Goal: Task Accomplishment & Management: Manage account settings

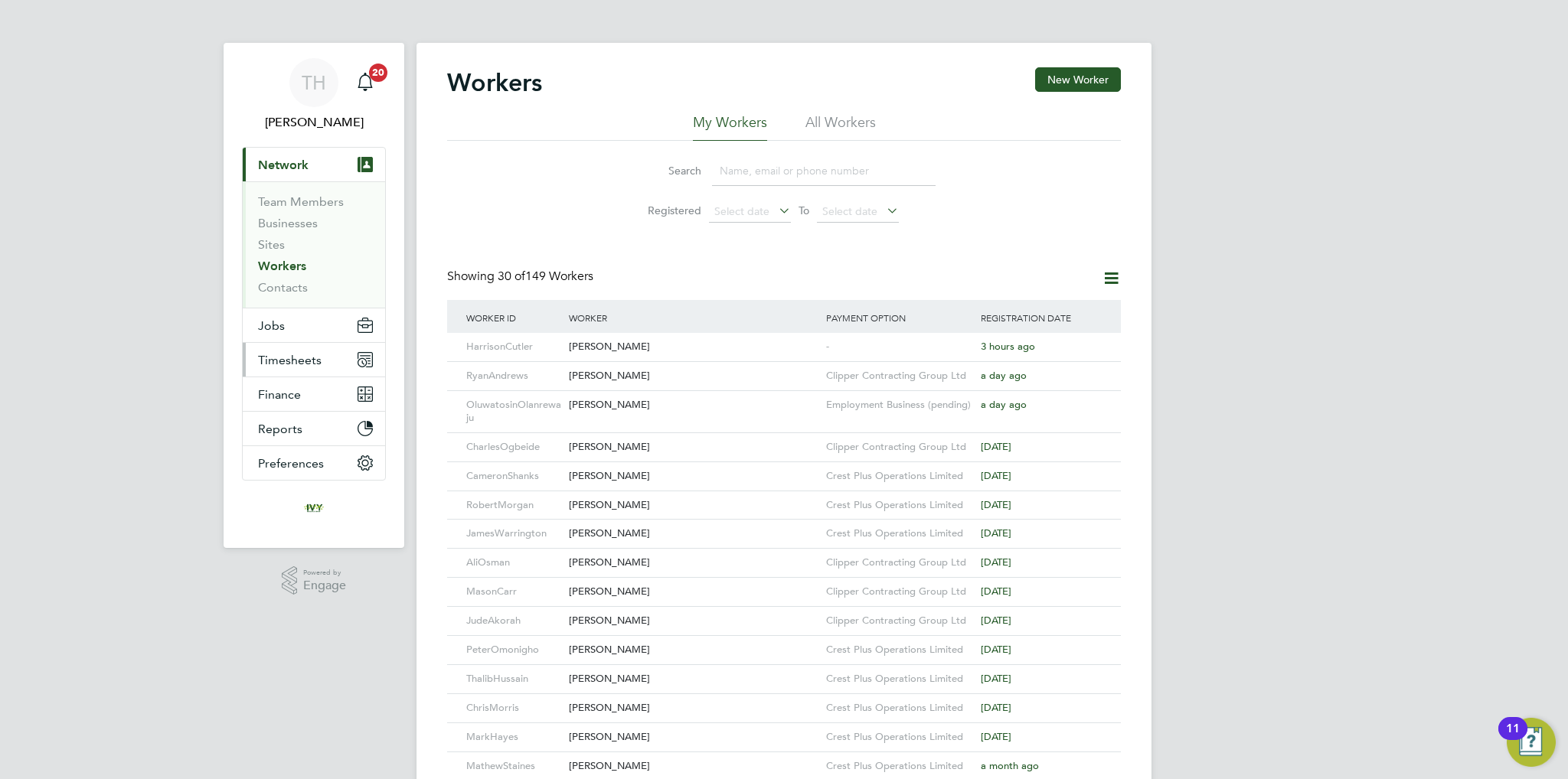
click at [315, 361] on span "Timesheets" at bounding box center [290, 360] width 63 height 14
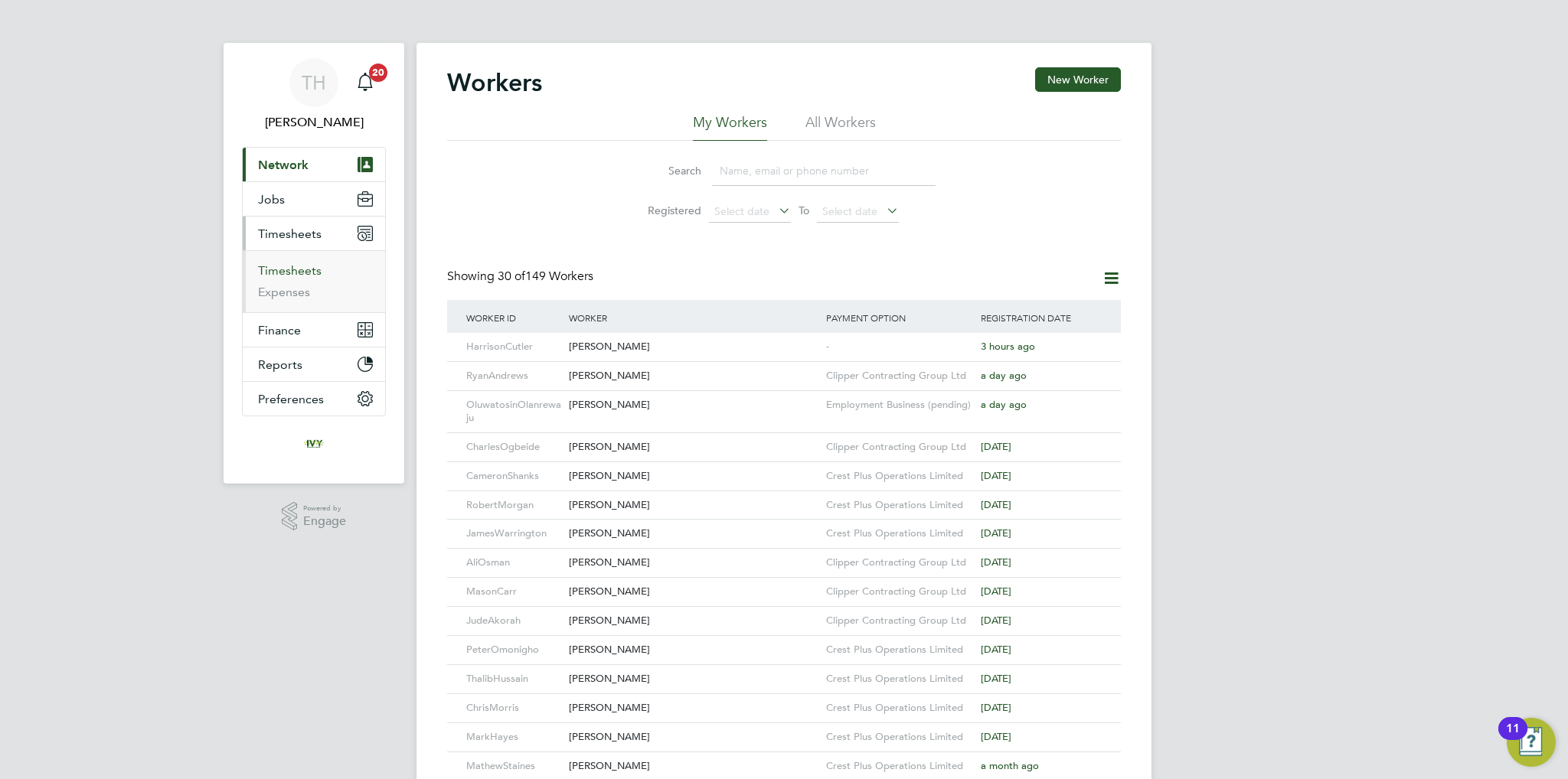
click at [303, 276] on link "Timesheets" at bounding box center [290, 270] width 63 height 14
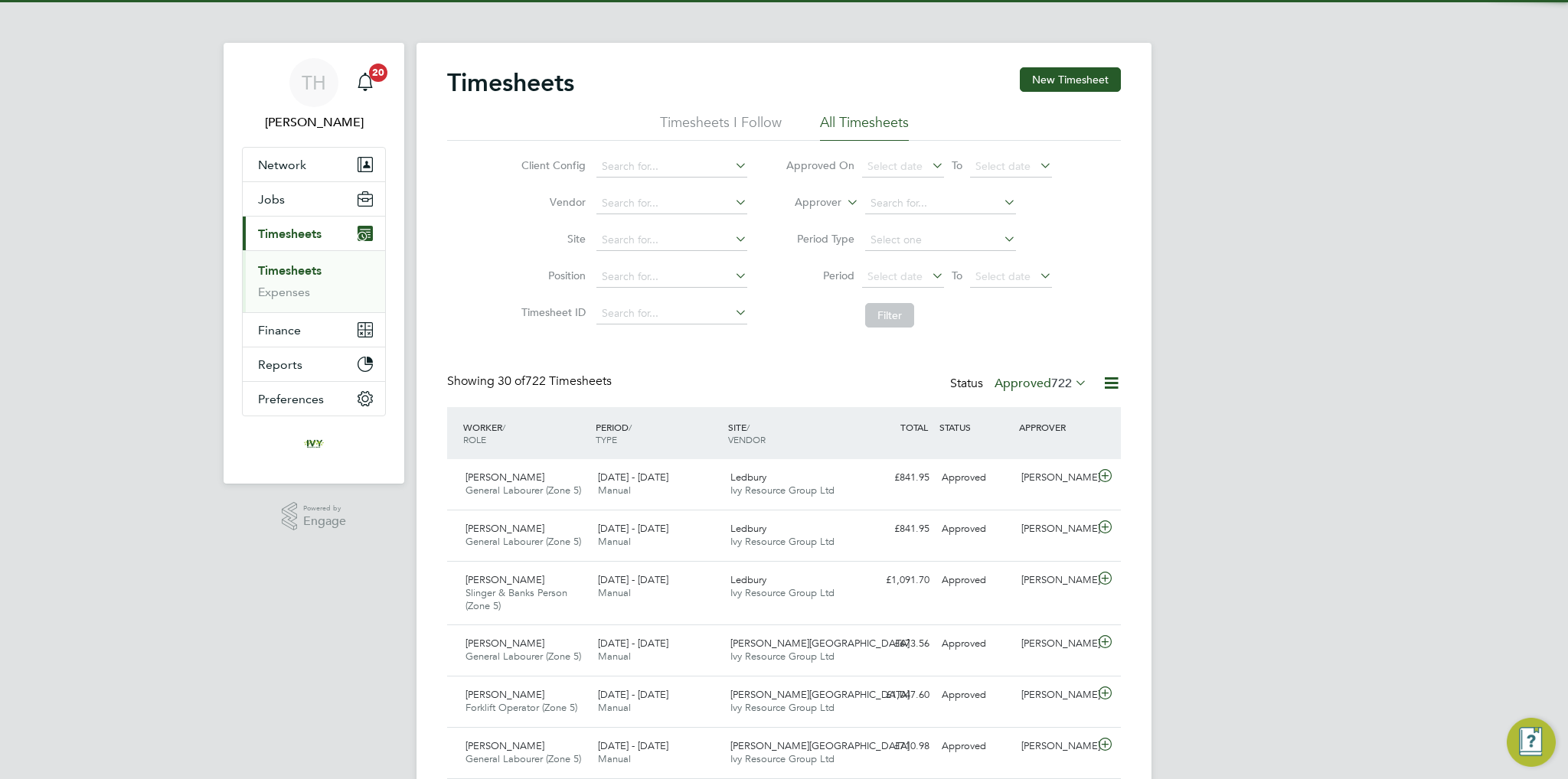
click at [1051, 382] on span "722" at bounding box center [1062, 383] width 21 height 15
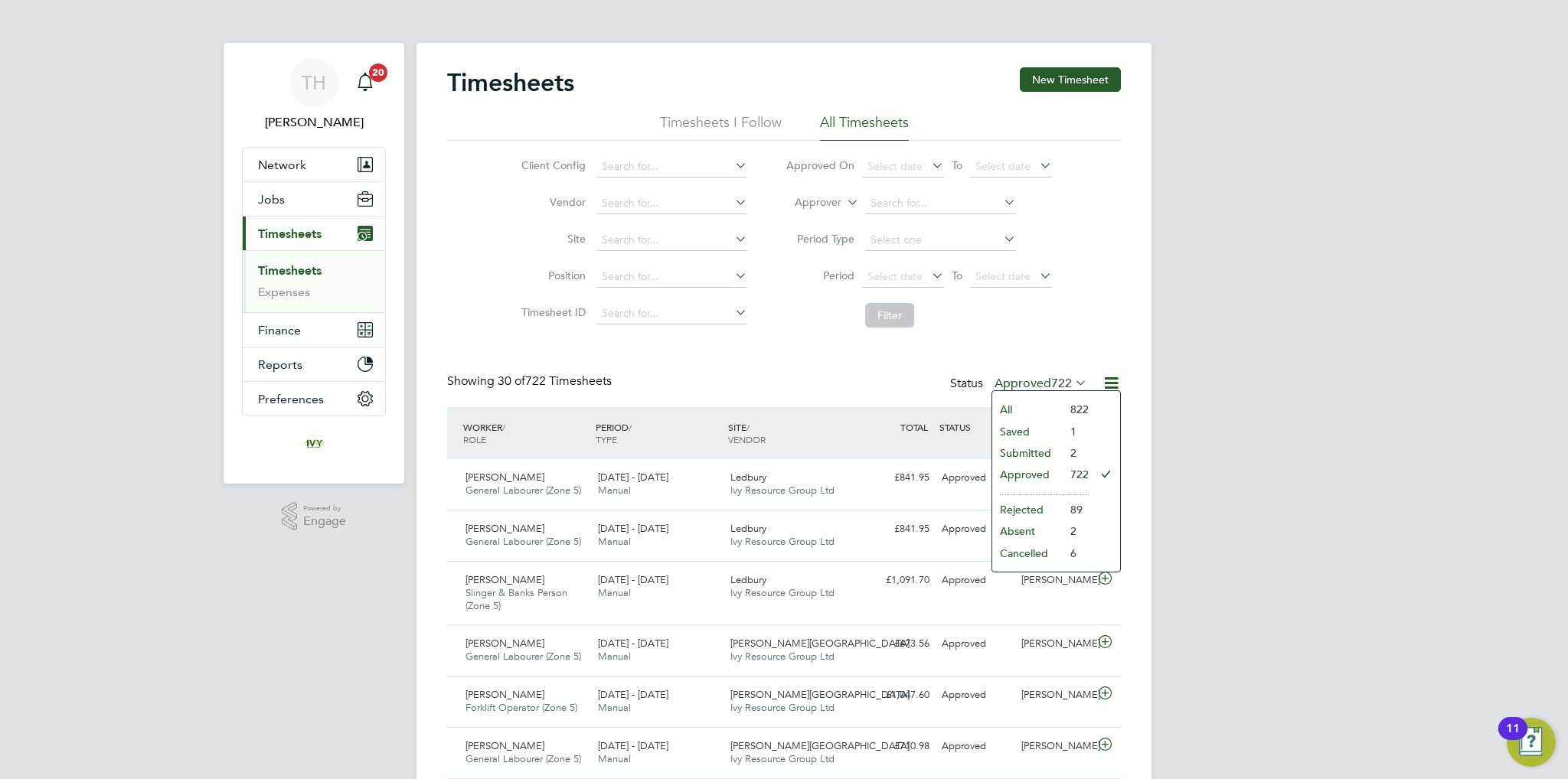
click at [1038, 444] on li "Submitted" at bounding box center [1027, 453] width 70 height 22
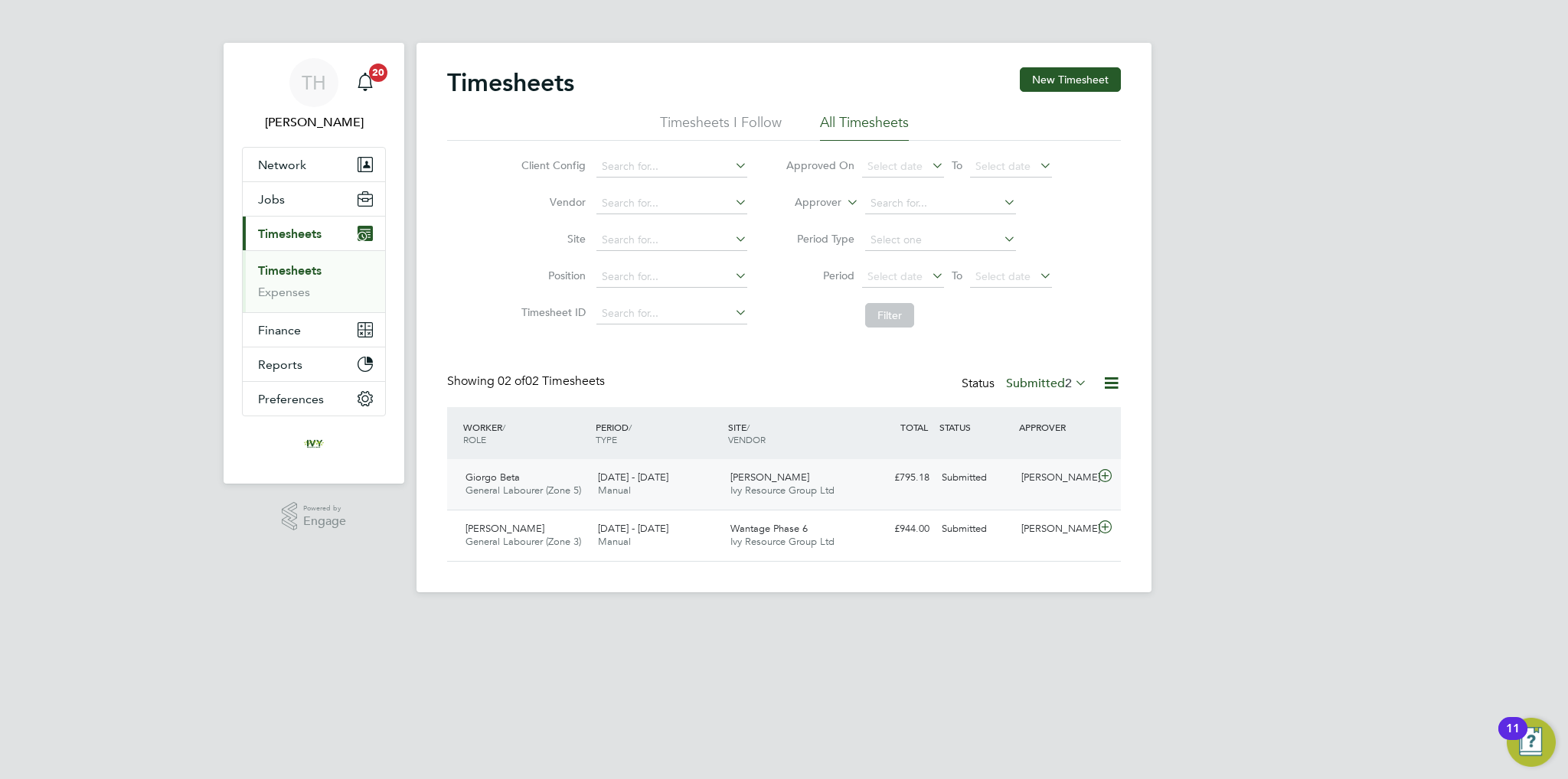
click at [830, 465] on div "[PERSON_NAME] [PERSON_NAME] Resource Group Ltd" at bounding box center [790, 485] width 133 height 38
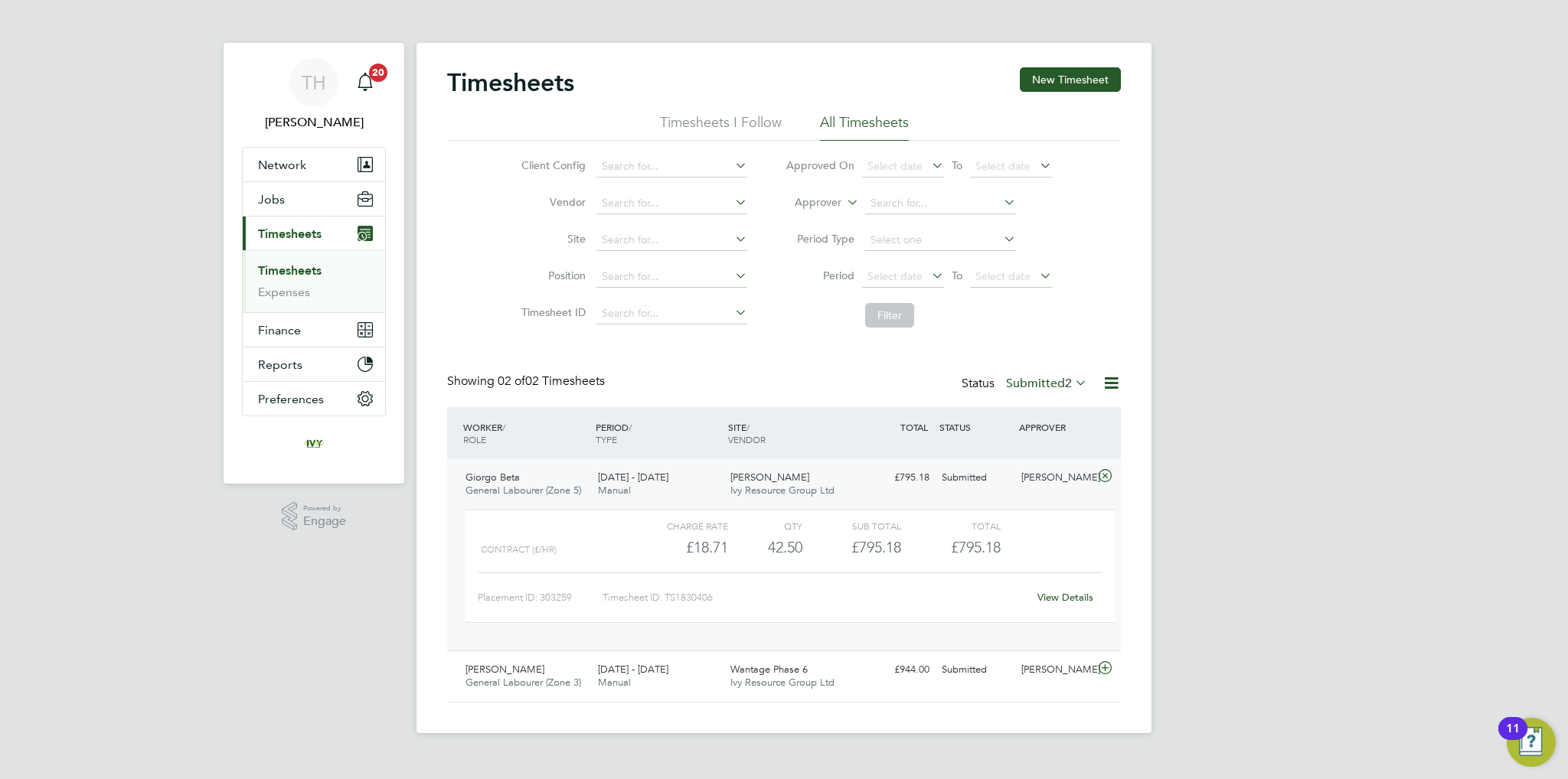
click at [1014, 382] on label "Submitted 2" at bounding box center [1046, 383] width 81 height 15
click at [1039, 472] on li "Approved" at bounding box center [1033, 474] width 70 height 22
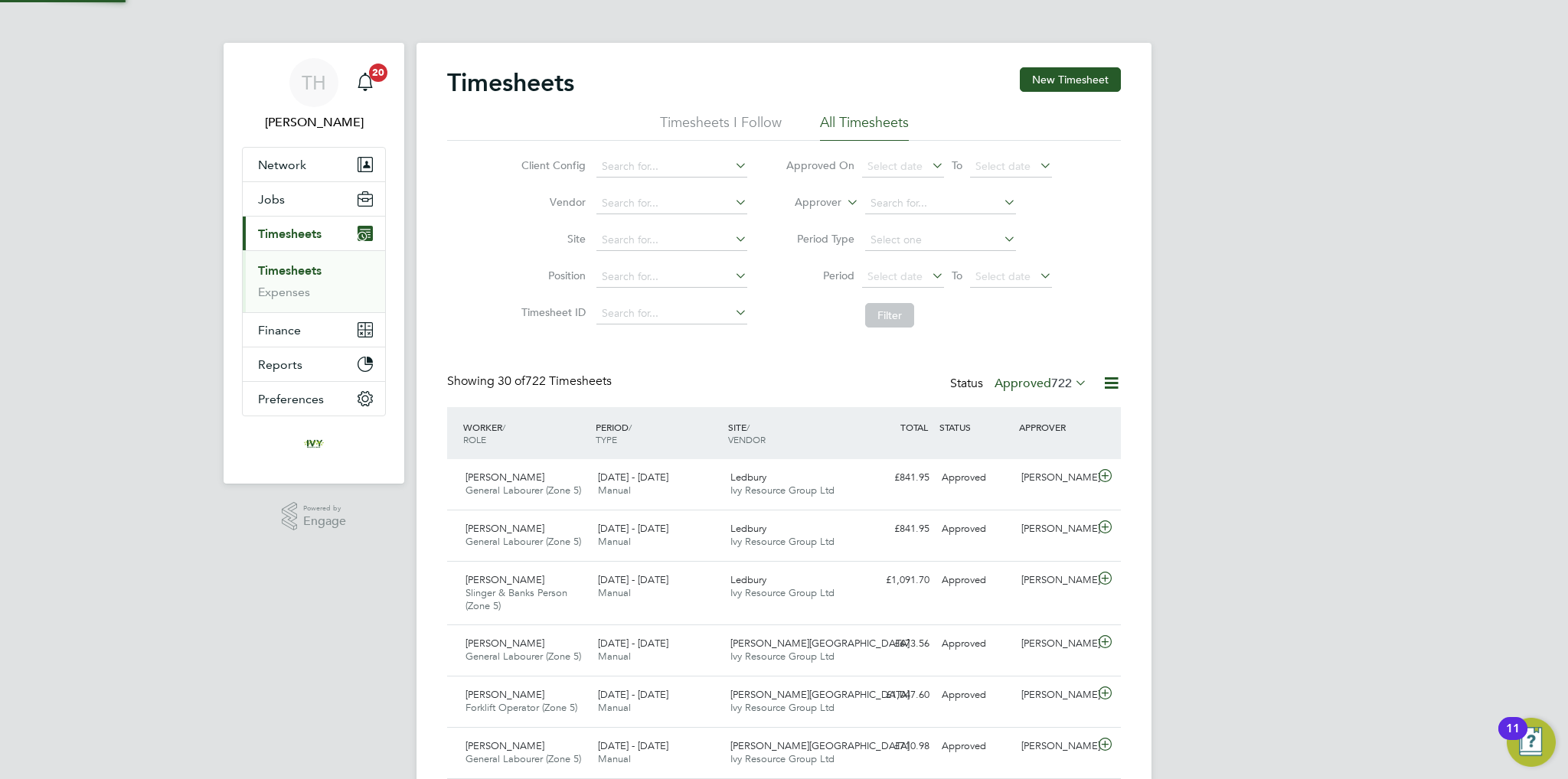
scroll to position [51, 134]
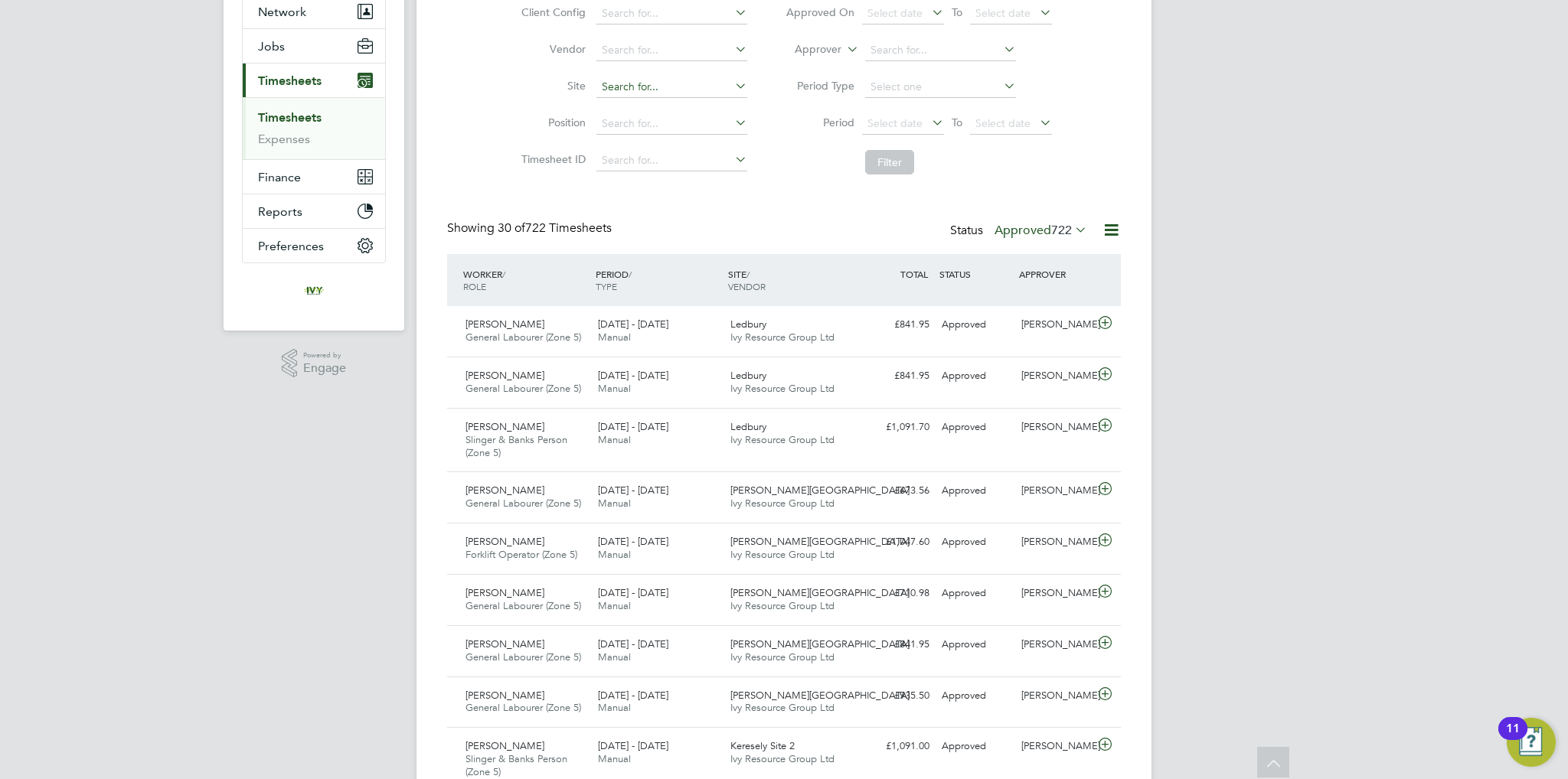
click at [644, 86] on input at bounding box center [672, 87] width 151 height 22
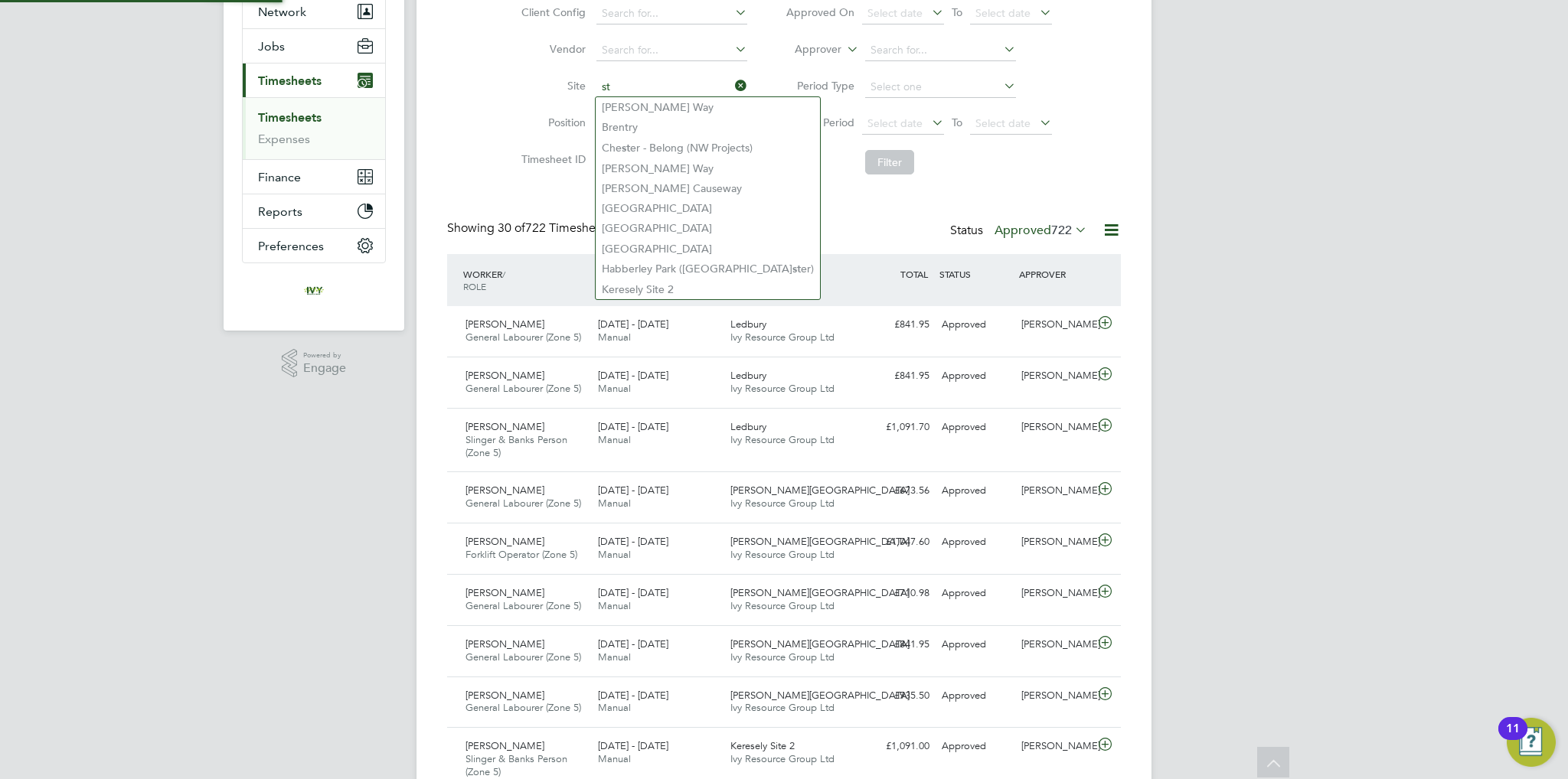
type input "s"
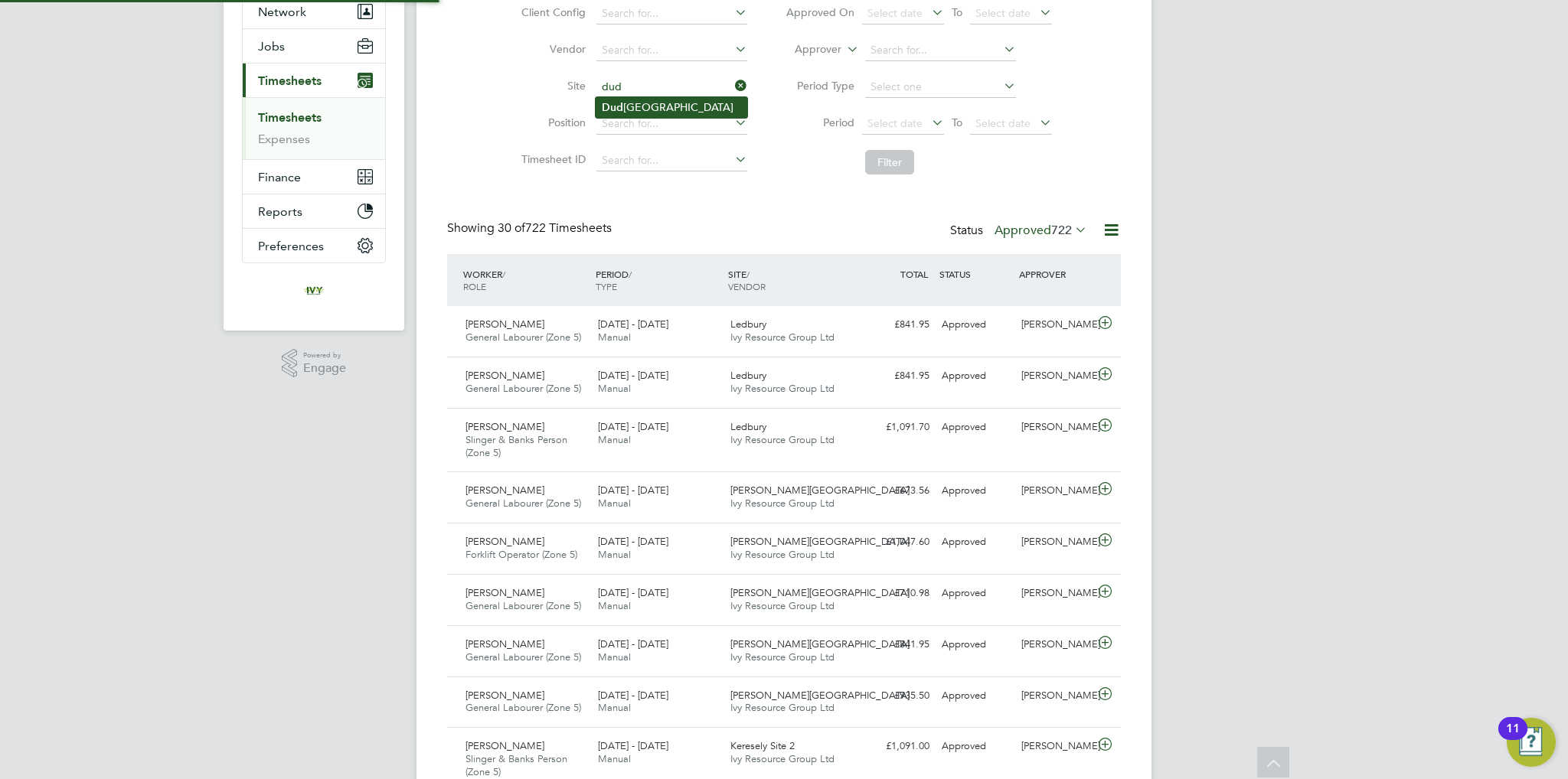
click at [656, 103] on li "[GEOGRAPHIC_DATA]" at bounding box center [671, 108] width 151 height 21
type input "[GEOGRAPHIC_DATA]"
click at [894, 166] on button "Filter" at bounding box center [889, 162] width 49 height 25
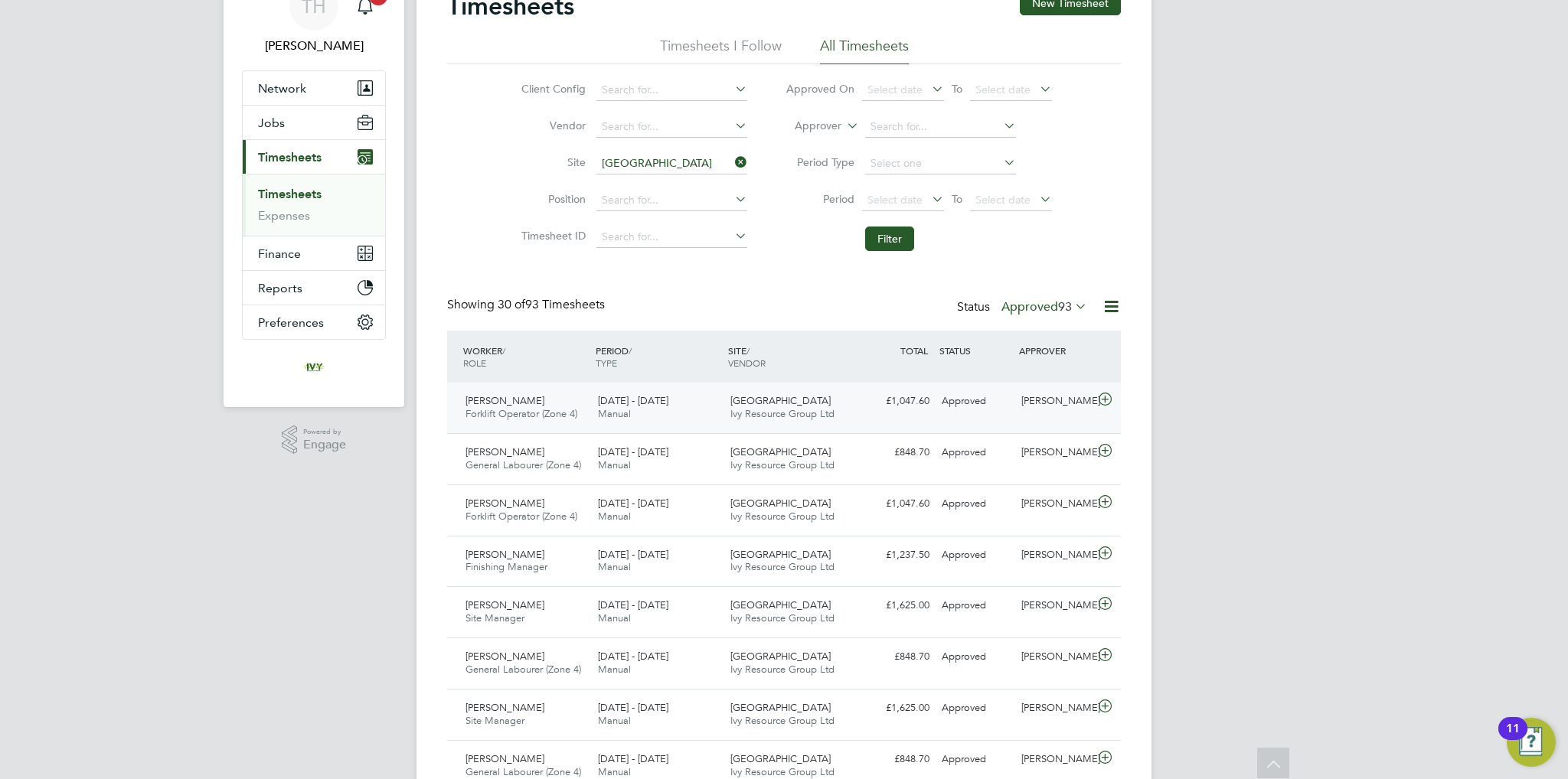
click at [698, 401] on div "[DATE] - [DATE] Manual" at bounding box center [658, 408] width 133 height 38
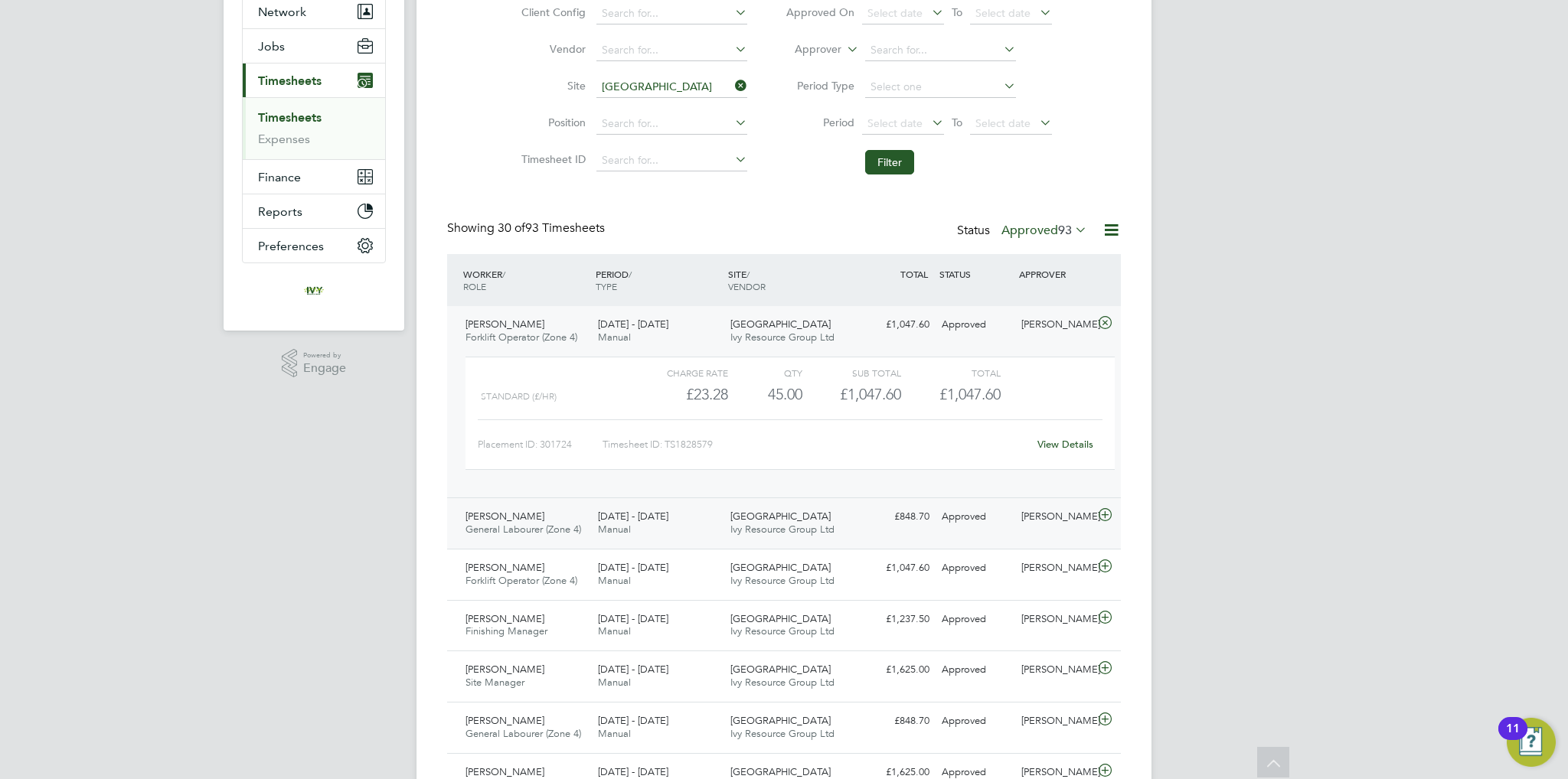
click at [704, 518] on div "[DATE] - [DATE] Manual" at bounding box center [658, 524] width 133 height 38
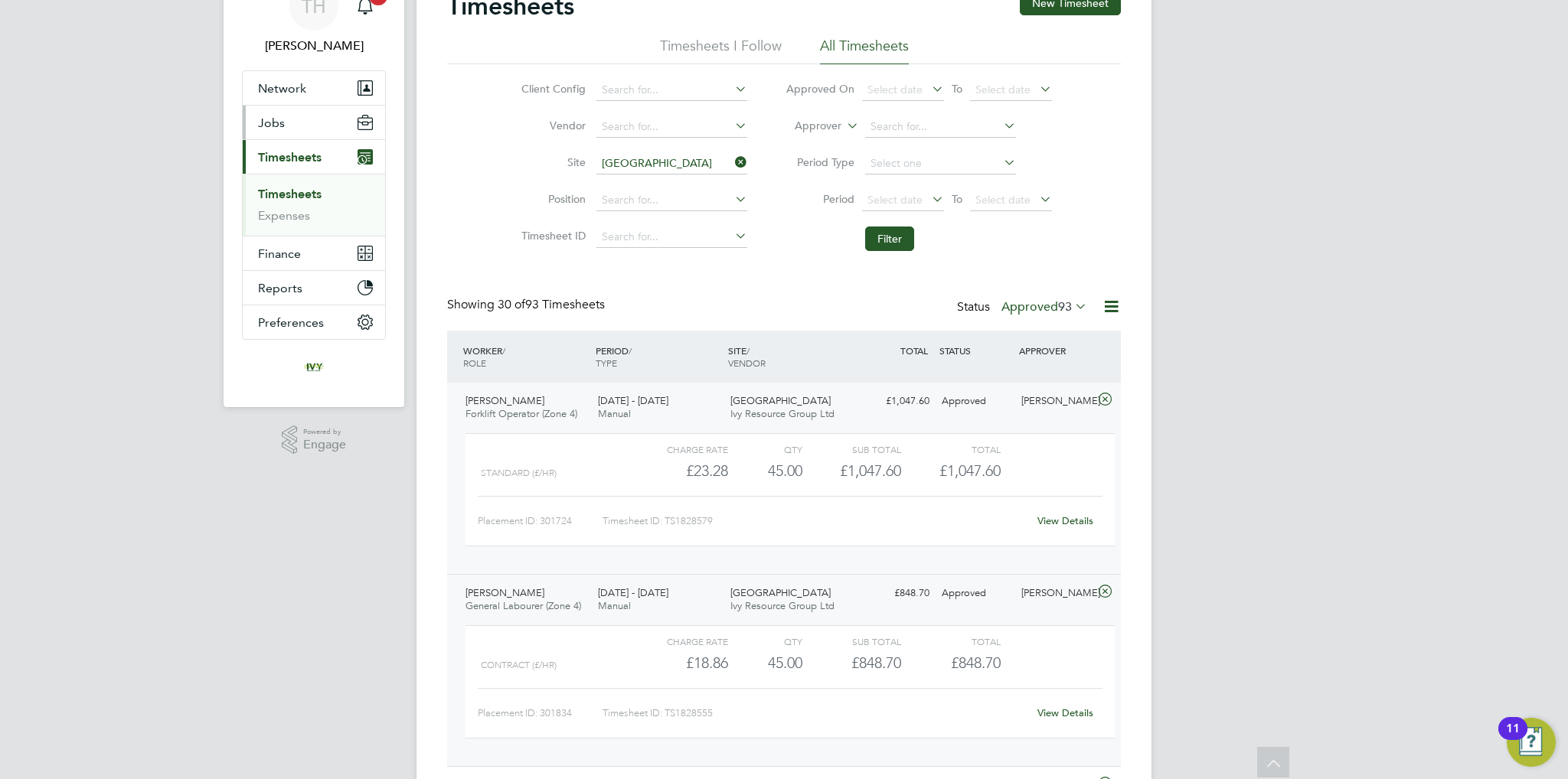
click at [295, 126] on button "Jobs" at bounding box center [314, 122] width 142 height 34
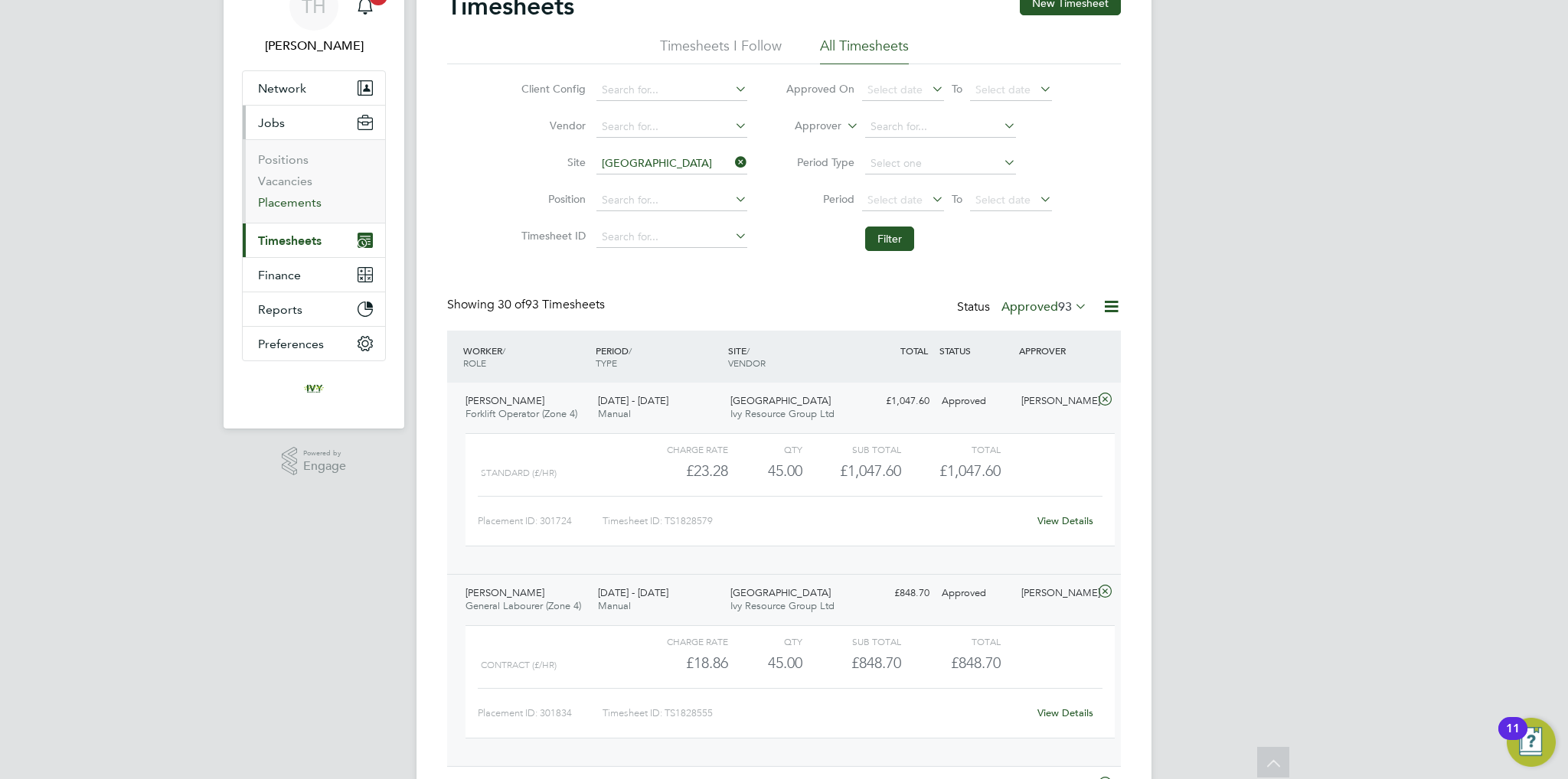
click at [302, 206] on link "Placements" at bounding box center [290, 202] width 63 height 14
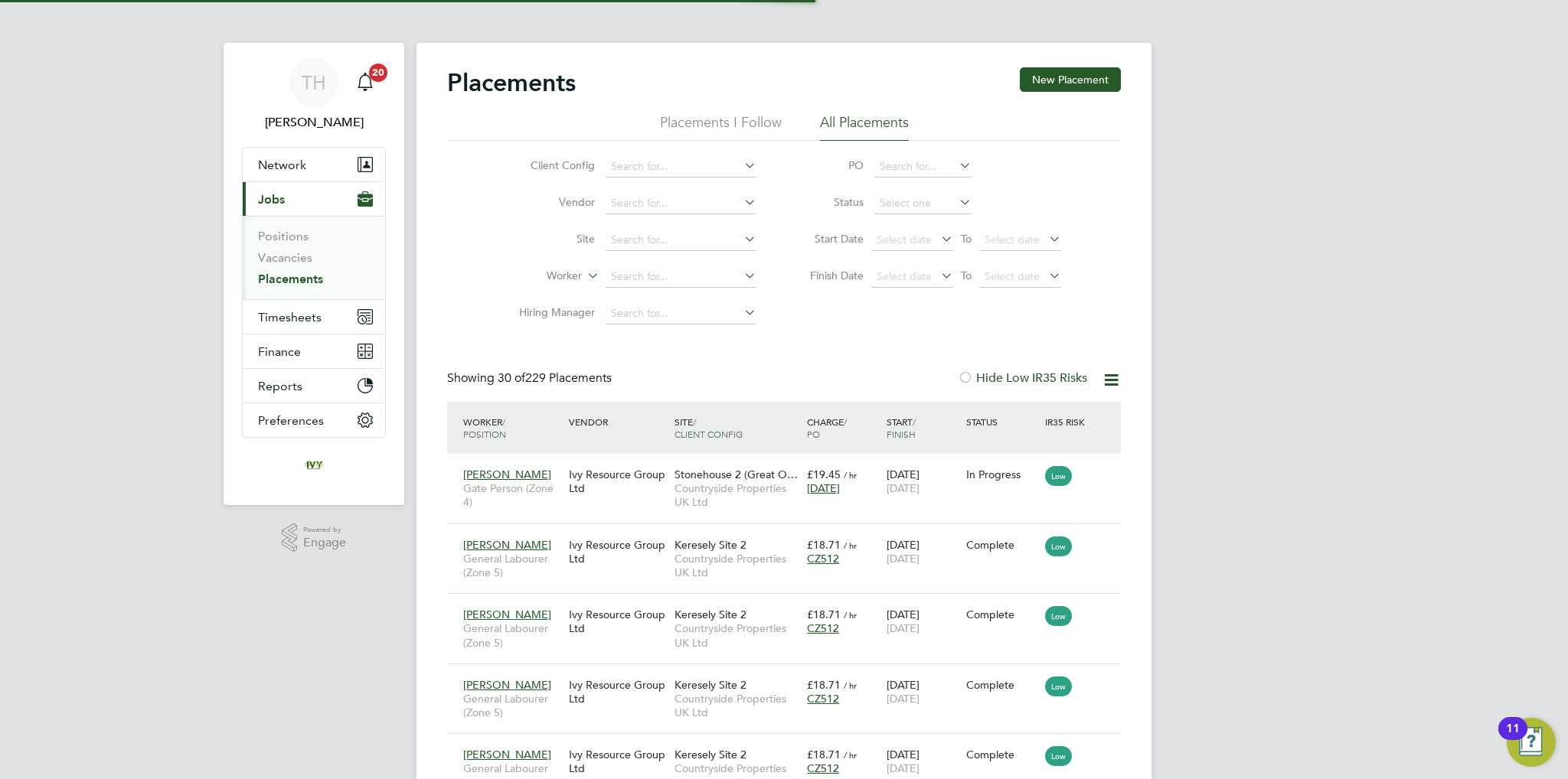
scroll to position [58, 134]
click at [646, 274] on input at bounding box center [681, 277] width 151 height 22
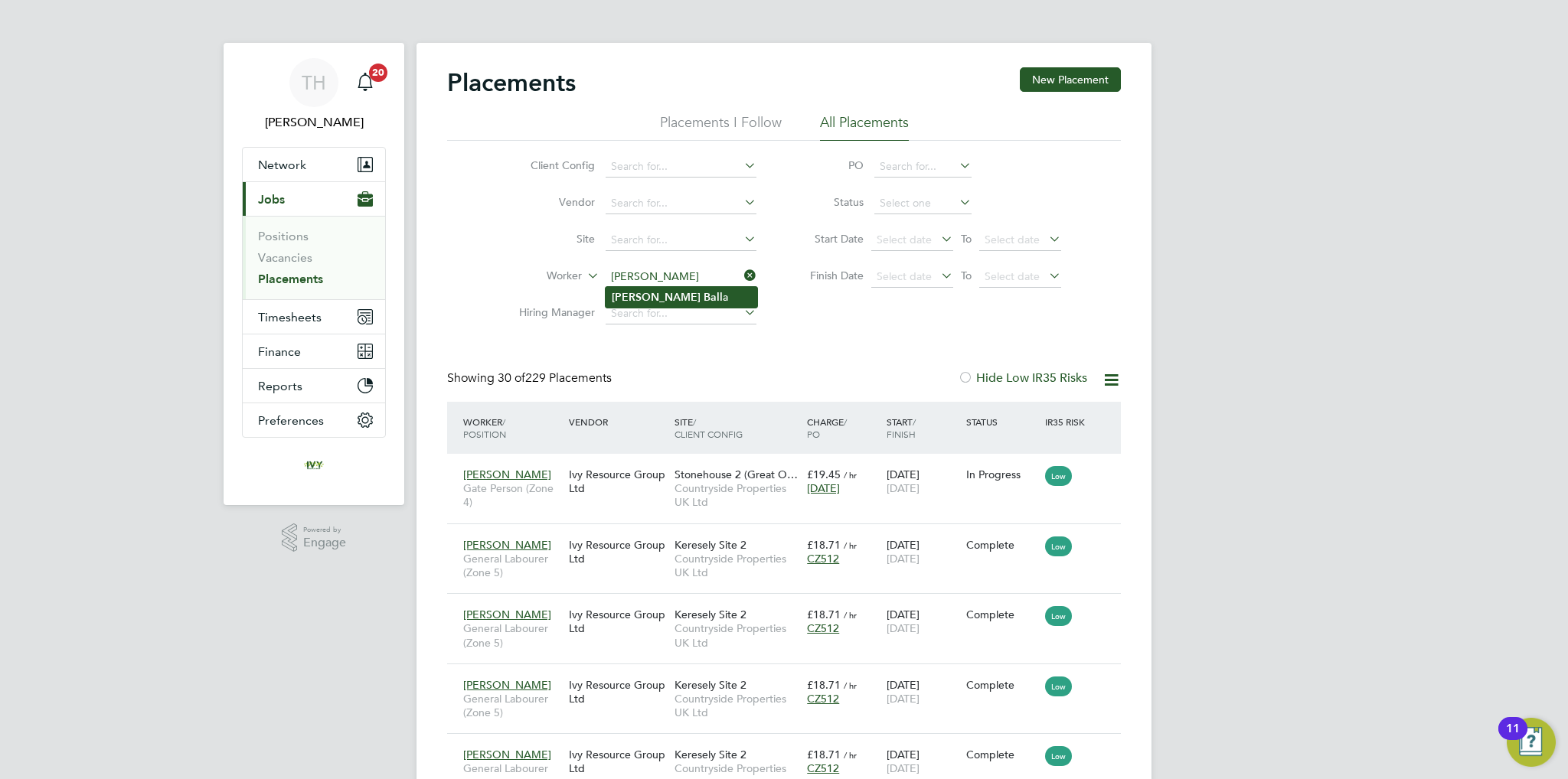
click at [698, 305] on li "[PERSON_NAME] a" at bounding box center [681, 298] width 151 height 21
type input "[PERSON_NAME]"
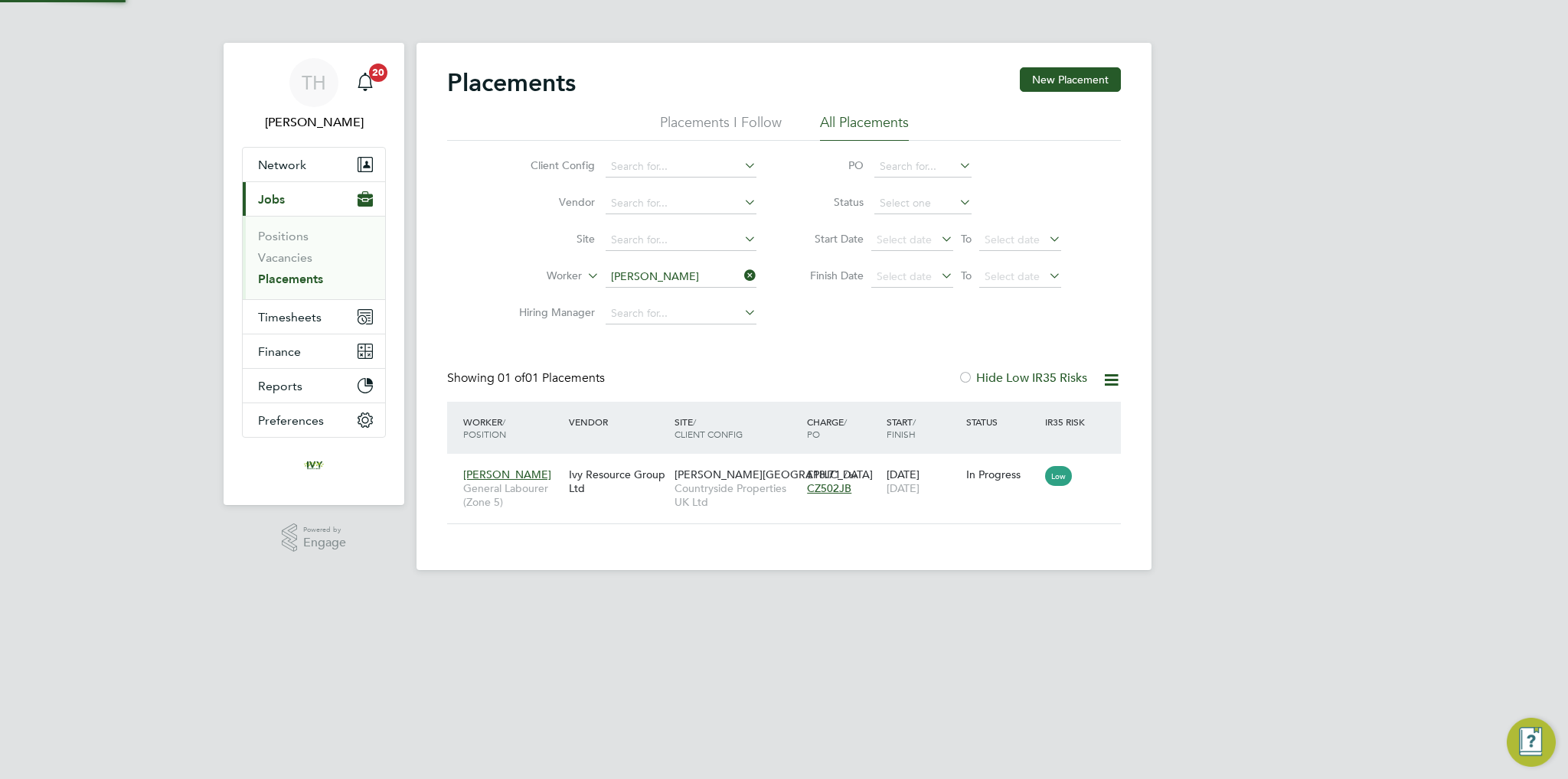
scroll to position [14, 73]
click at [667, 274] on input at bounding box center [681, 277] width 151 height 22
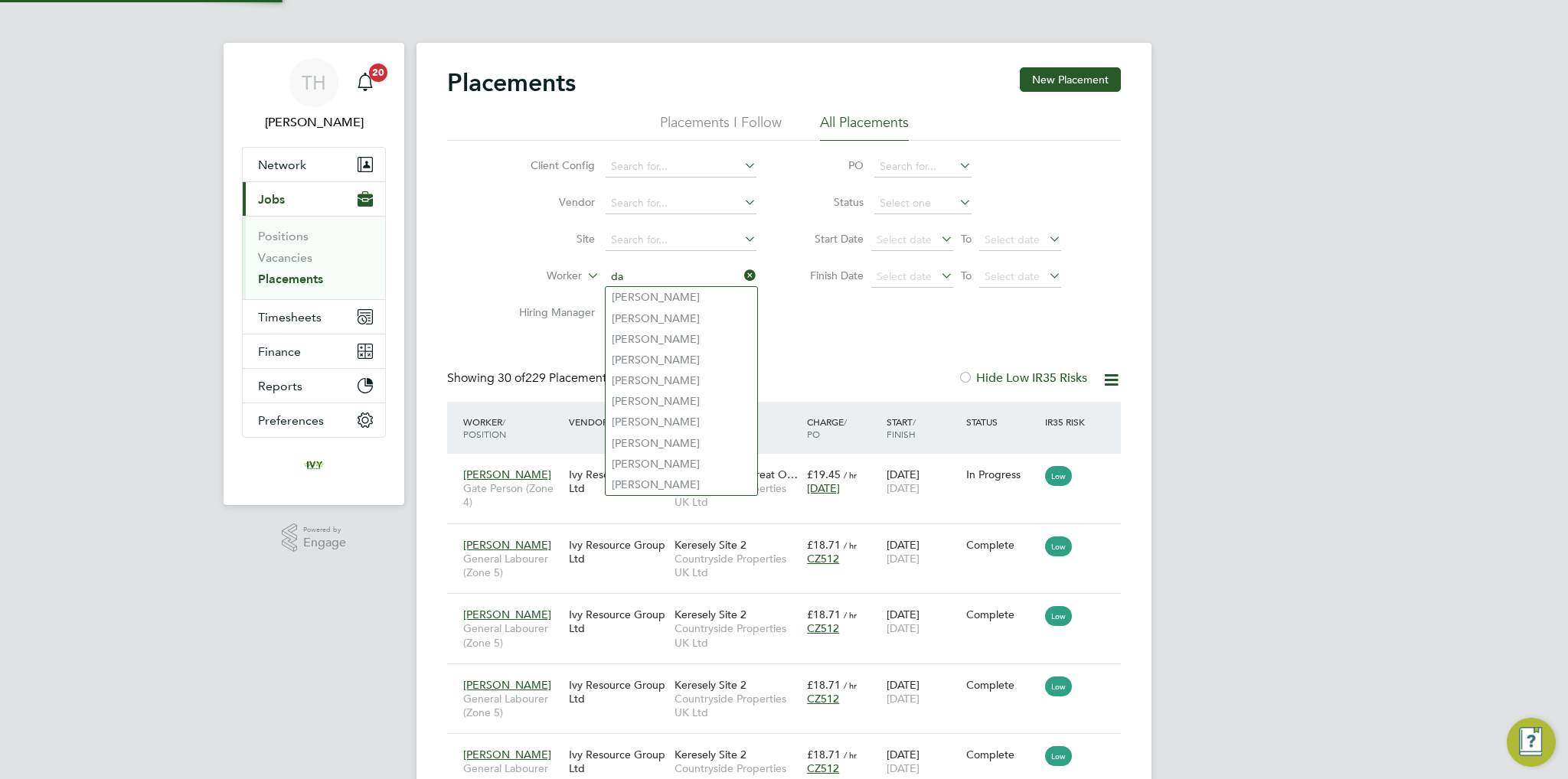
scroll to position [58, 134]
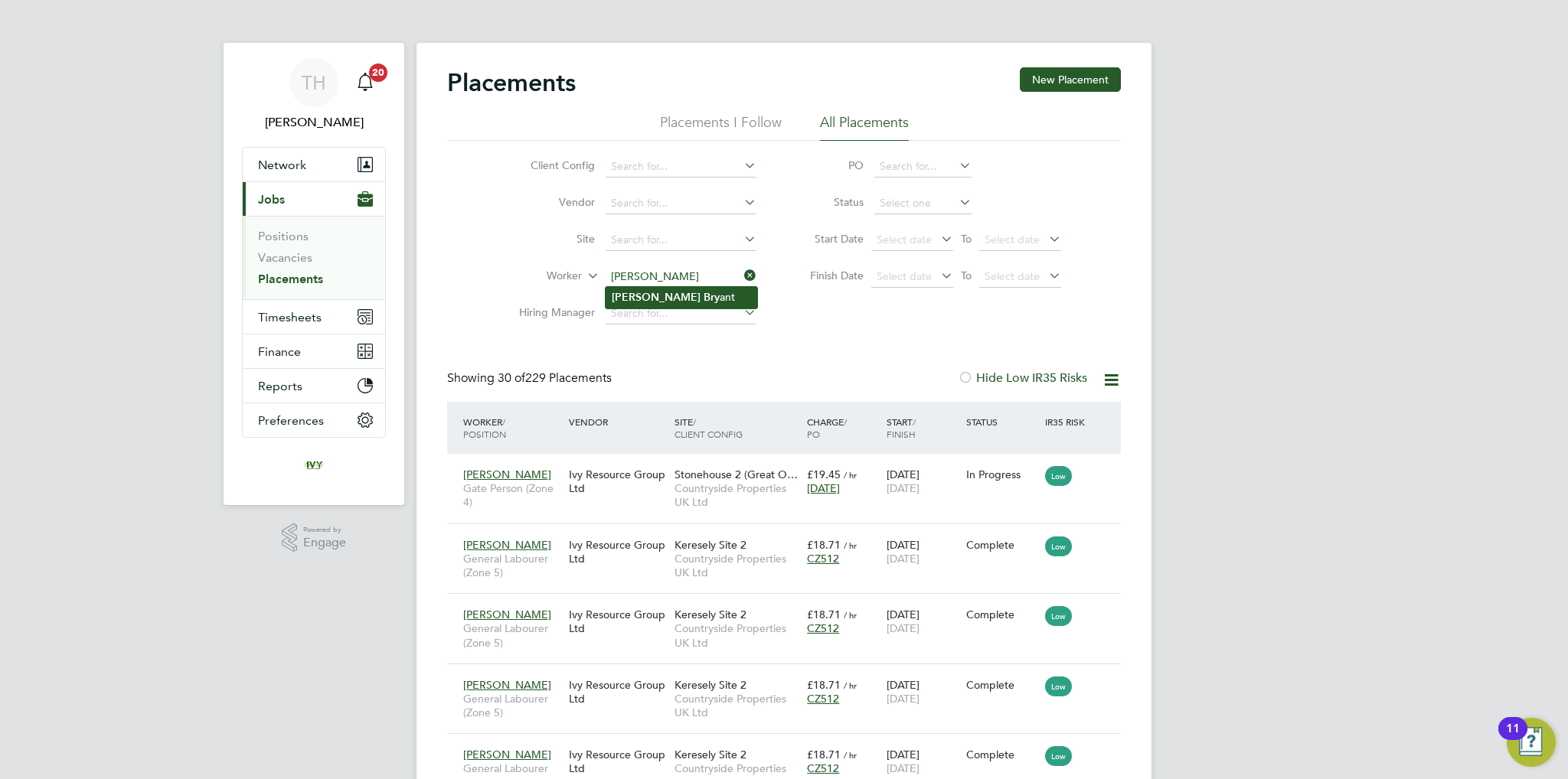
click at [665, 298] on li "[PERSON_NAME] ant" at bounding box center [681, 298] width 151 height 21
type input "[PERSON_NAME]"
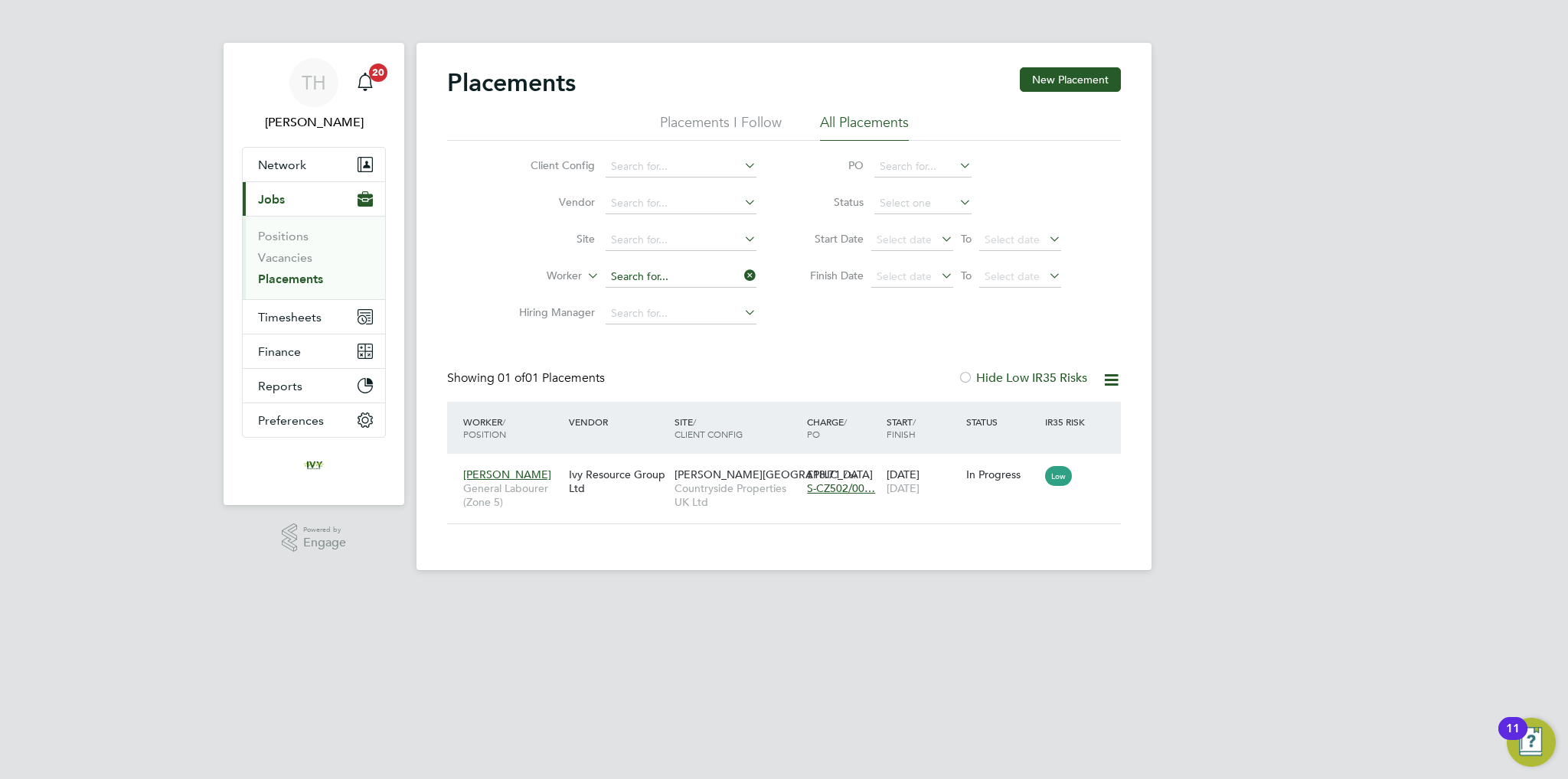
click at [675, 278] on input at bounding box center [681, 277] width 151 height 22
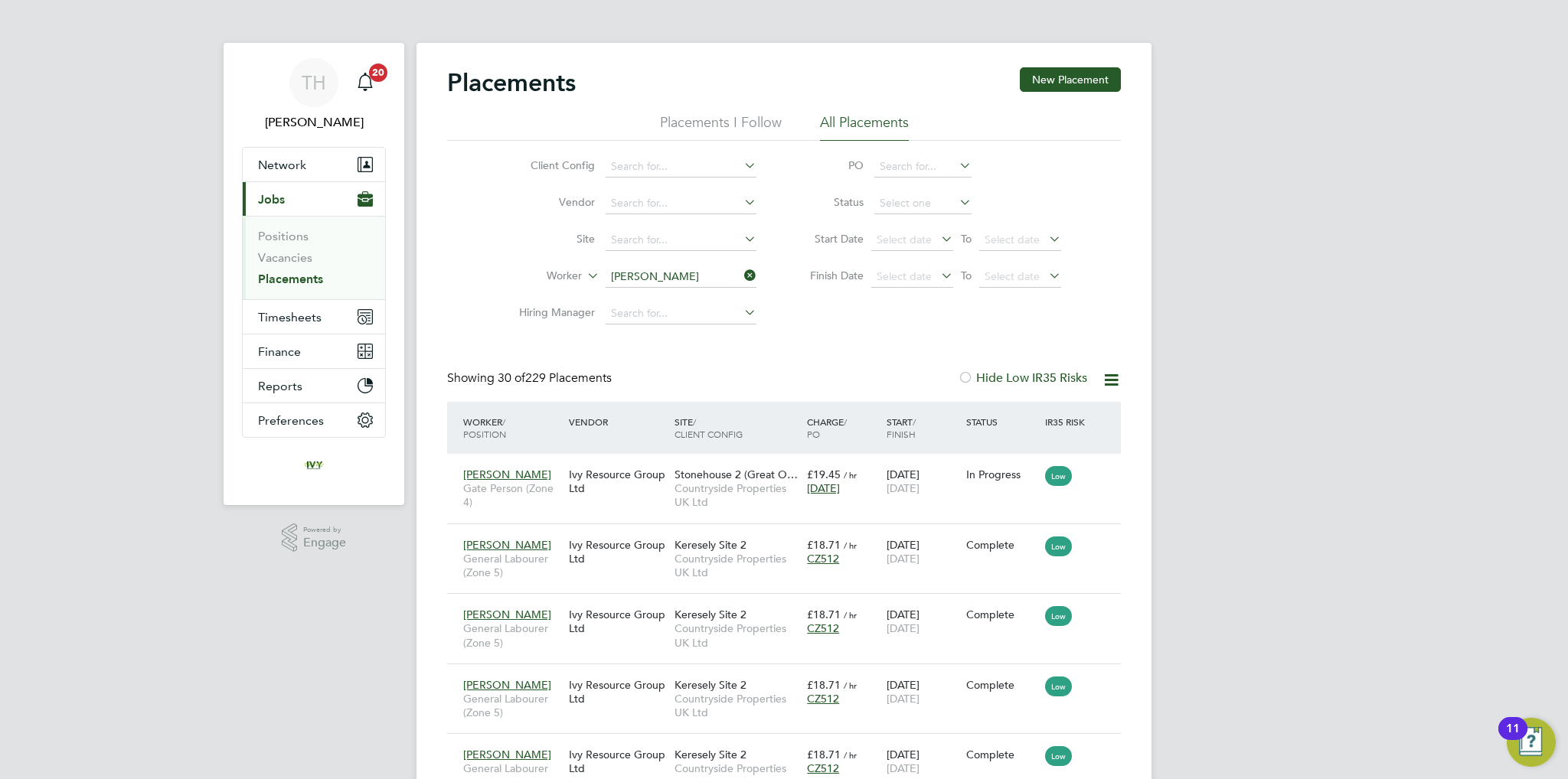
click at [700, 292] on b "[PERSON_NAME]" at bounding box center [744, 298] width 89 height 13
type input "[PERSON_NAME]"
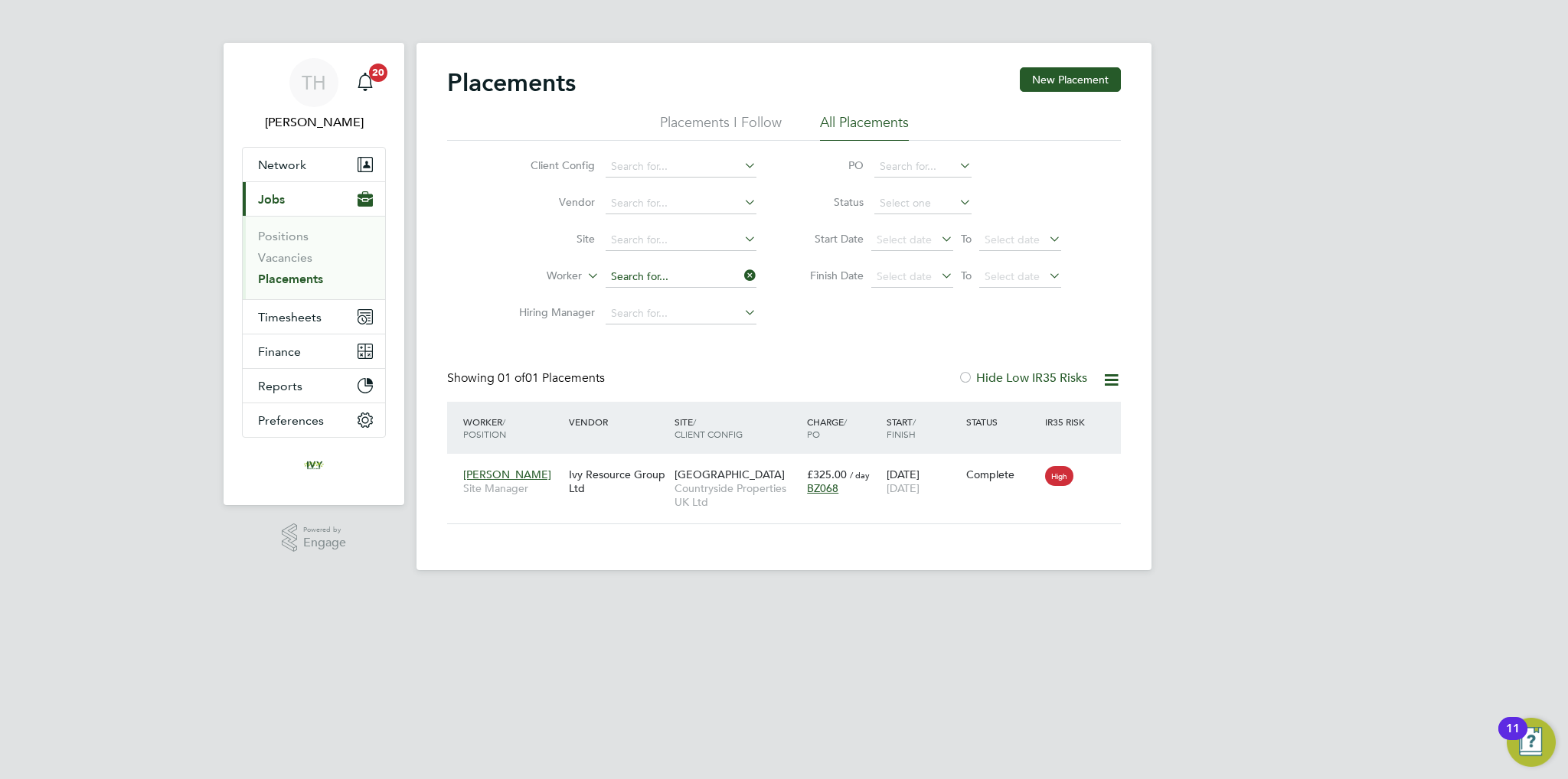
click at [668, 275] on input at bounding box center [681, 277] width 151 height 22
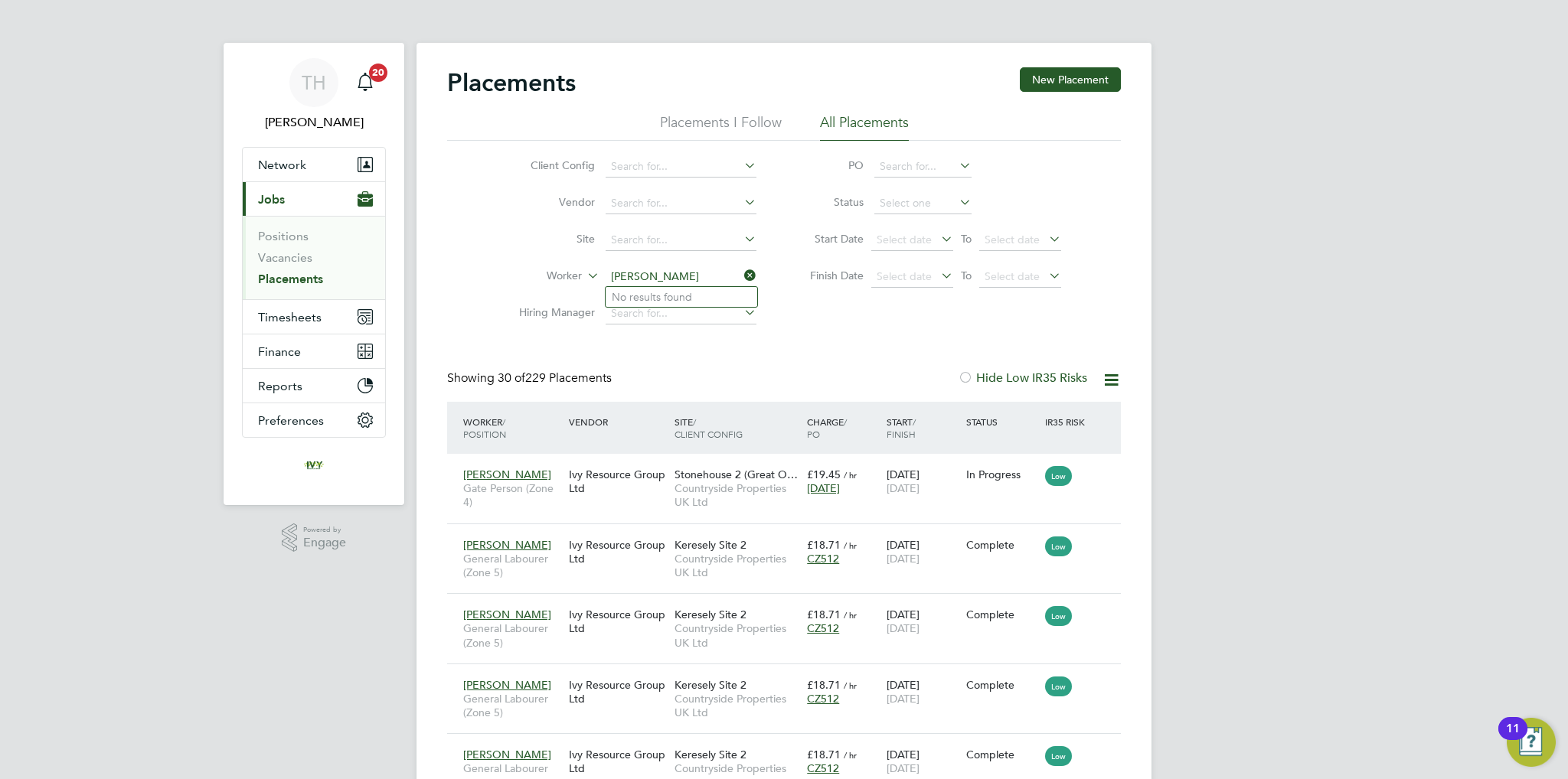
type input "[PERSON_NAME]"
click at [622, 277] on input at bounding box center [681, 277] width 151 height 22
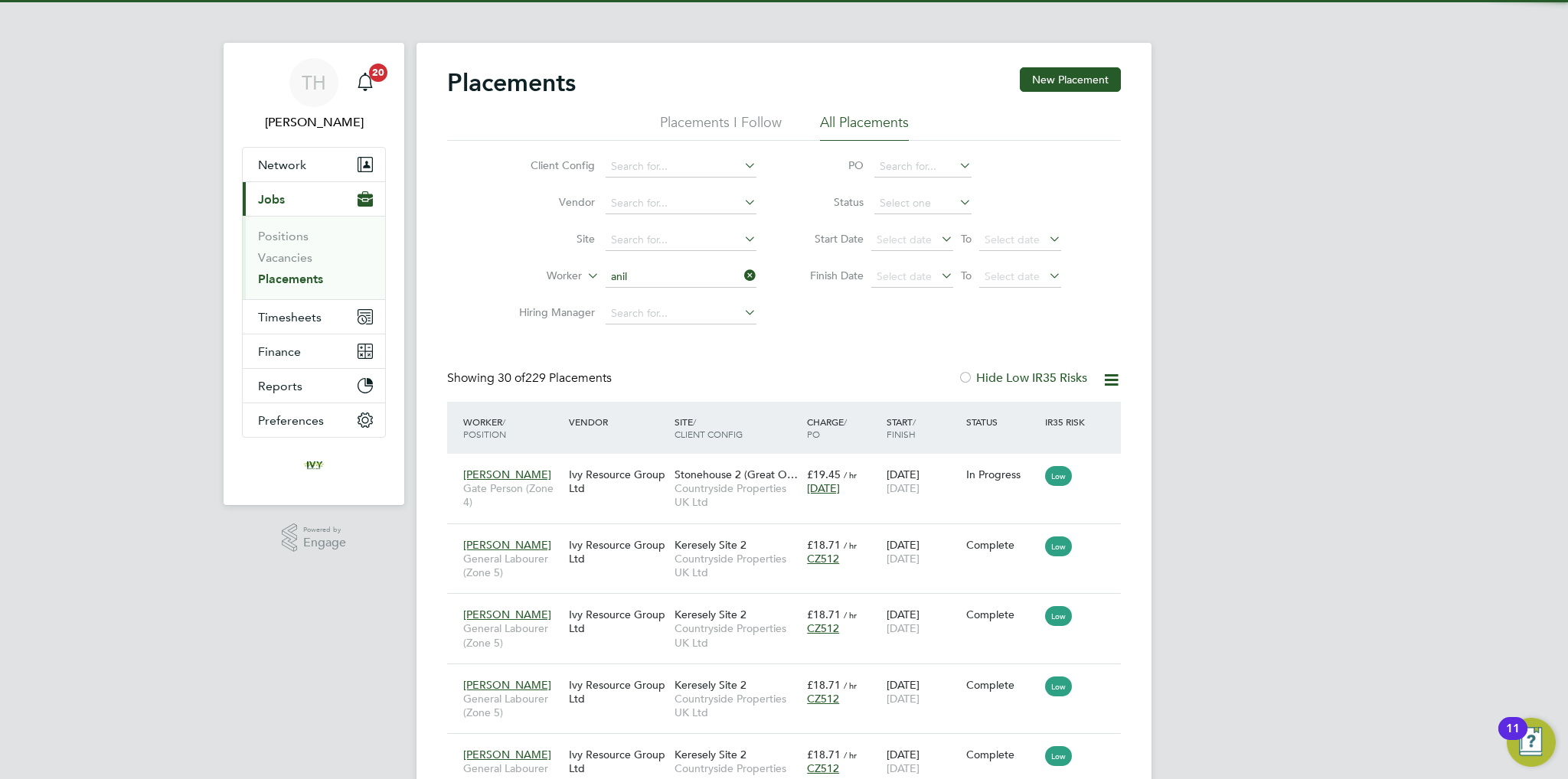
click at [658, 298] on li "[PERSON_NAME]" at bounding box center [681, 298] width 151 height 21
type input "[PERSON_NAME]"
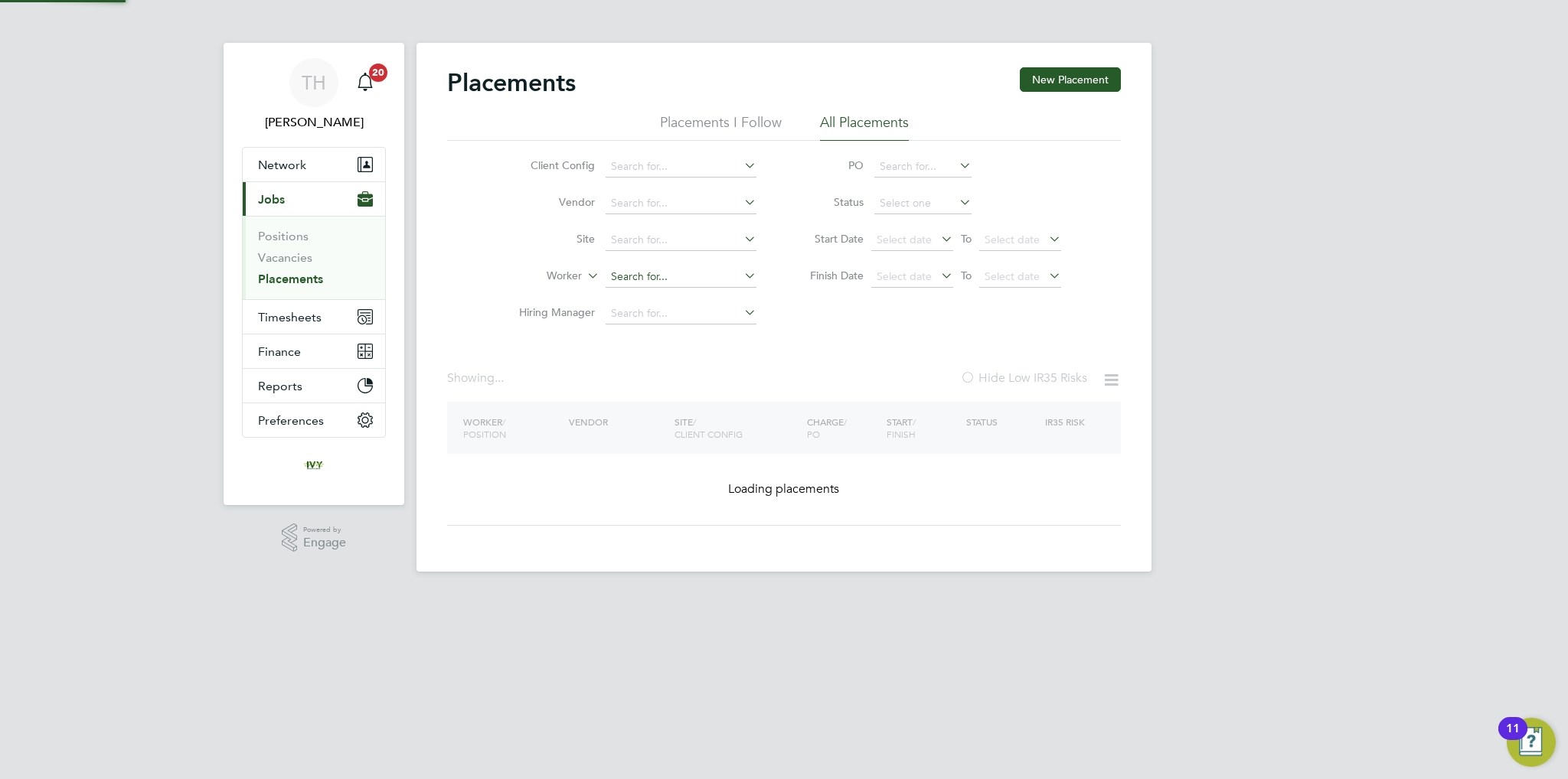
click at [654, 268] on input at bounding box center [681, 277] width 151 height 22
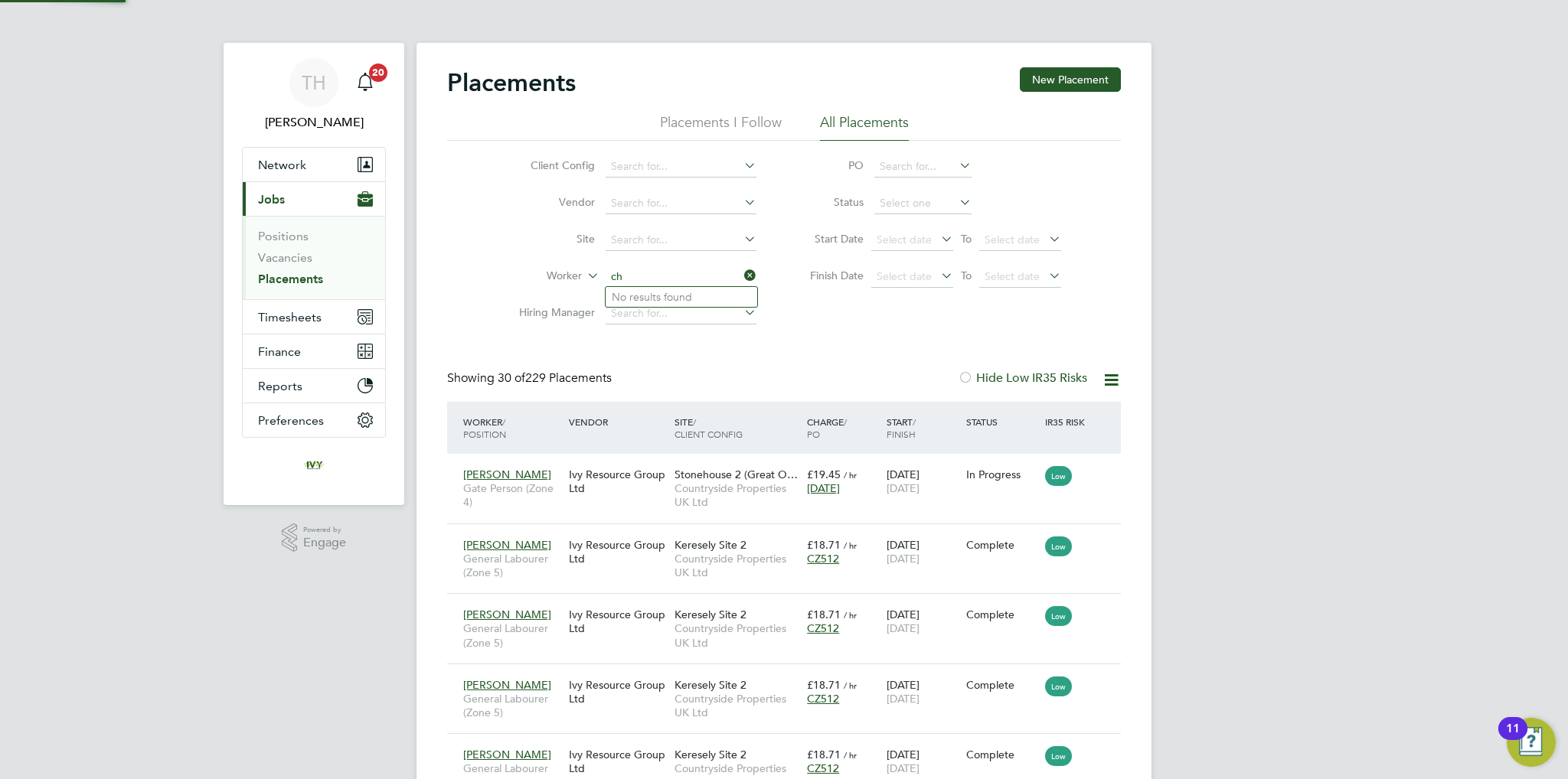
type input "c"
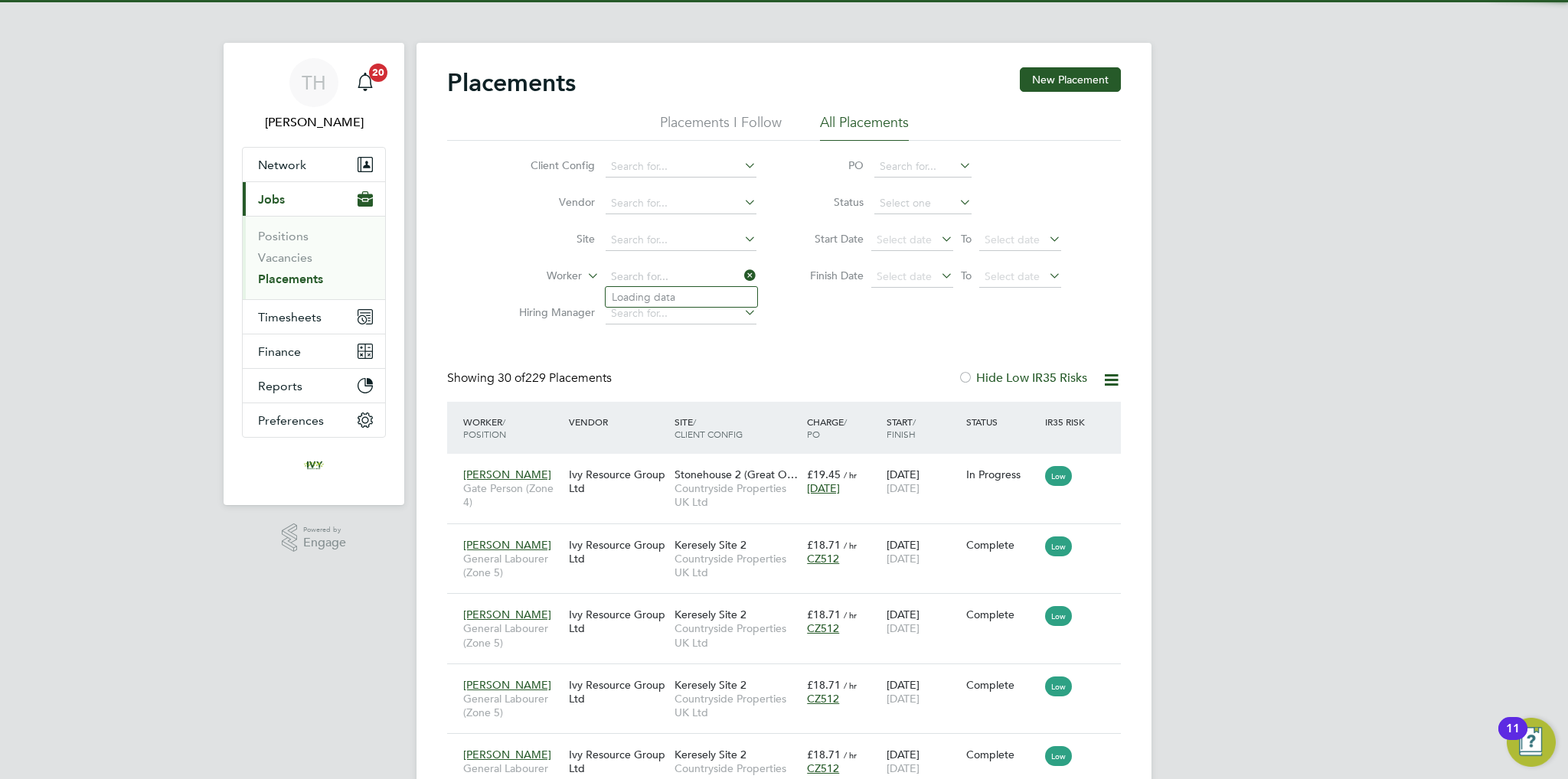
type input "g"
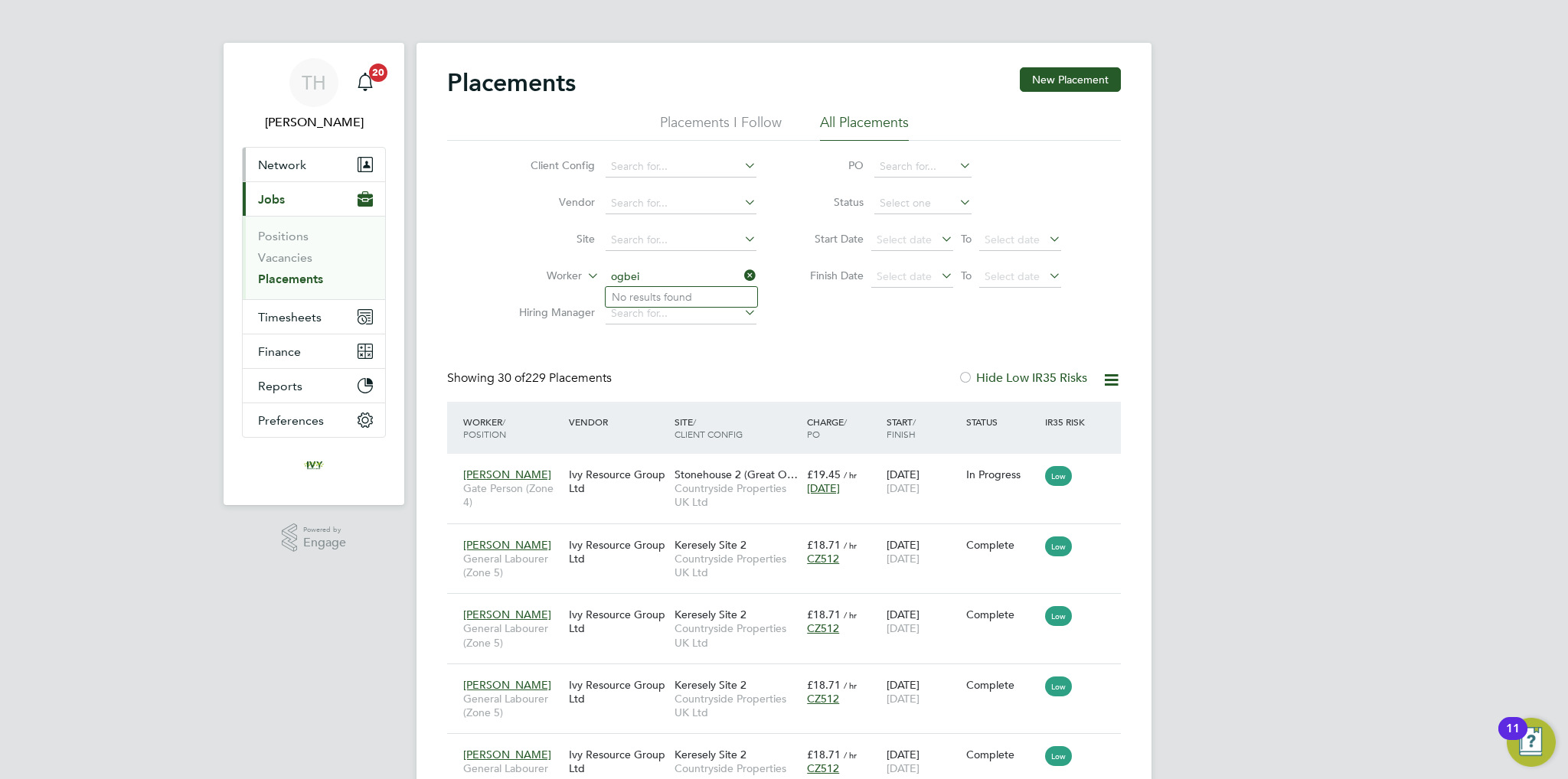
type input "ogbei"
click at [295, 169] on span "Network" at bounding box center [282, 165] width 48 height 14
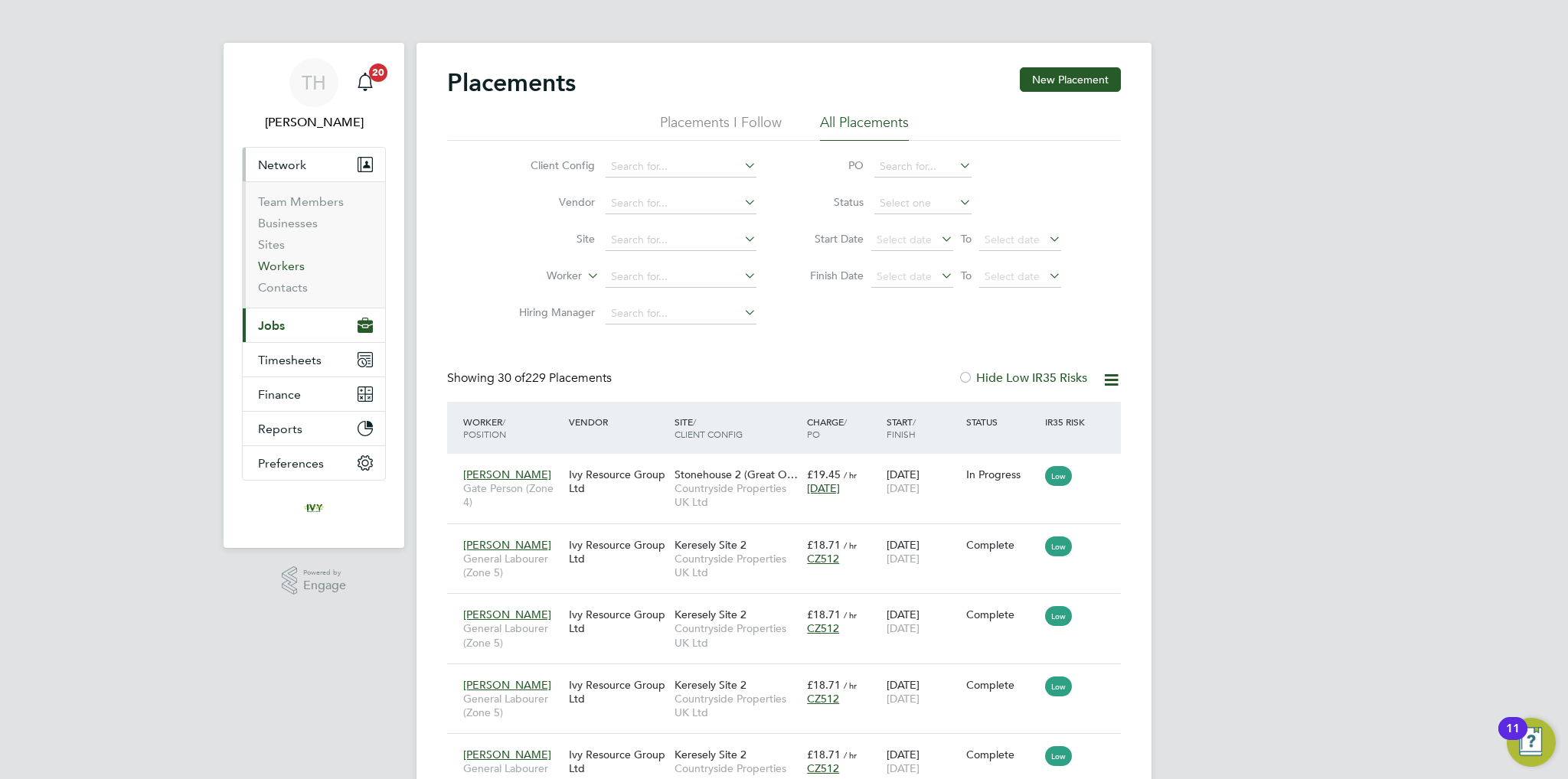
click at [286, 268] on link "Workers" at bounding box center [282, 266] width 46 height 14
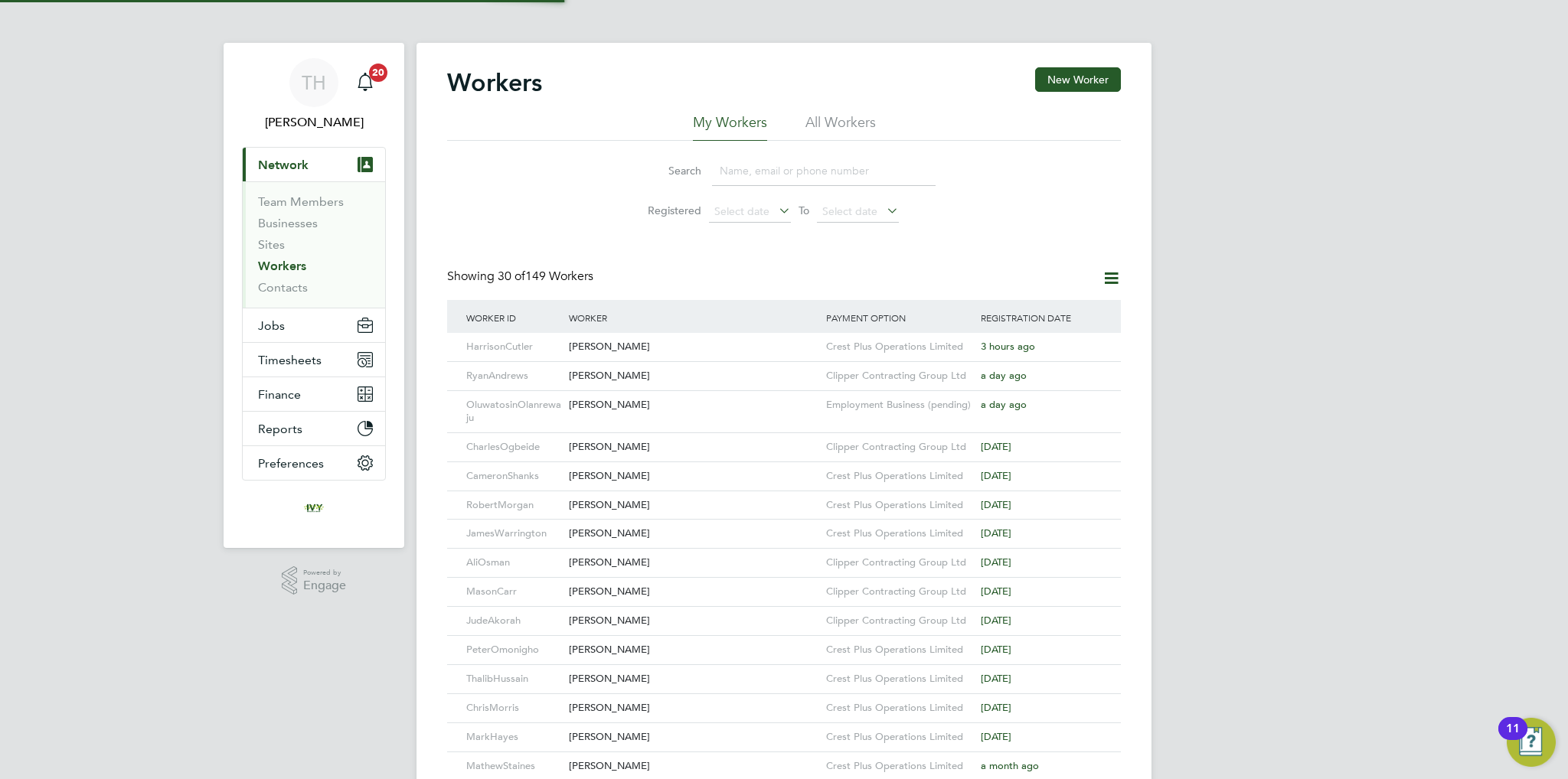
click at [817, 168] on input at bounding box center [823, 170] width 223 height 30
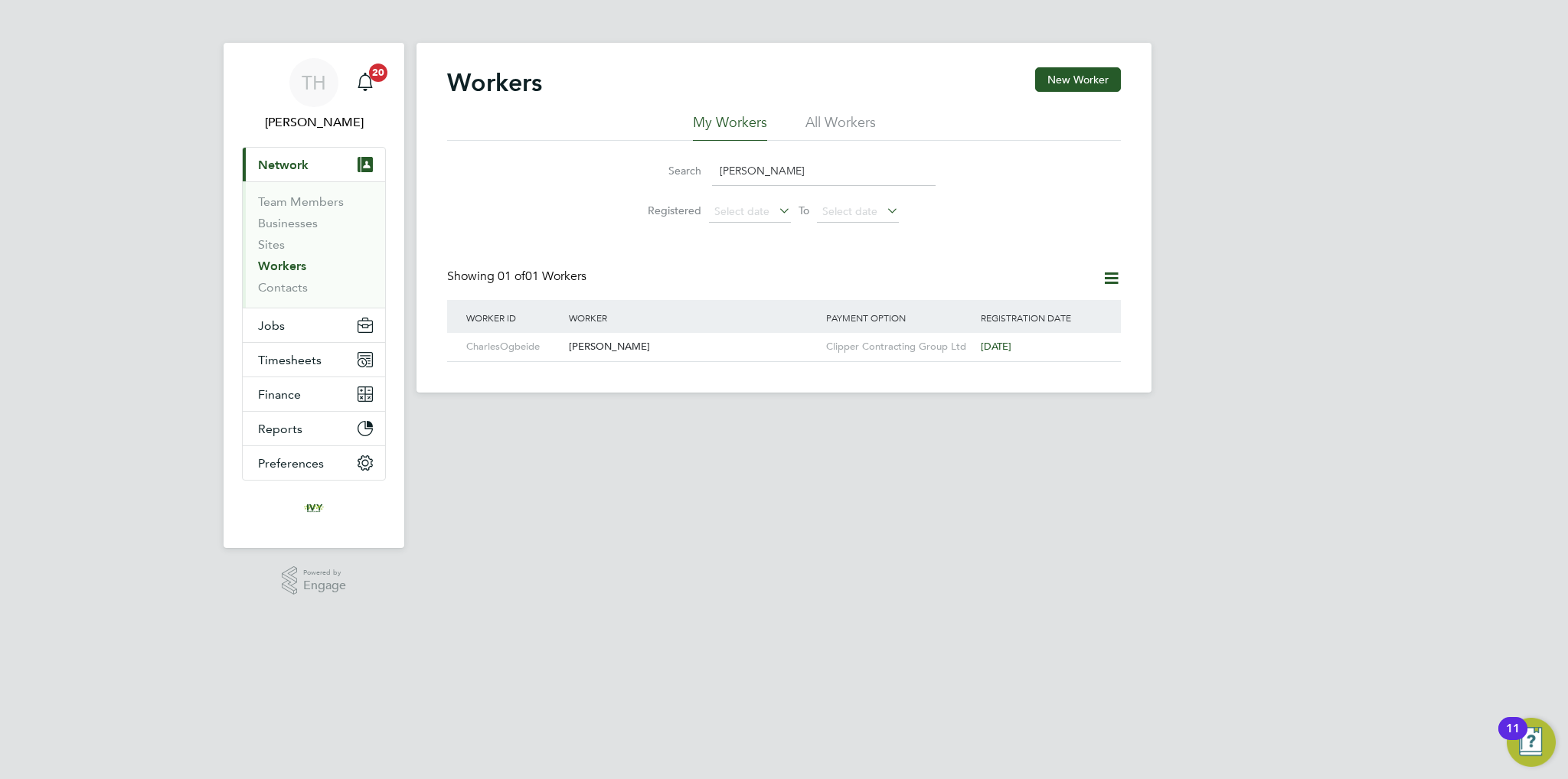
type input "[PERSON_NAME]"
click at [313, 325] on button "Jobs" at bounding box center [314, 326] width 142 height 34
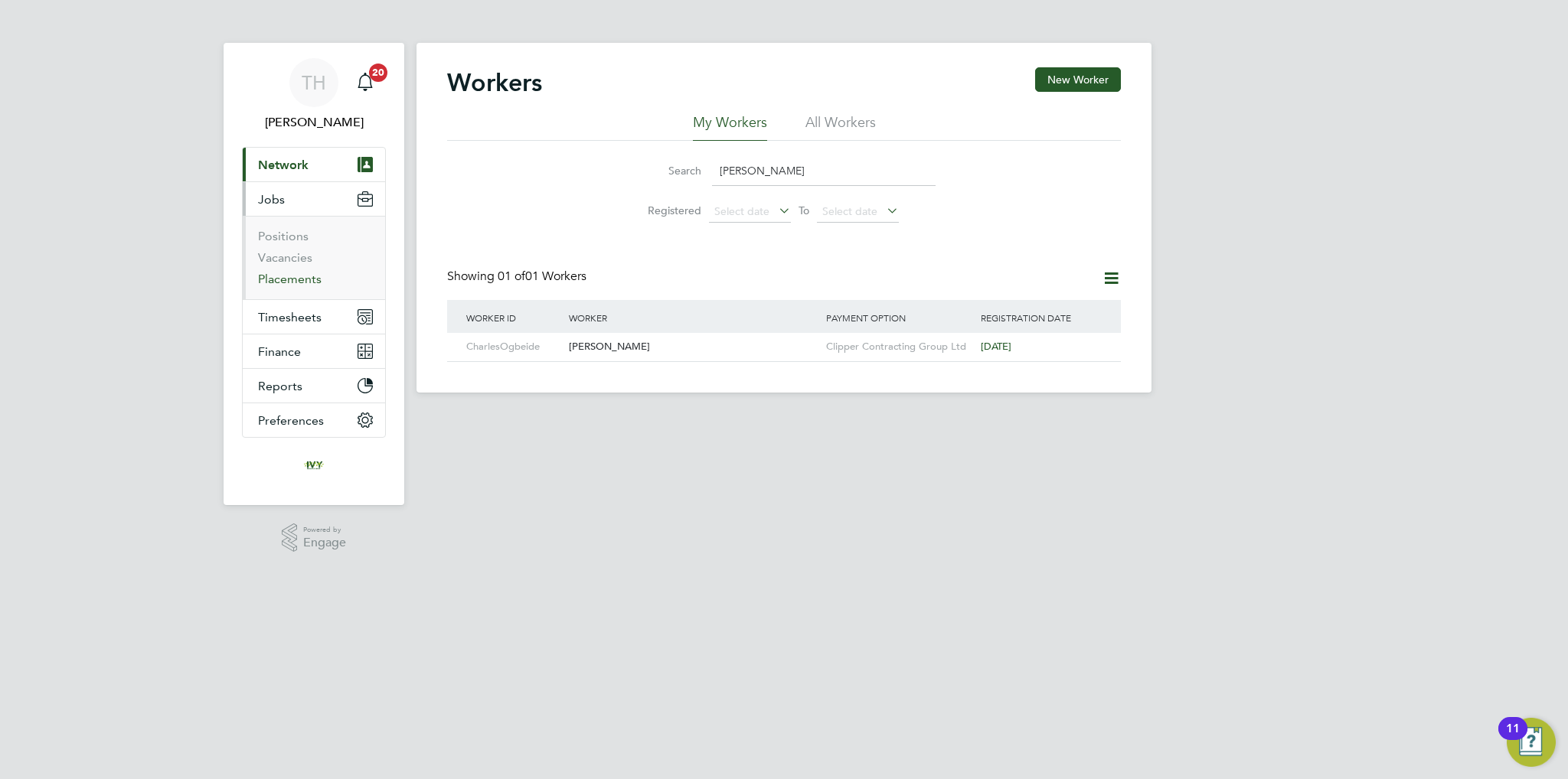
click at [293, 276] on link "Placements" at bounding box center [290, 279] width 63 height 14
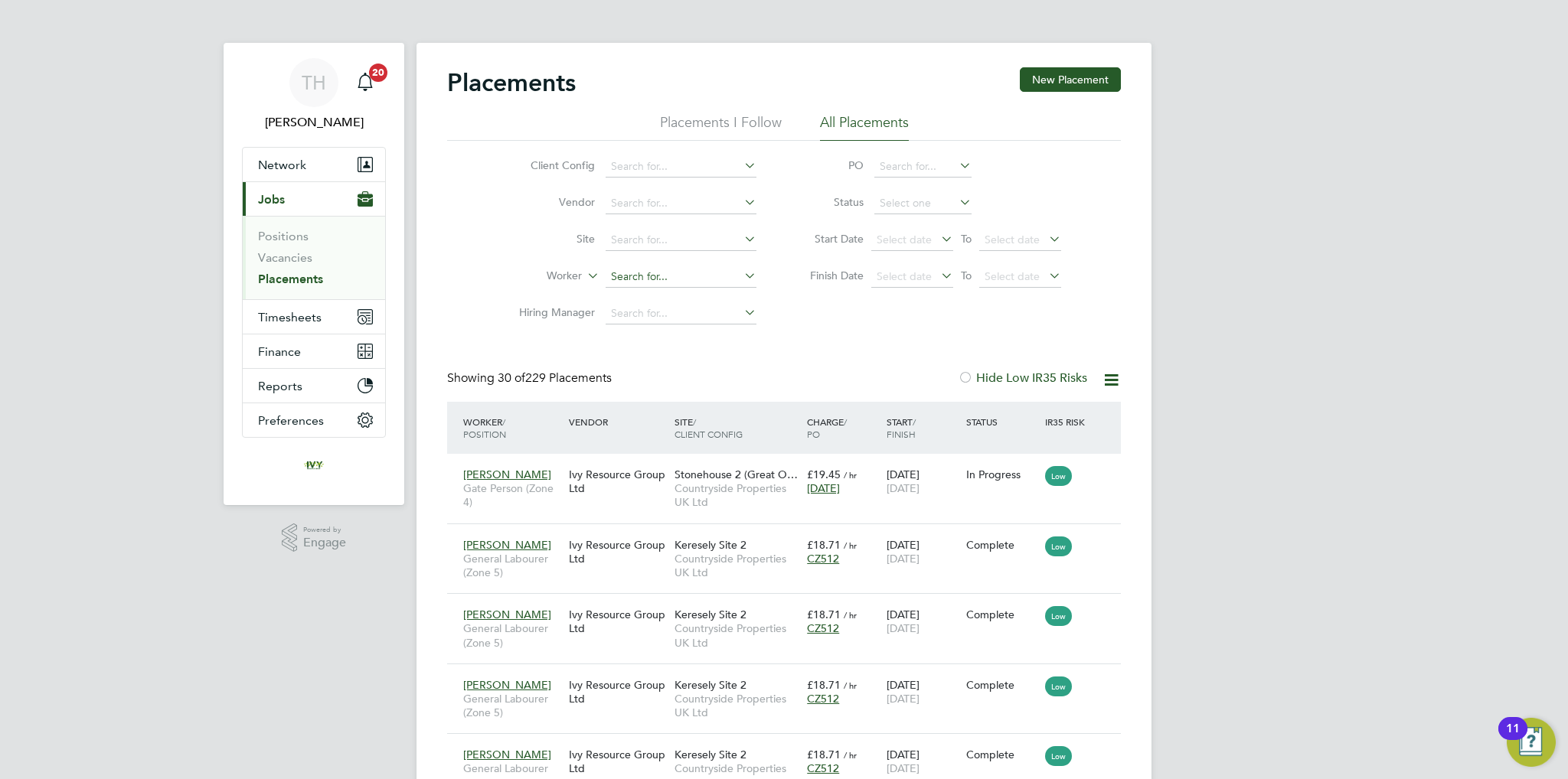
click at [638, 285] on input at bounding box center [681, 277] width 151 height 22
click at [704, 291] on b "Smi" at bounding box center [713, 298] width 18 height 13
type input "[PERSON_NAME]"
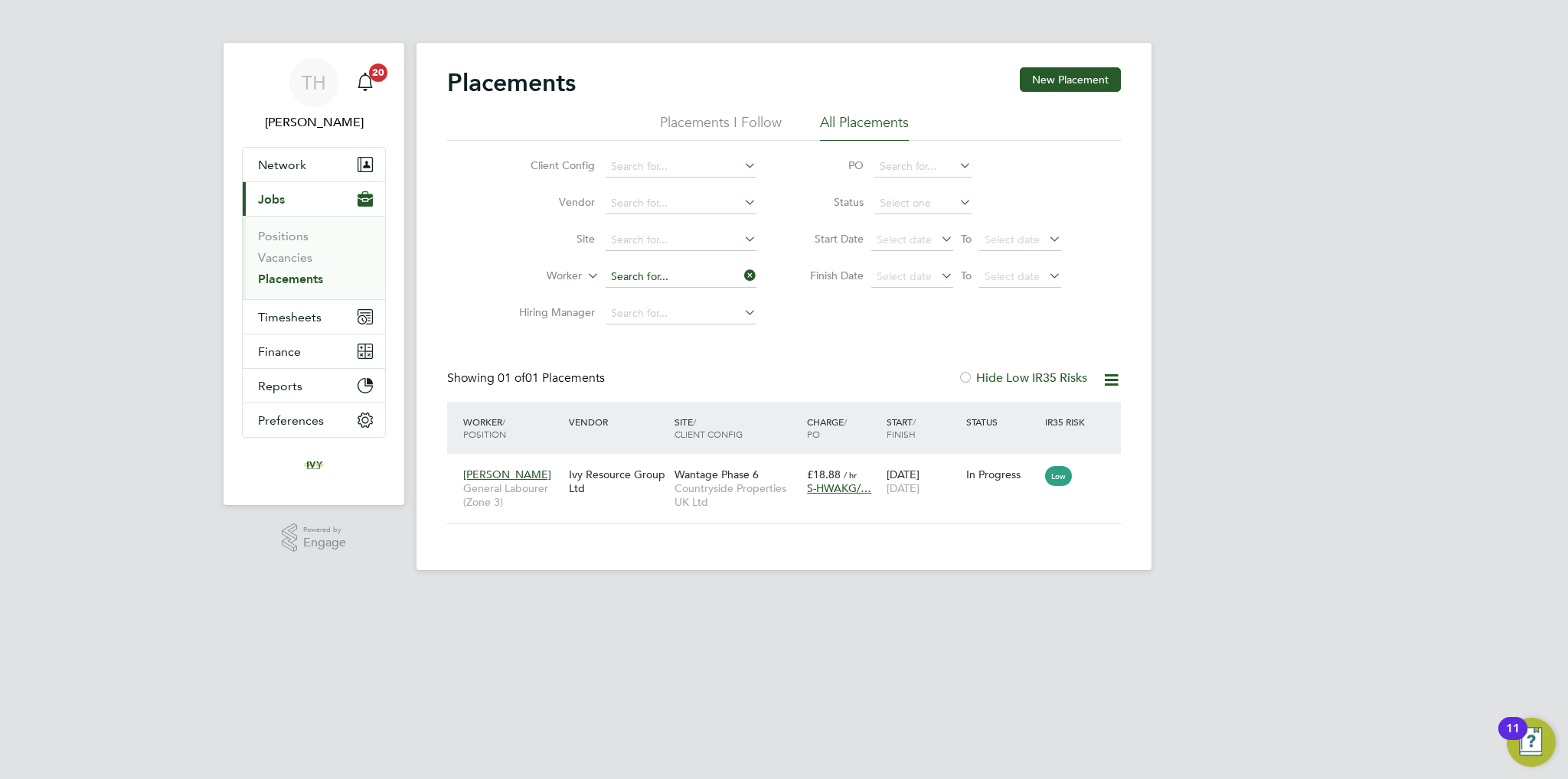
click at [633, 282] on input at bounding box center [681, 277] width 151 height 22
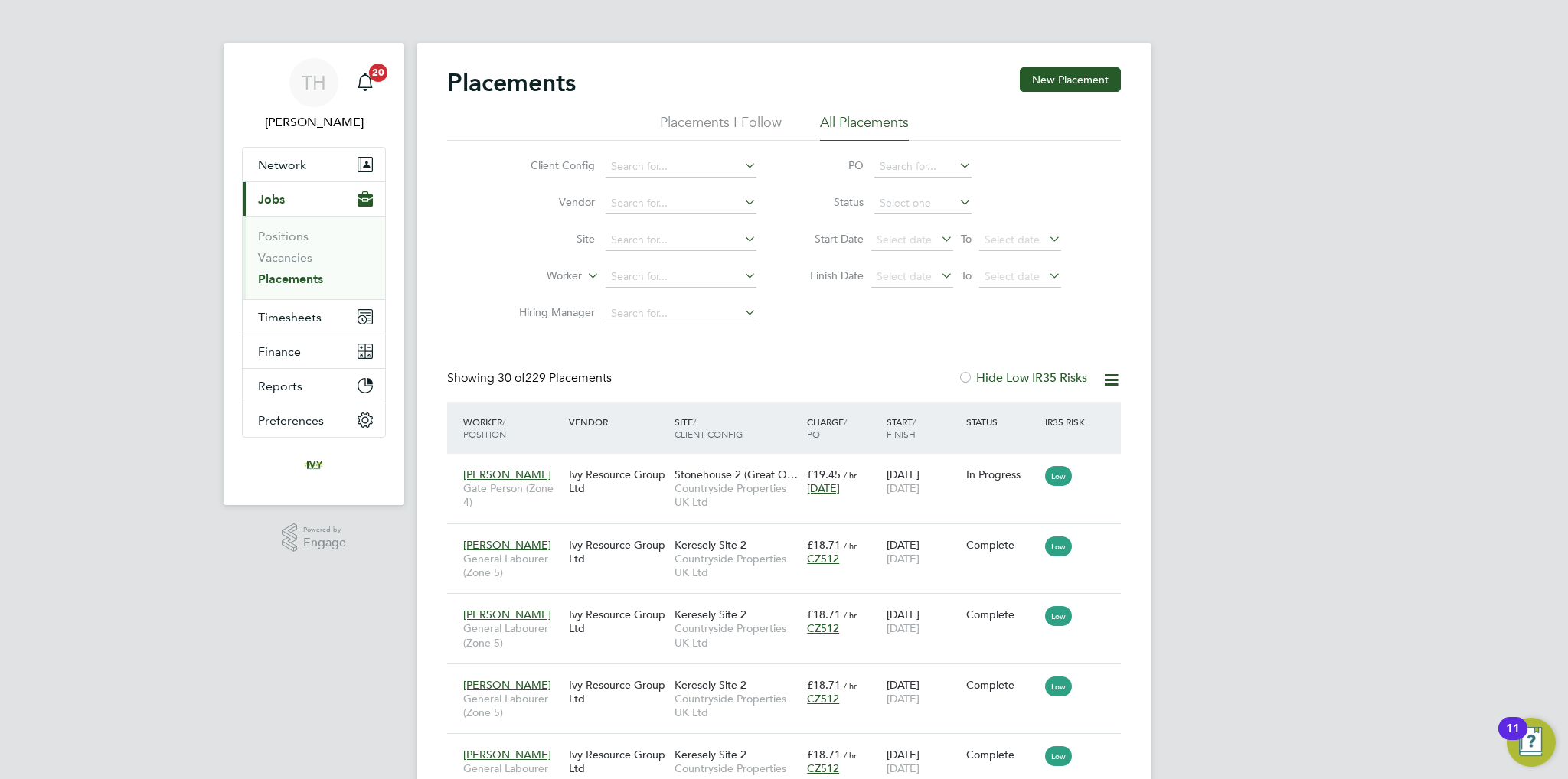
click at [653, 252] on li "Site" at bounding box center [632, 241] width 288 height 37
click at [648, 280] on input at bounding box center [681, 277] width 151 height 22
click at [644, 289] on li "[PERSON_NAME]" at bounding box center [700, 298] width 189 height 21
type input "[PERSON_NAME]"
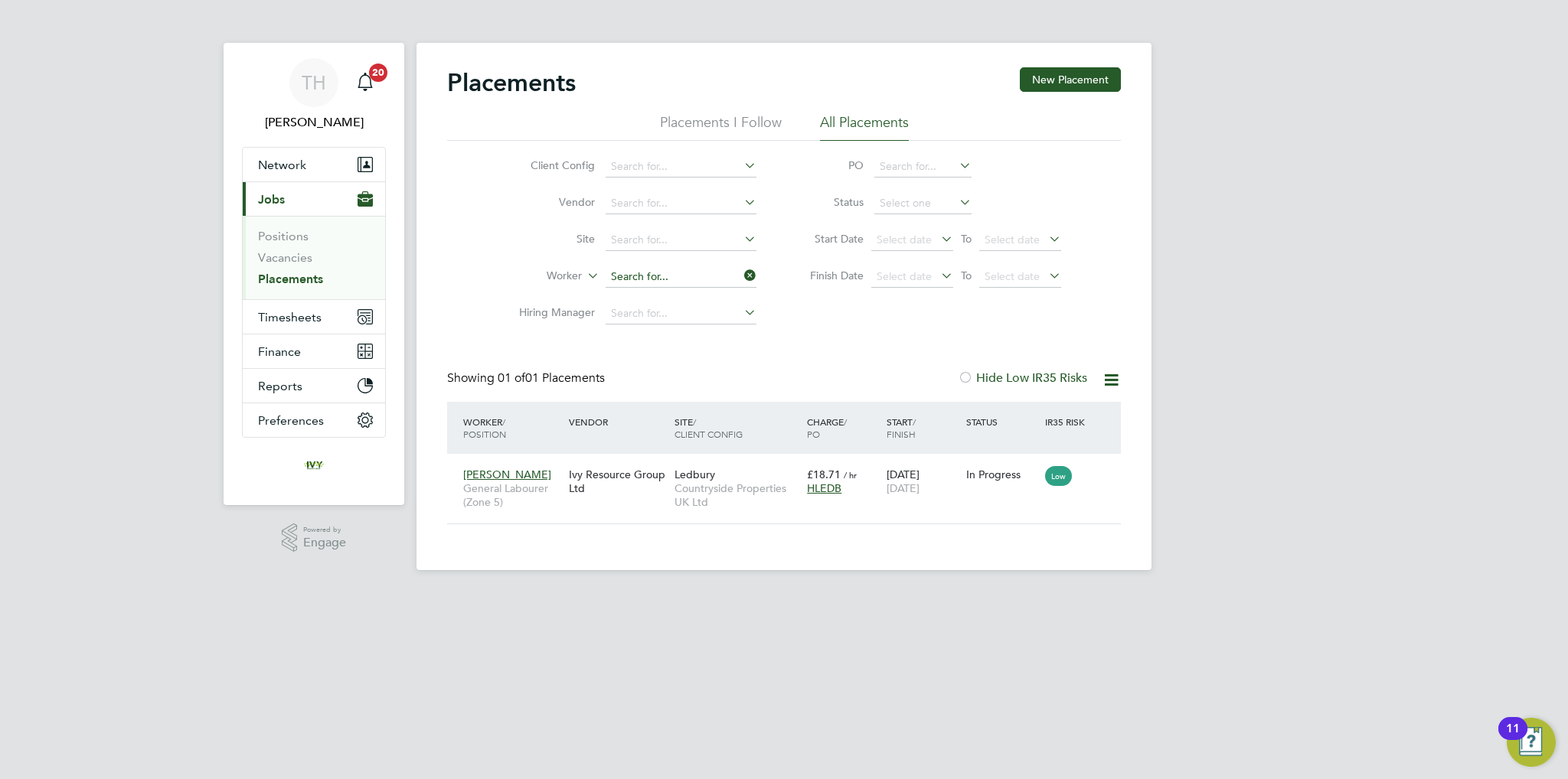
click at [654, 278] on input at bounding box center [681, 277] width 151 height 22
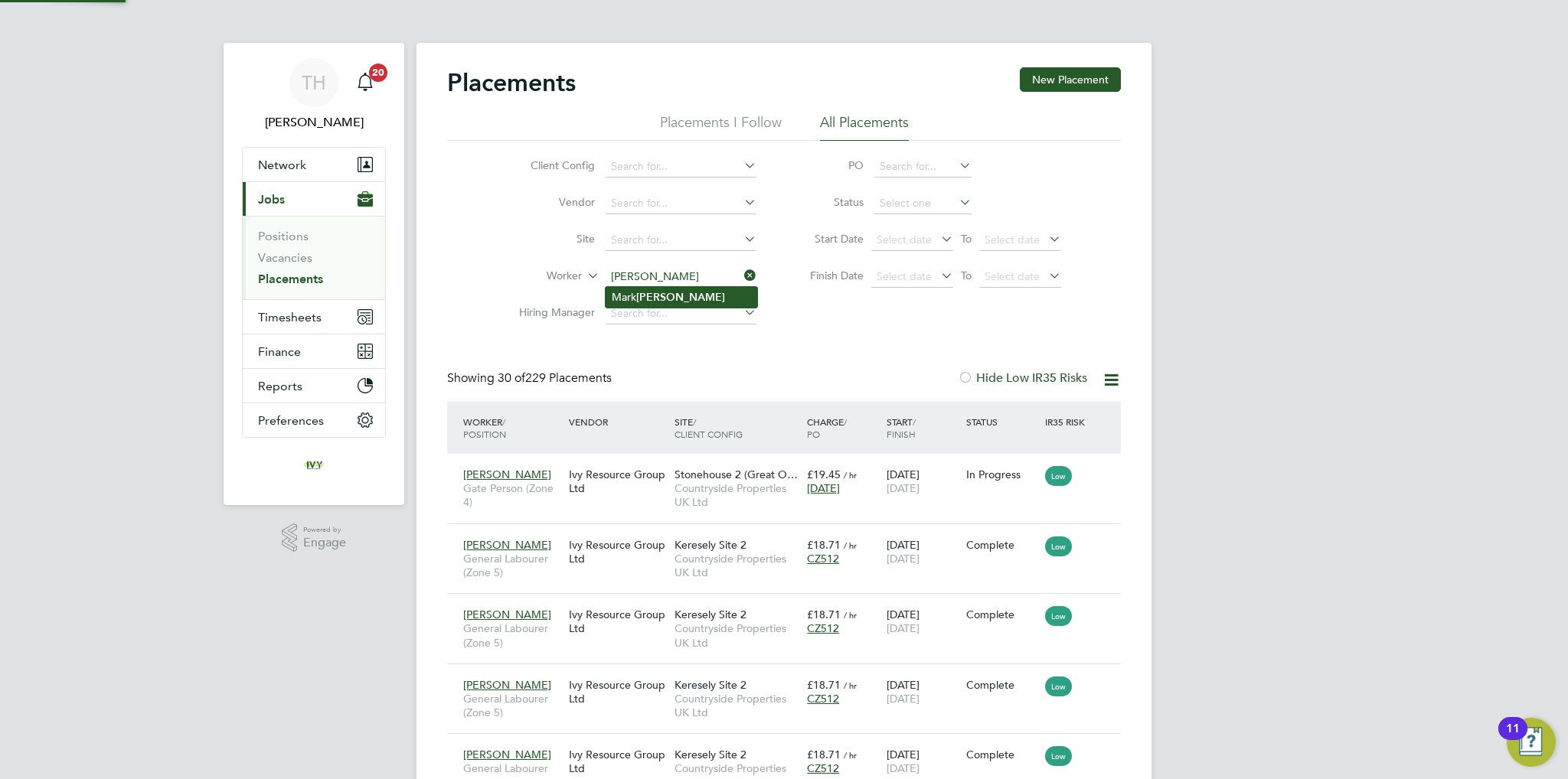
click at [650, 298] on b "[PERSON_NAME]" at bounding box center [680, 298] width 89 height 13
type input "[PERSON_NAME]"
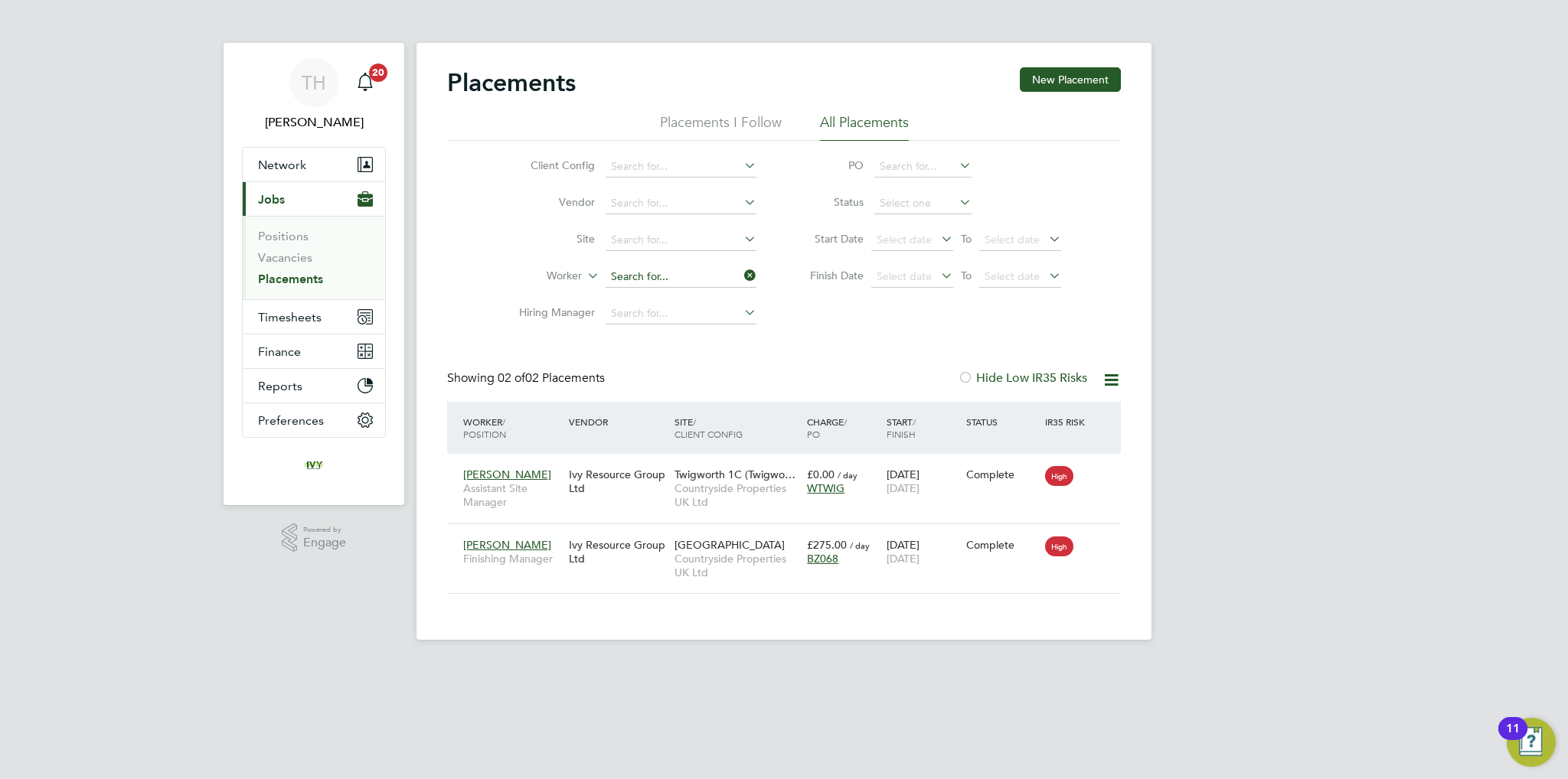
click at [661, 277] on input at bounding box center [681, 277] width 151 height 22
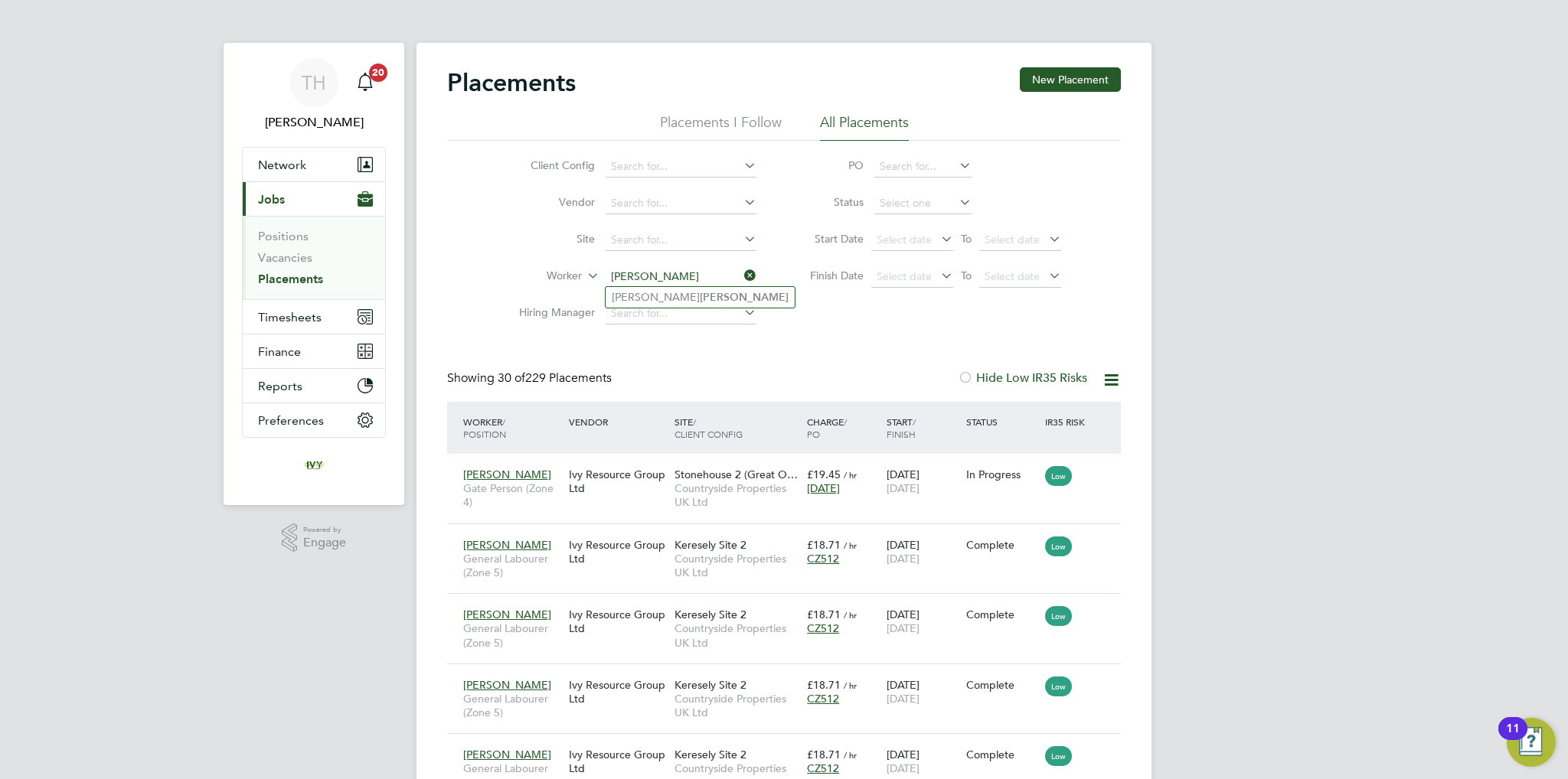
click at [666, 298] on li "[PERSON_NAME]" at bounding box center [700, 298] width 189 height 21
type input "[PERSON_NAME]"
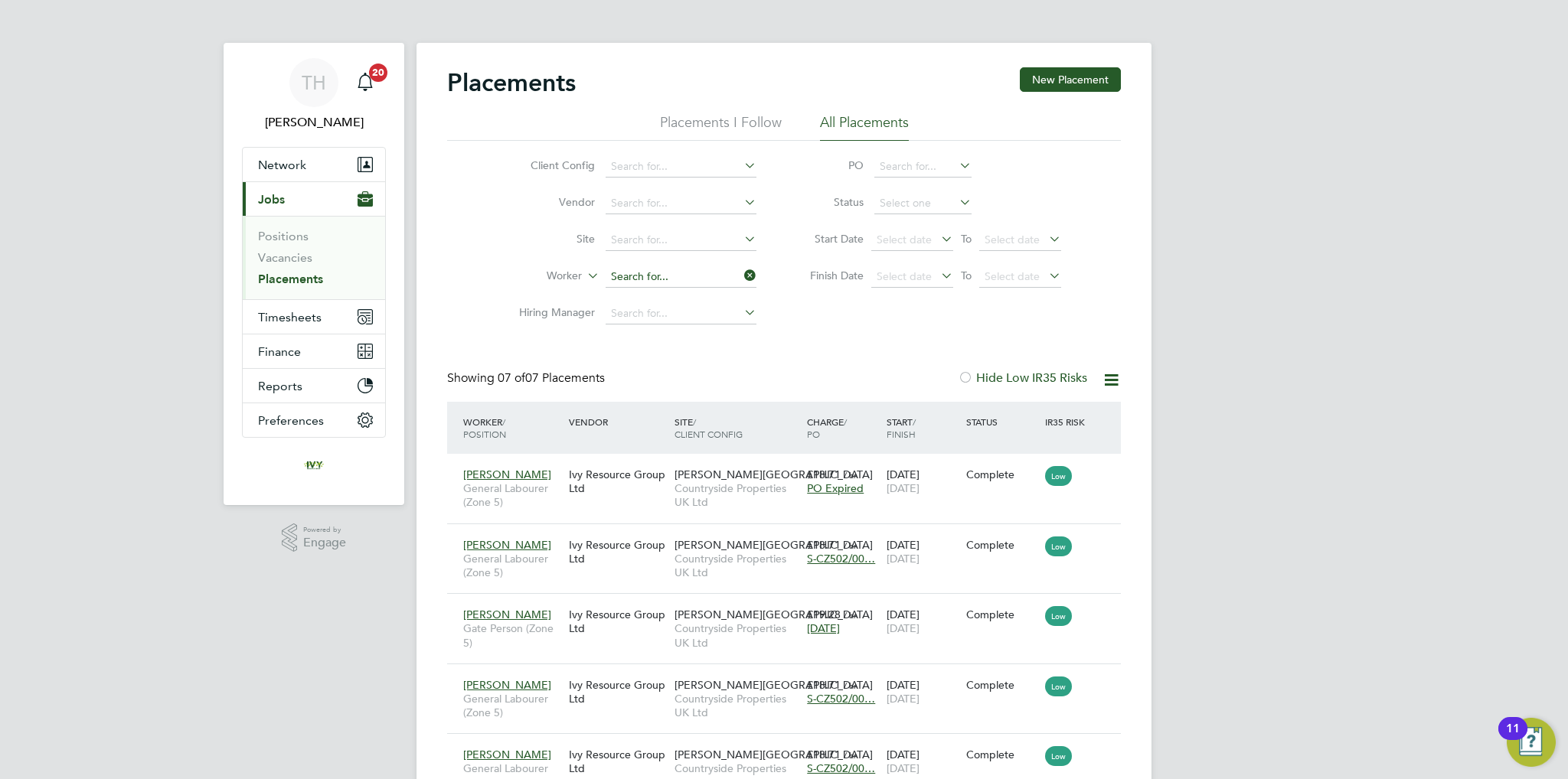
click at [662, 279] on input at bounding box center [681, 277] width 151 height 22
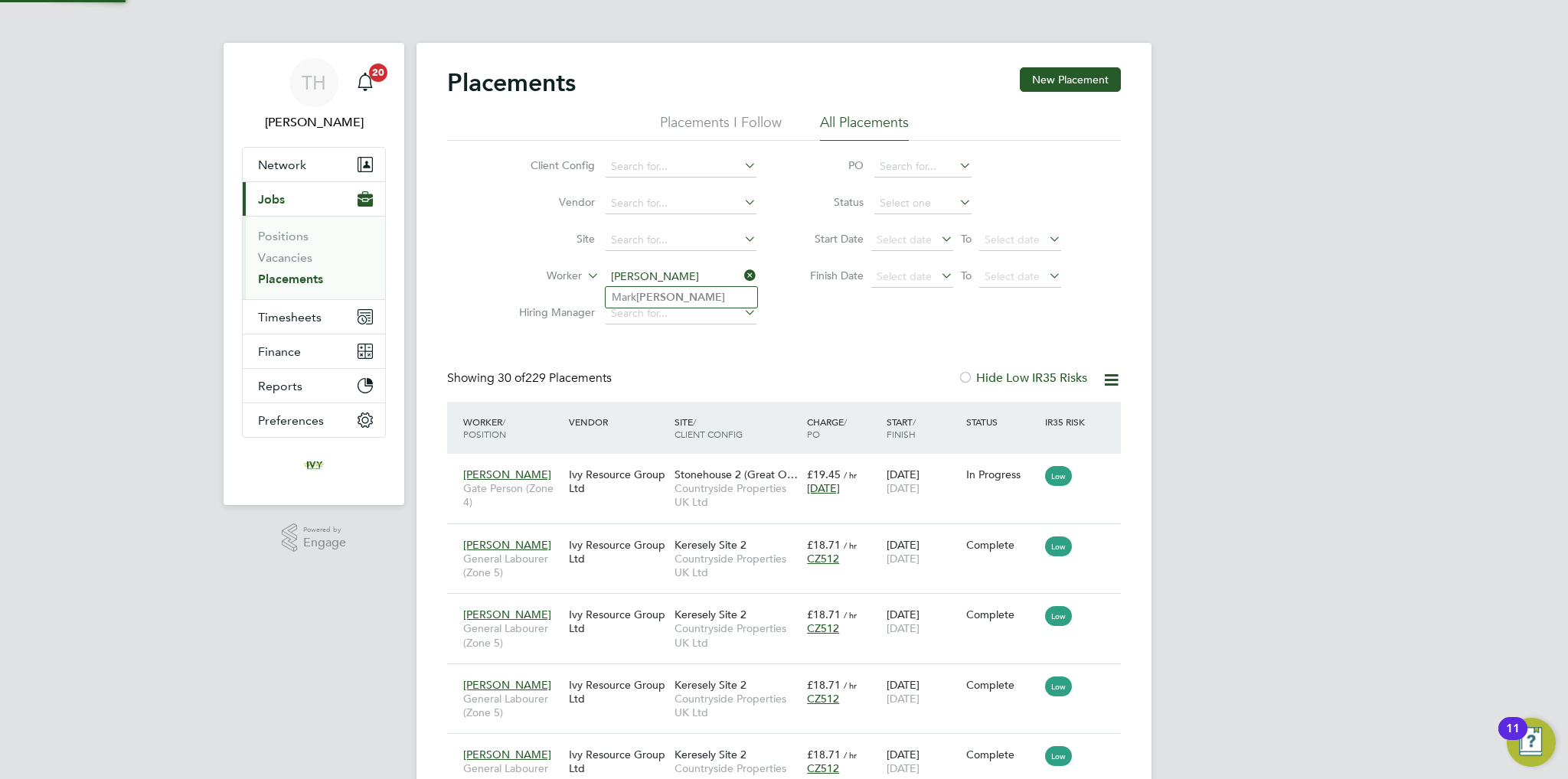
click at [656, 294] on b "[PERSON_NAME]" at bounding box center [680, 298] width 89 height 13
type input "[PERSON_NAME]"
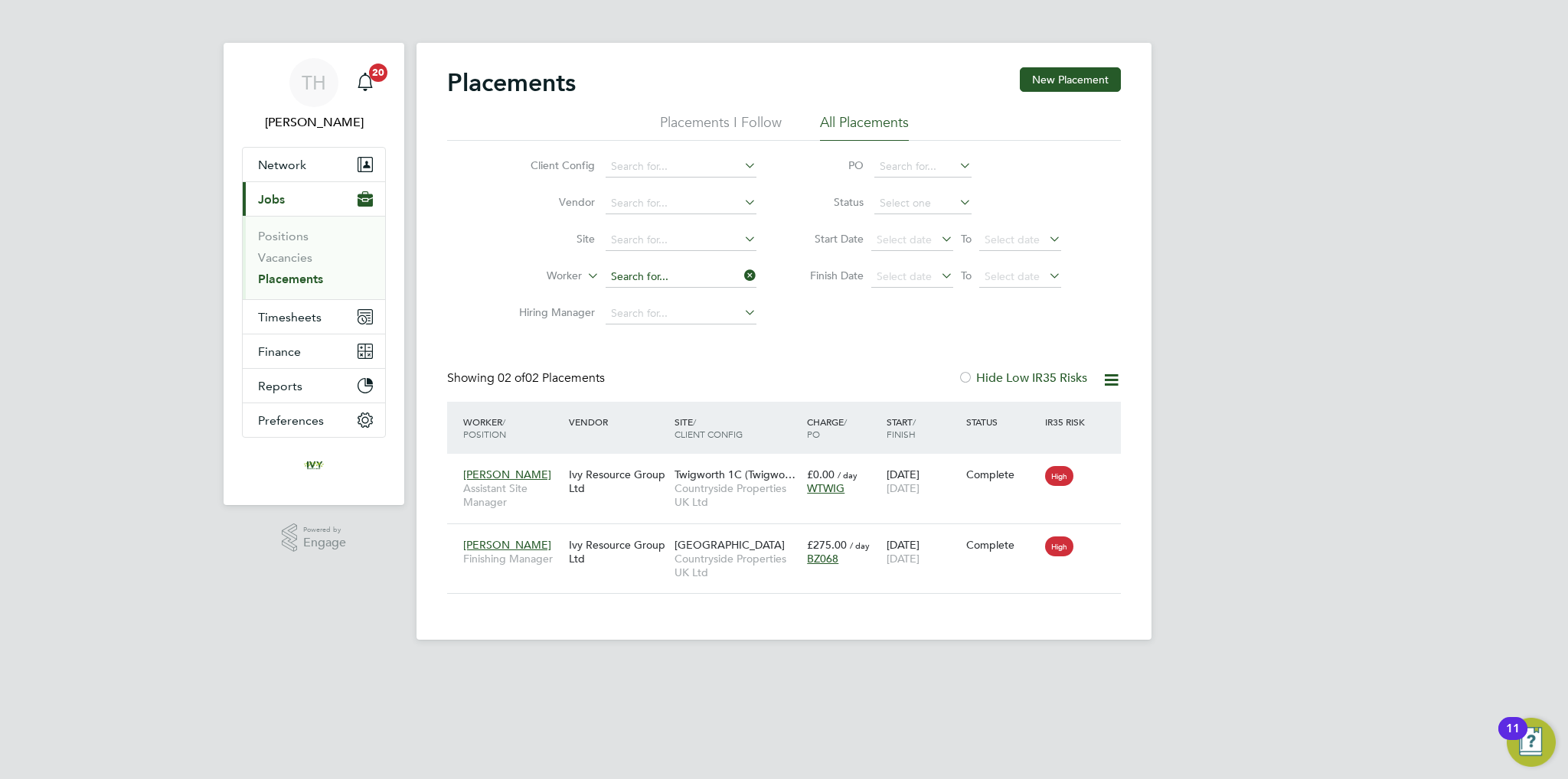
click at [658, 273] on input at bounding box center [681, 277] width 151 height 22
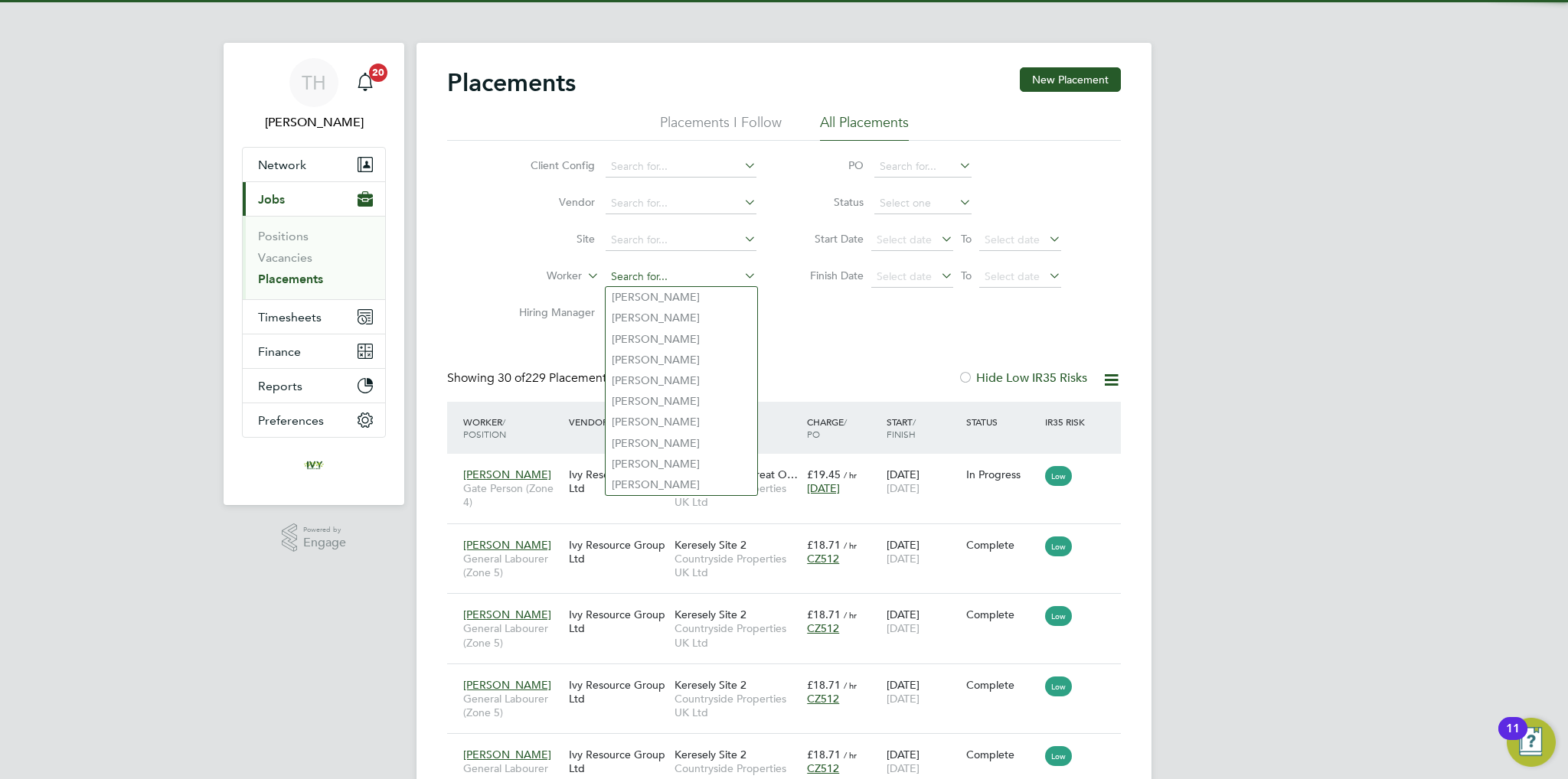
scroll to position [58, 134]
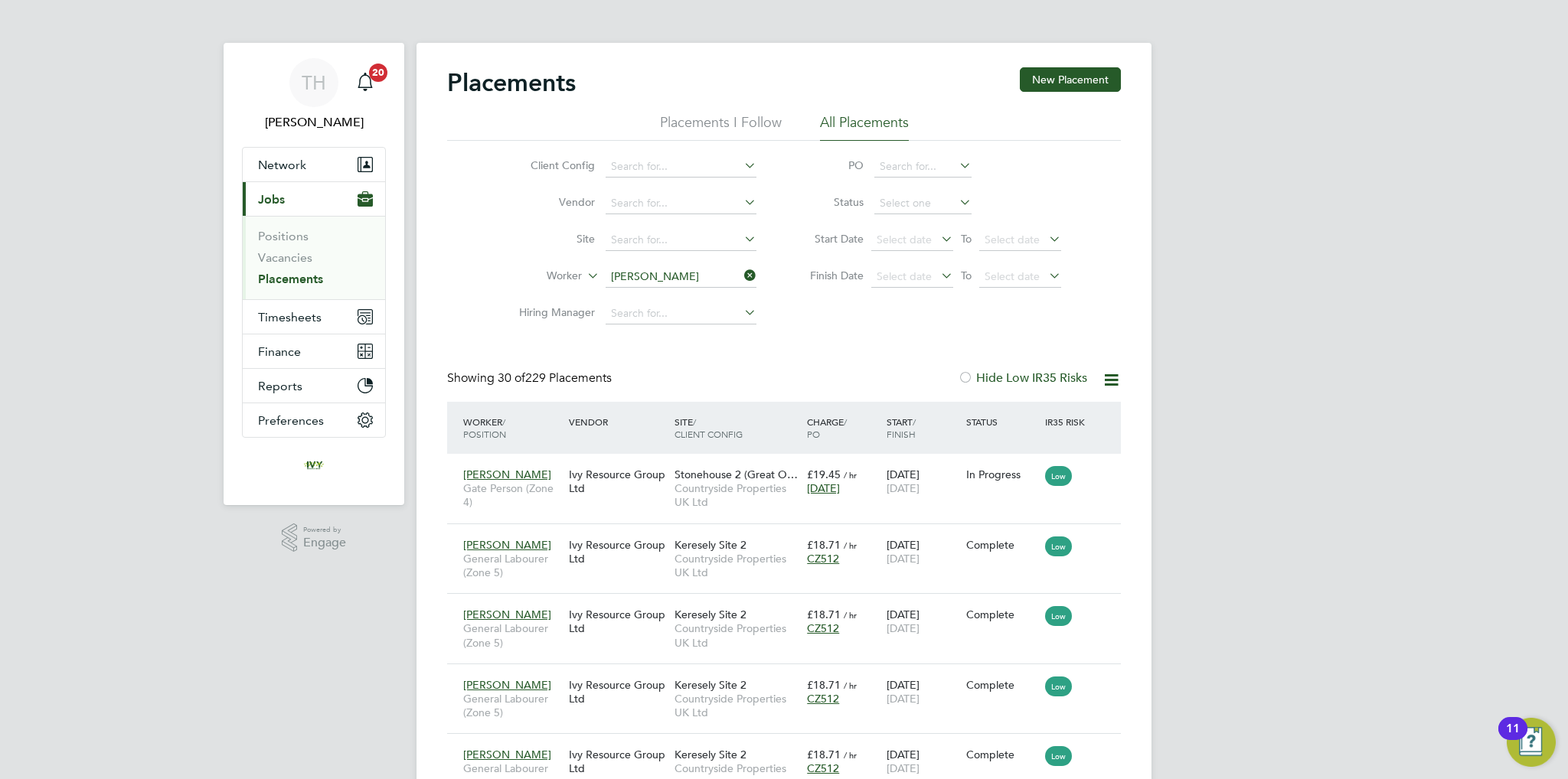
click at [700, 298] on b "[PERSON_NAME]" at bounding box center [744, 298] width 89 height 13
type input "[PERSON_NAME]"
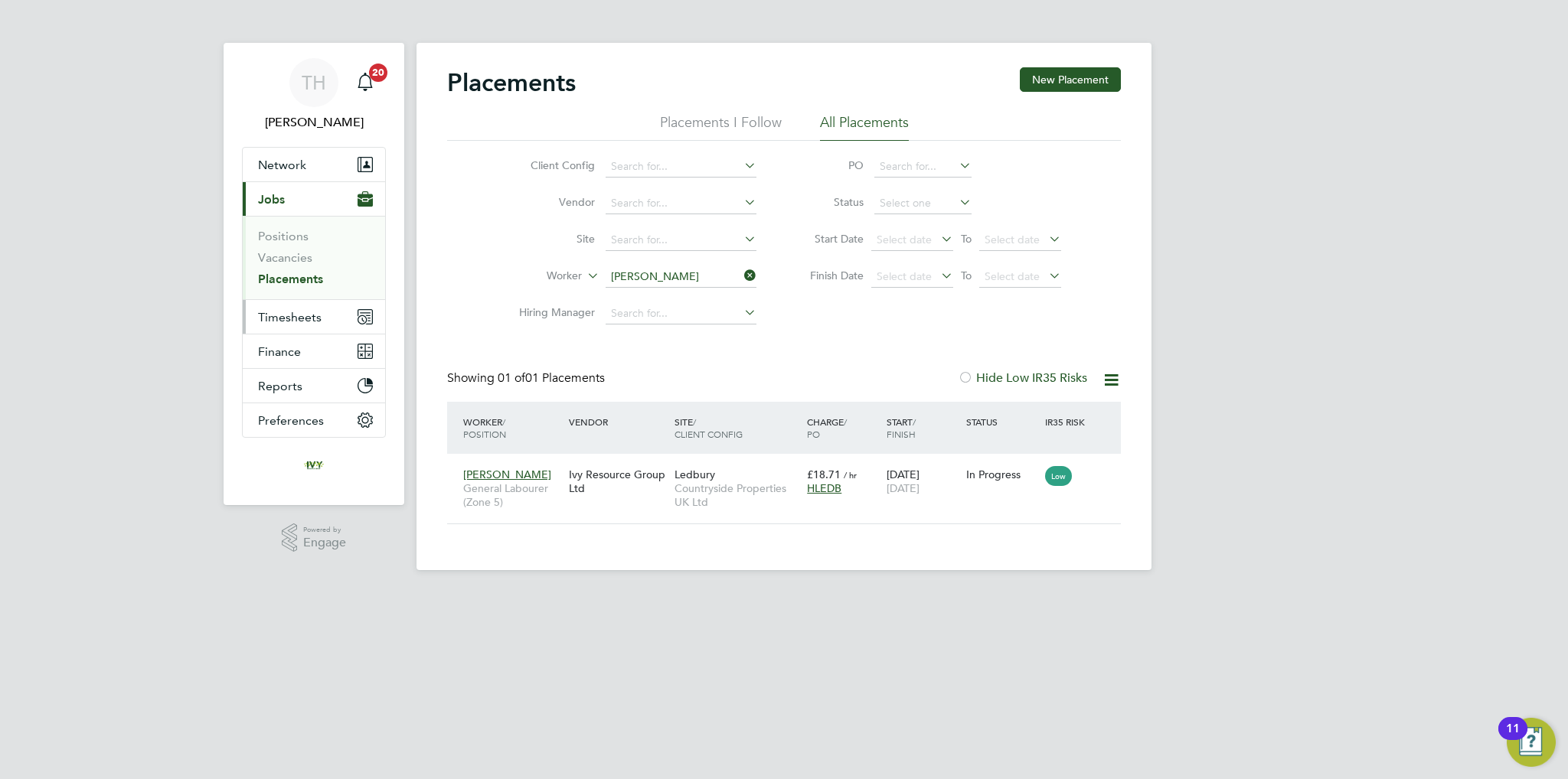
click at [304, 310] on span "Timesheets" at bounding box center [290, 318] width 63 height 14
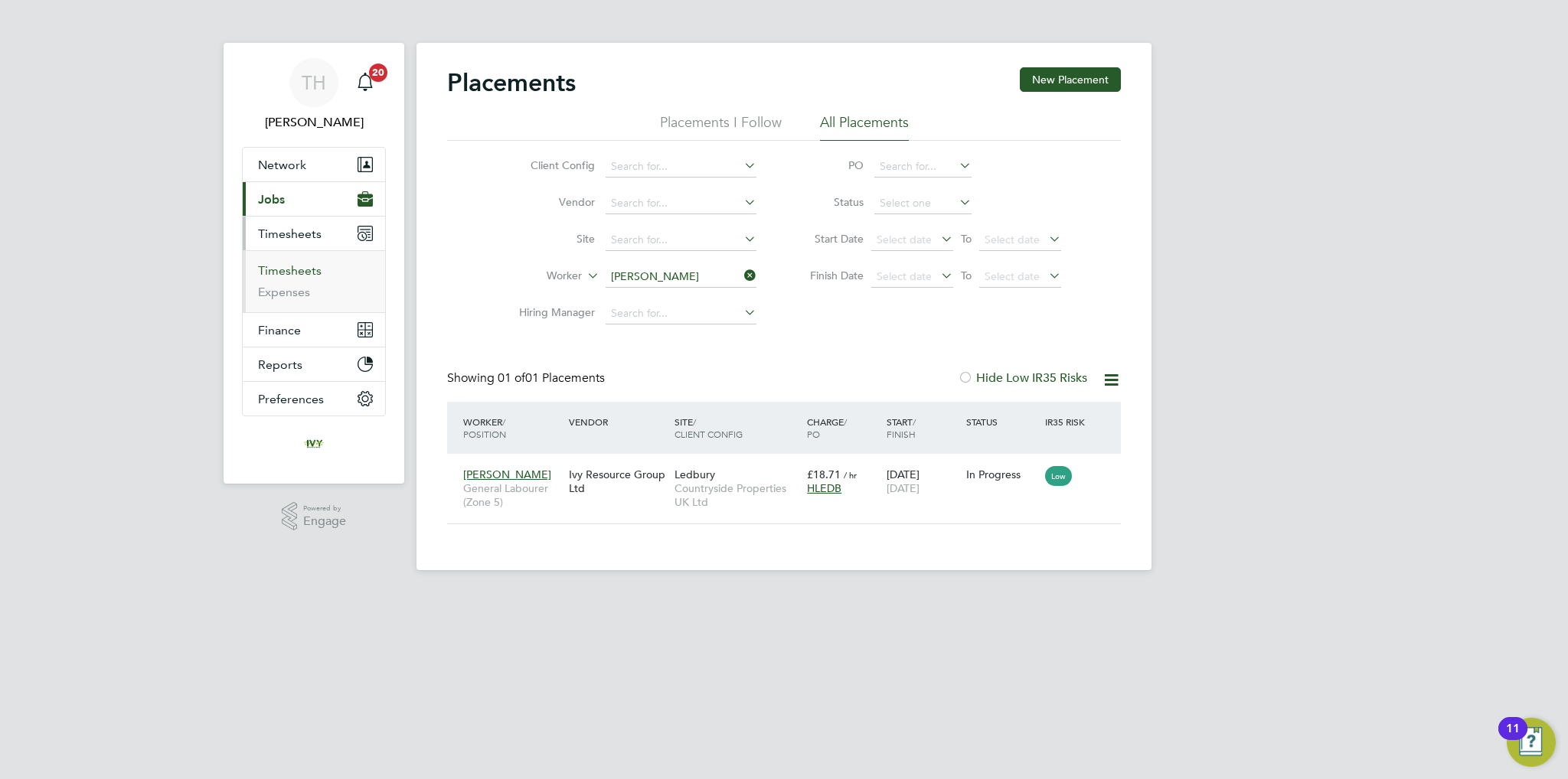
click at [306, 273] on link "Timesheets" at bounding box center [290, 270] width 63 height 14
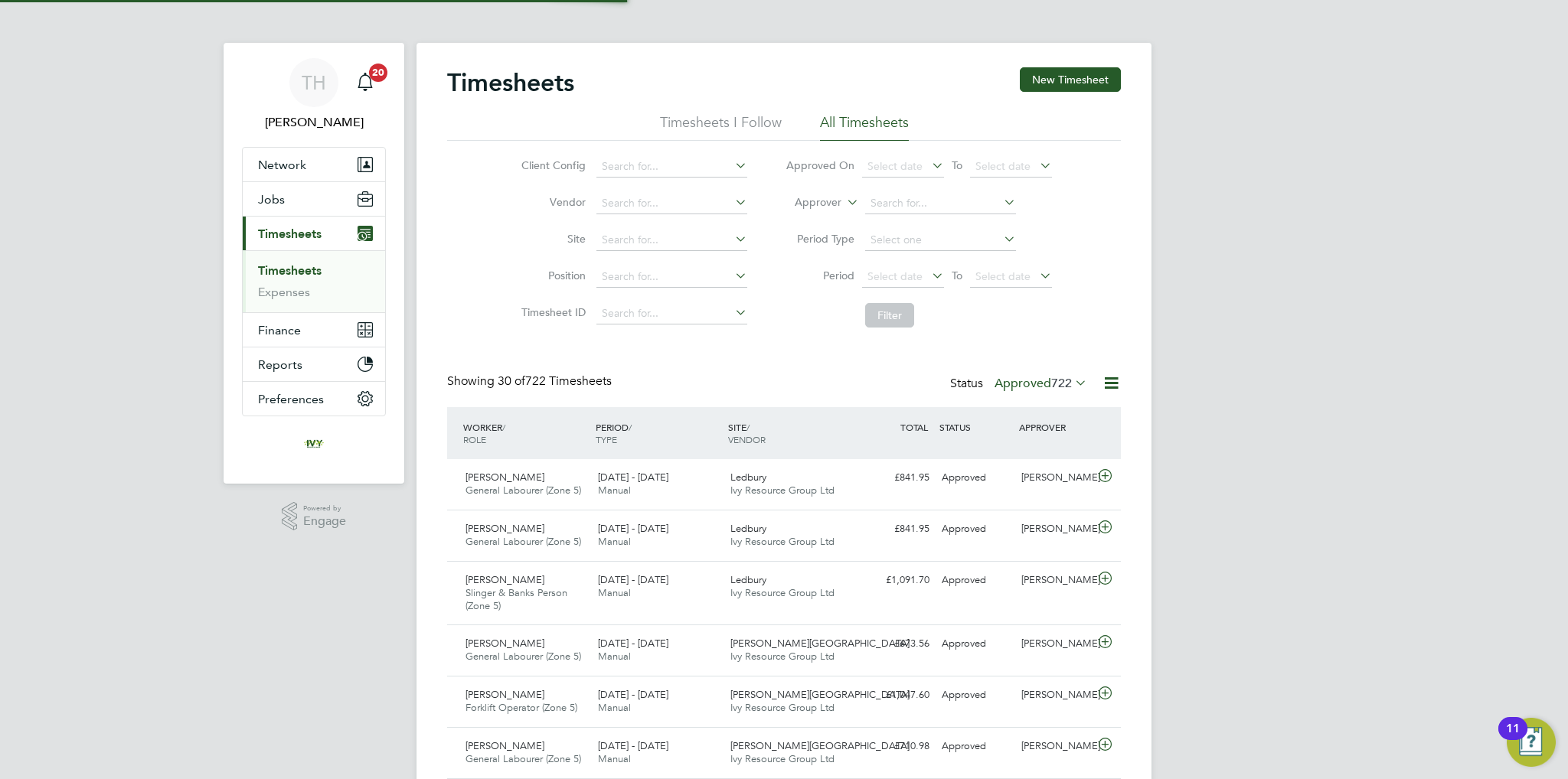
scroll to position [51, 134]
click at [1021, 385] on label "Approved 722" at bounding box center [1041, 383] width 93 height 15
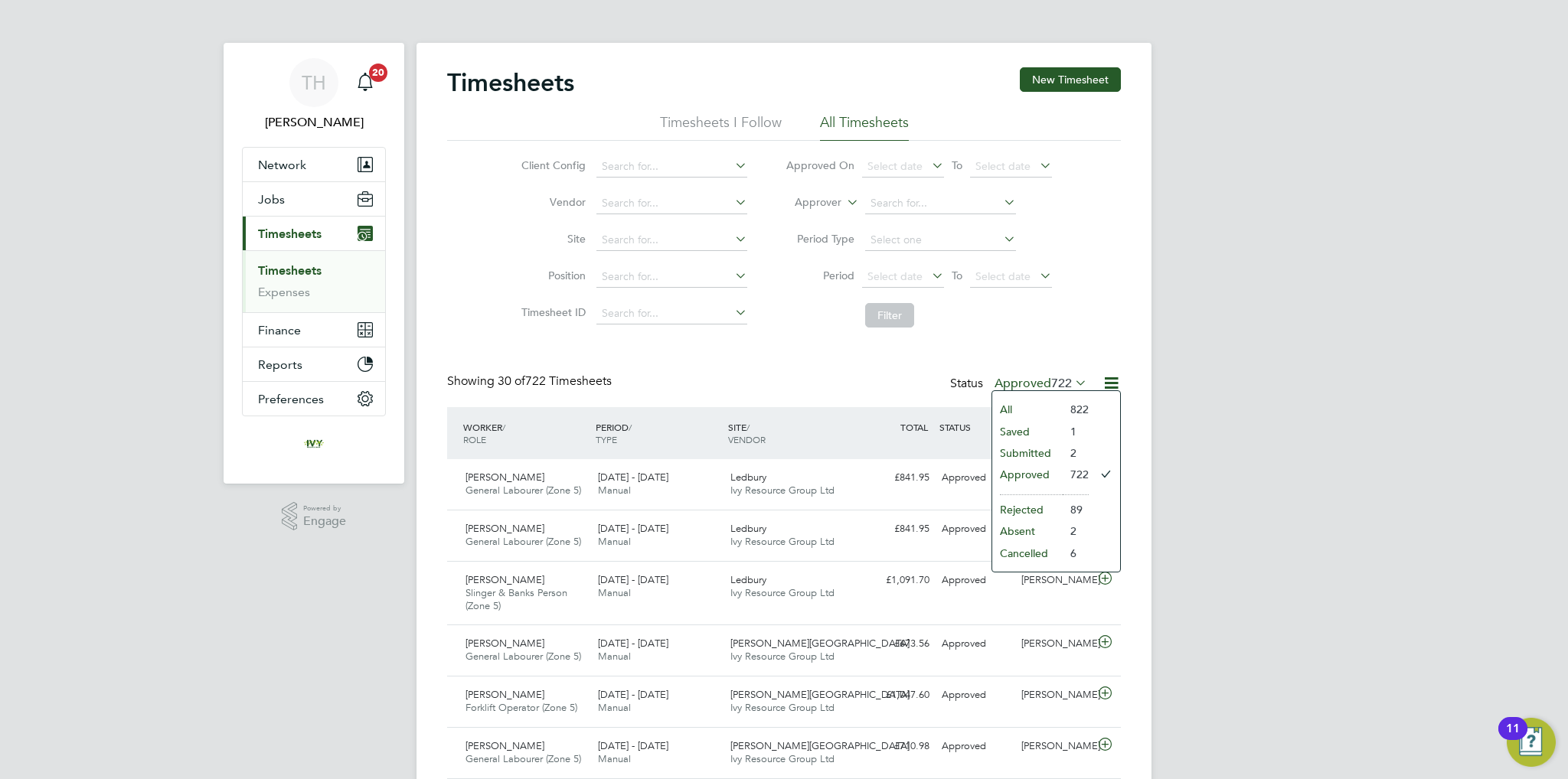
click at [1026, 472] on li "Approved" at bounding box center [1027, 474] width 70 height 22
click at [646, 243] on input at bounding box center [672, 240] width 151 height 22
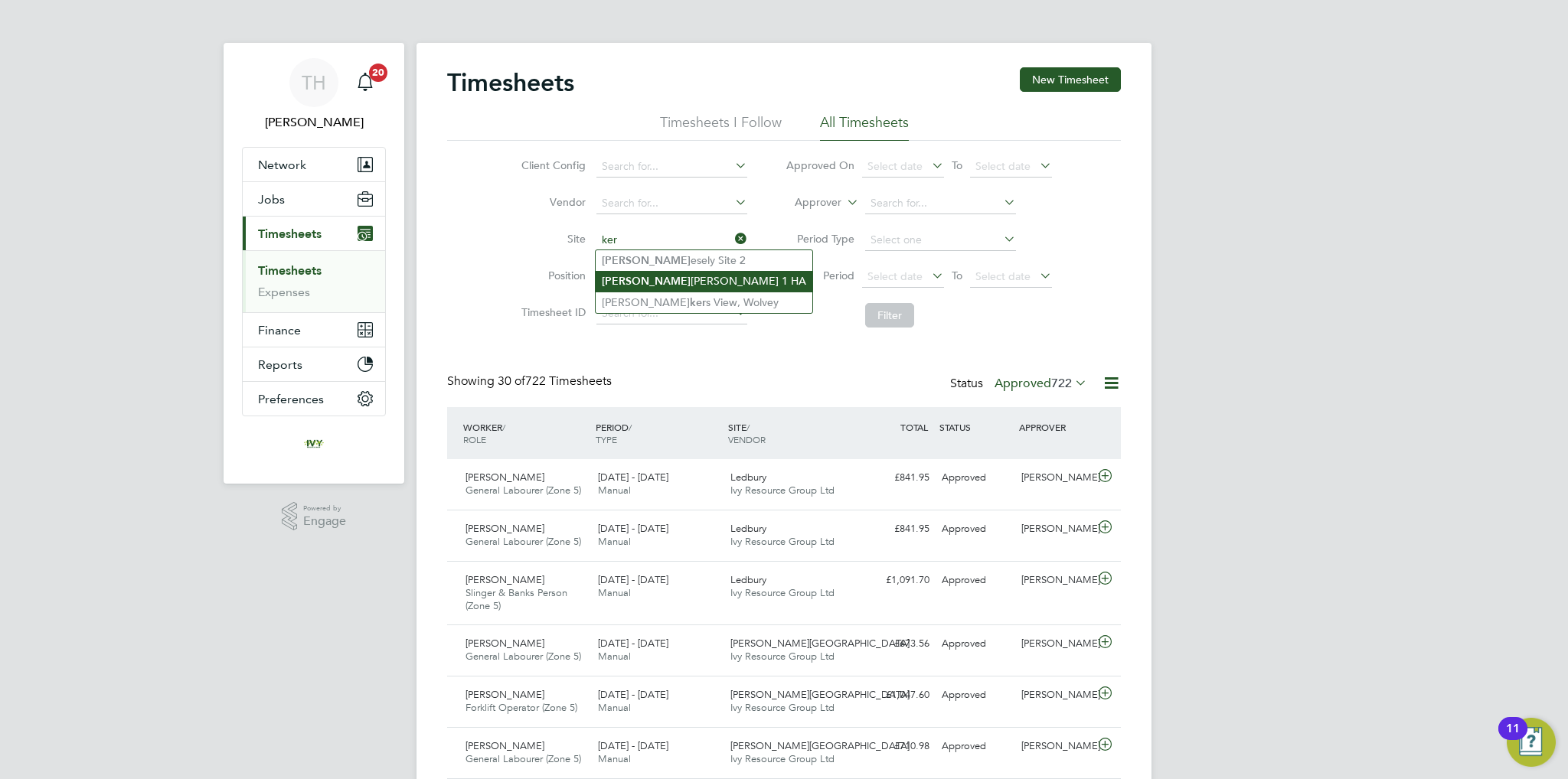
click at [675, 287] on li "[PERSON_NAME] 1 HA" at bounding box center [704, 282] width 217 height 21
type input "Keresley 1 HA"
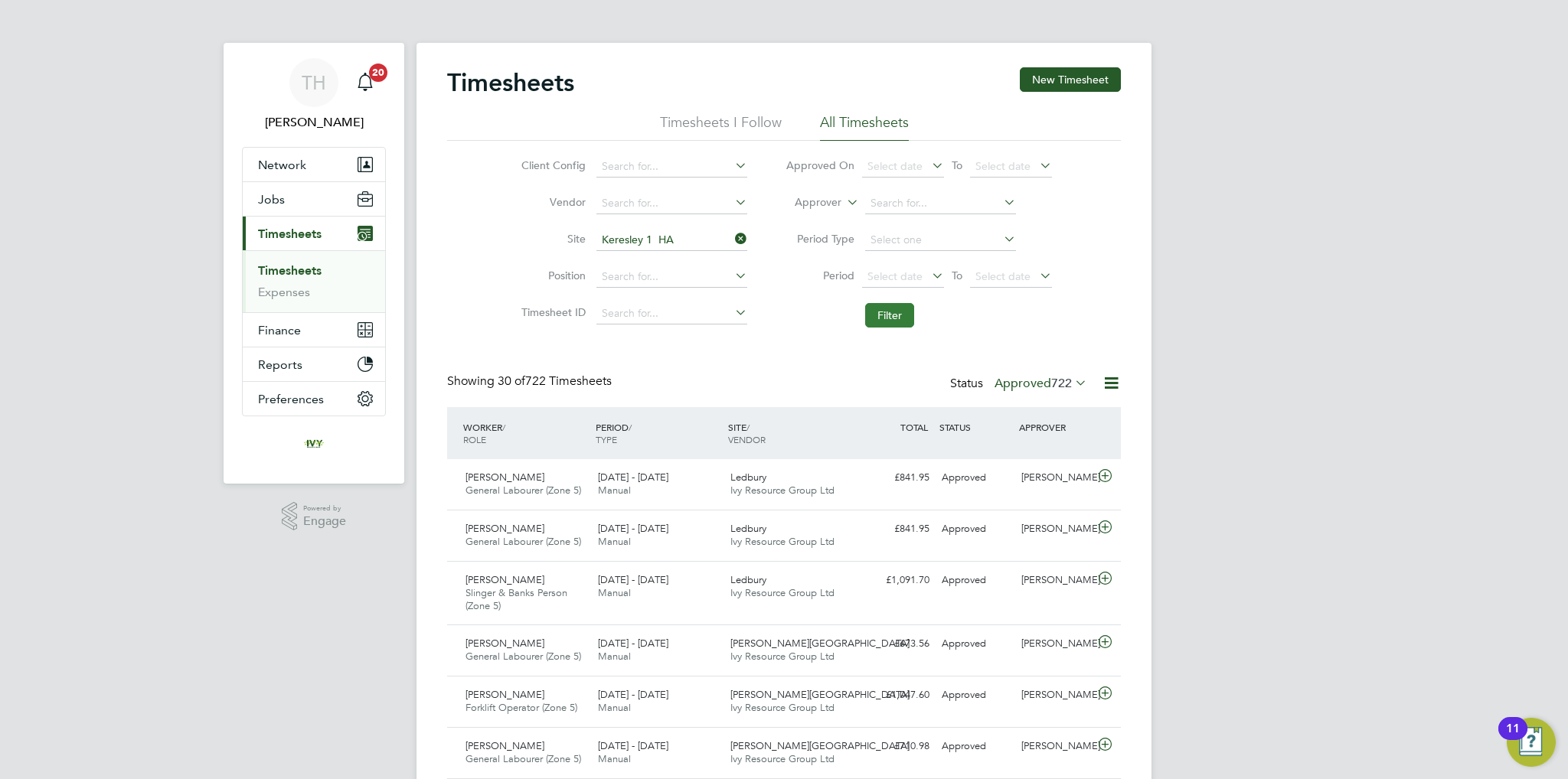
click at [885, 315] on button "Filter" at bounding box center [889, 315] width 49 height 25
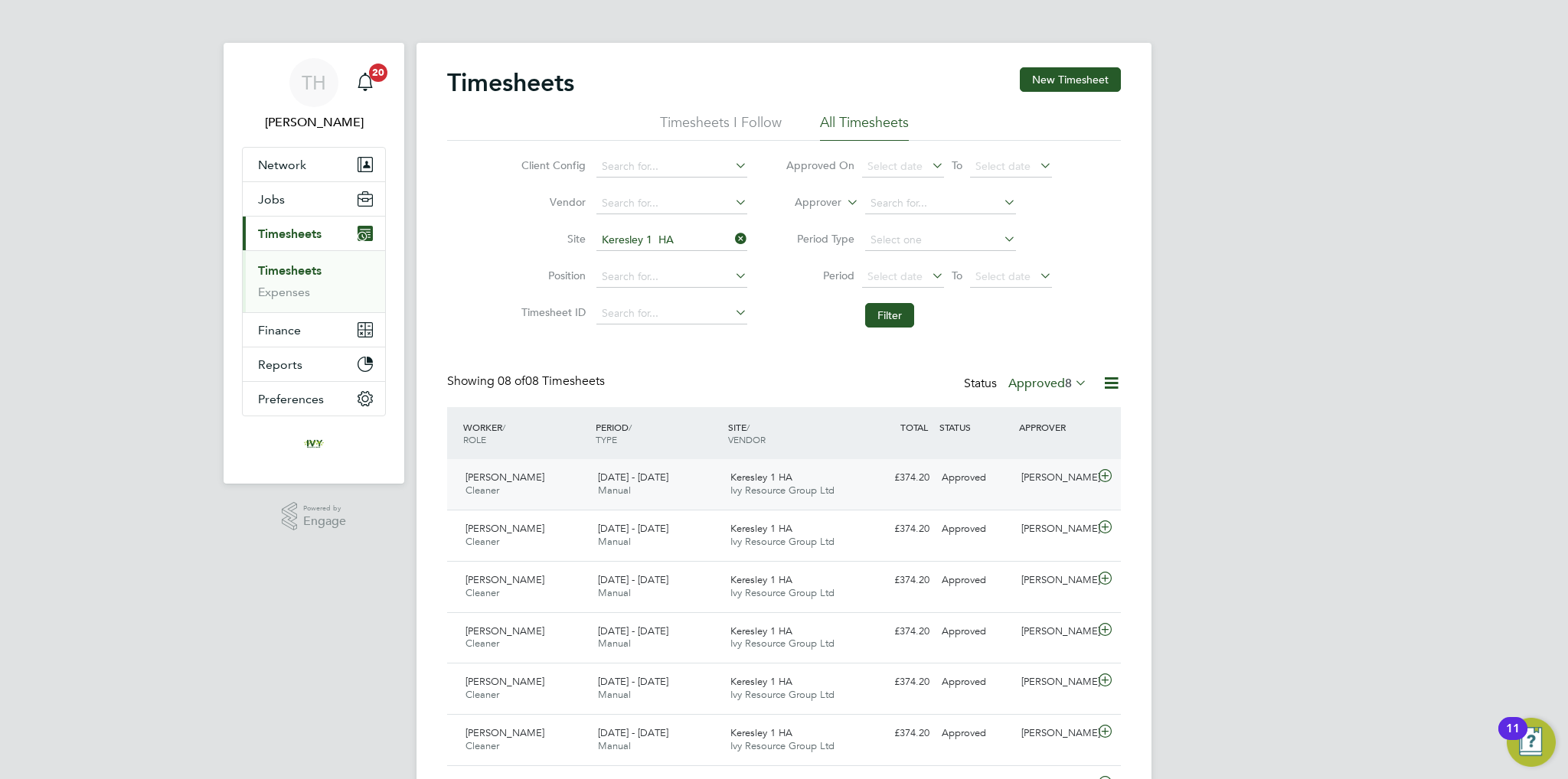
click at [816, 465] on div "Keresley 1 [PERSON_NAME] Resource Group Ltd" at bounding box center [790, 485] width 133 height 38
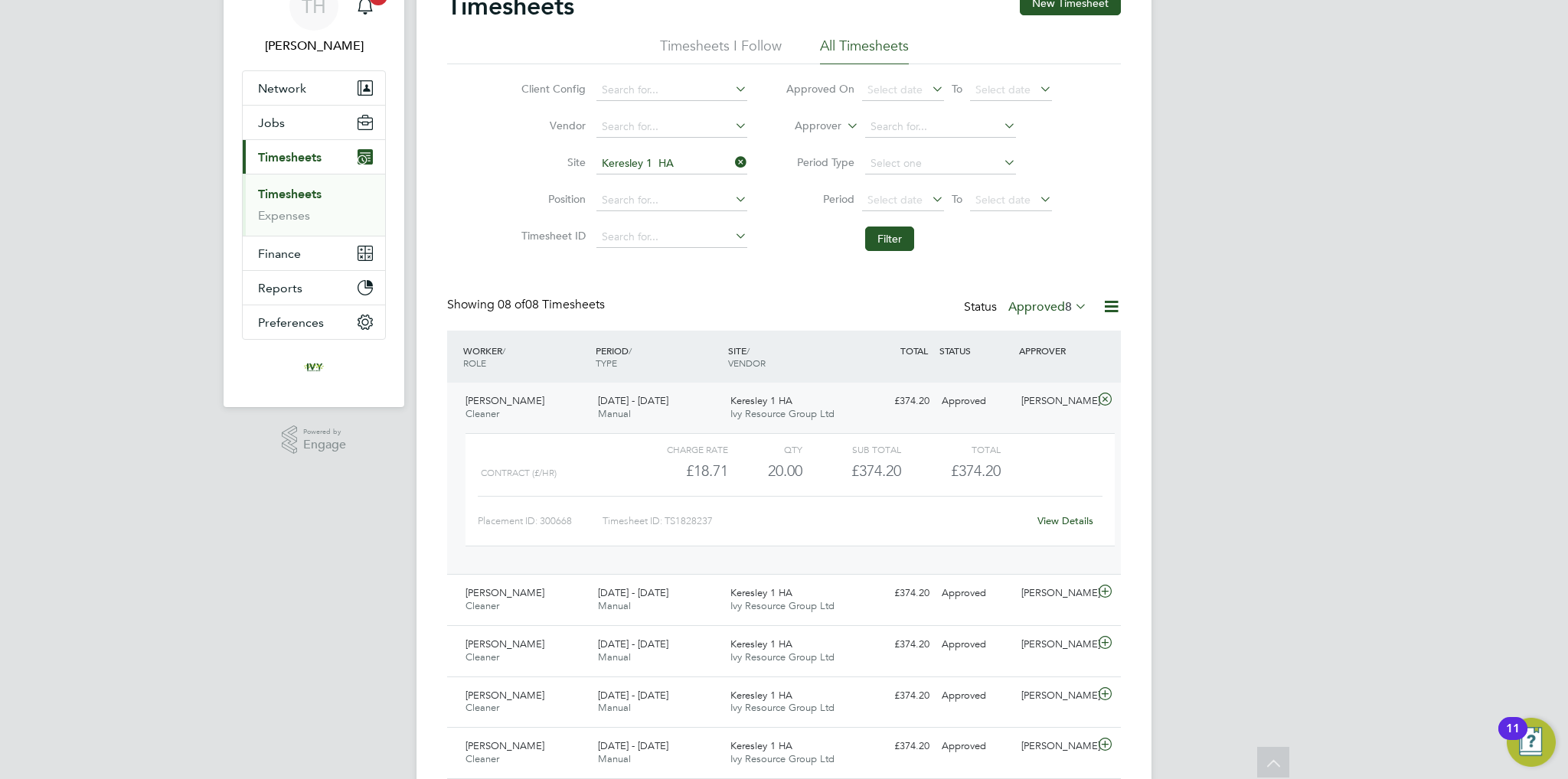
click at [1318, 463] on div "TH [PERSON_NAME] Notifications 20 Applications: Network Team Members Businesses…" at bounding box center [784, 455] width 1568 height 1064
click at [732, 163] on icon at bounding box center [732, 162] width 0 height 22
click at [687, 165] on input at bounding box center [672, 163] width 151 height 22
click at [668, 194] on li "[PERSON_NAME] Site 2" at bounding box center [675, 184] width 159 height 21
type input "Keresely Site 2"
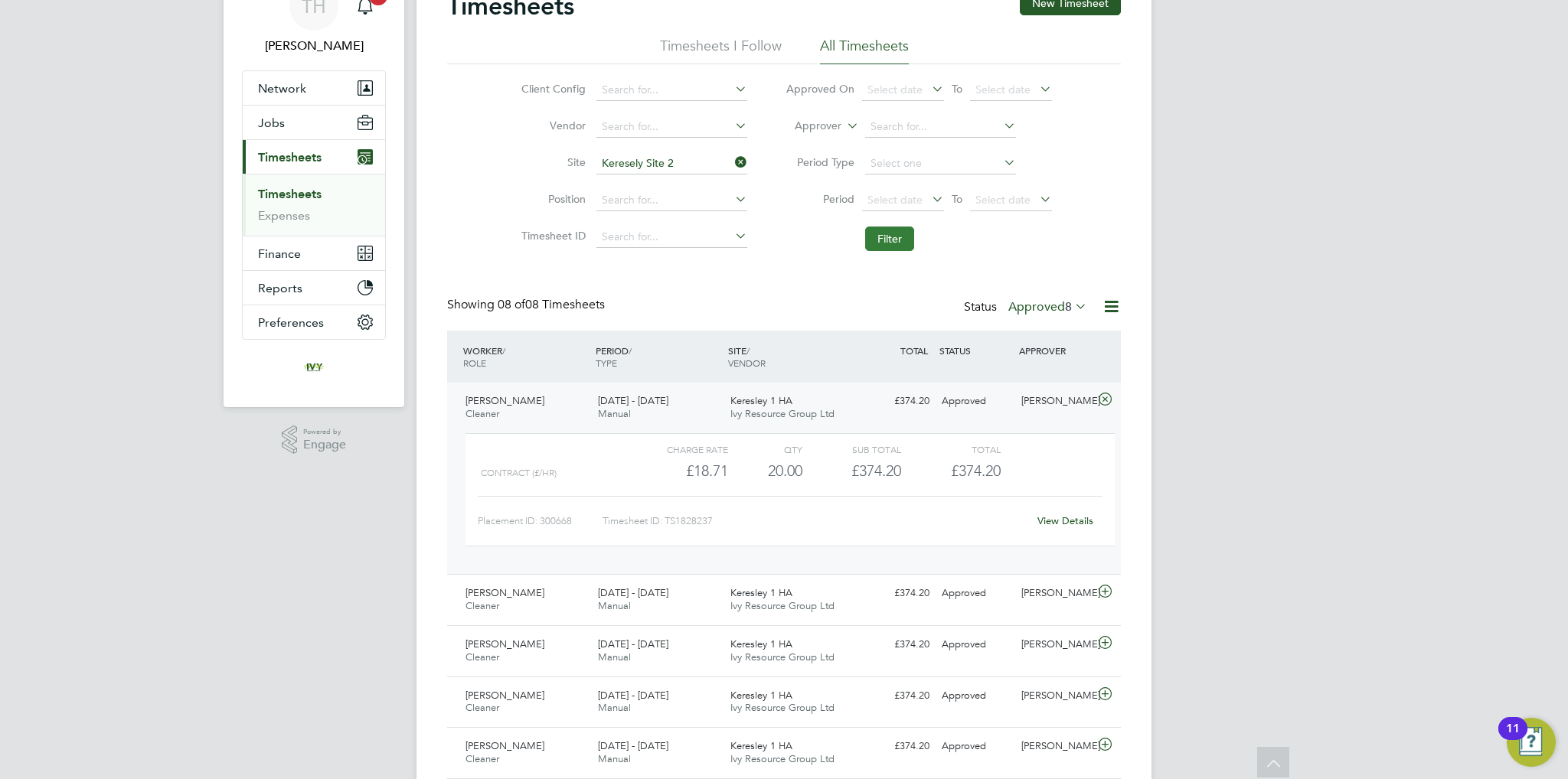
click at [876, 236] on button "Filter" at bounding box center [889, 238] width 49 height 25
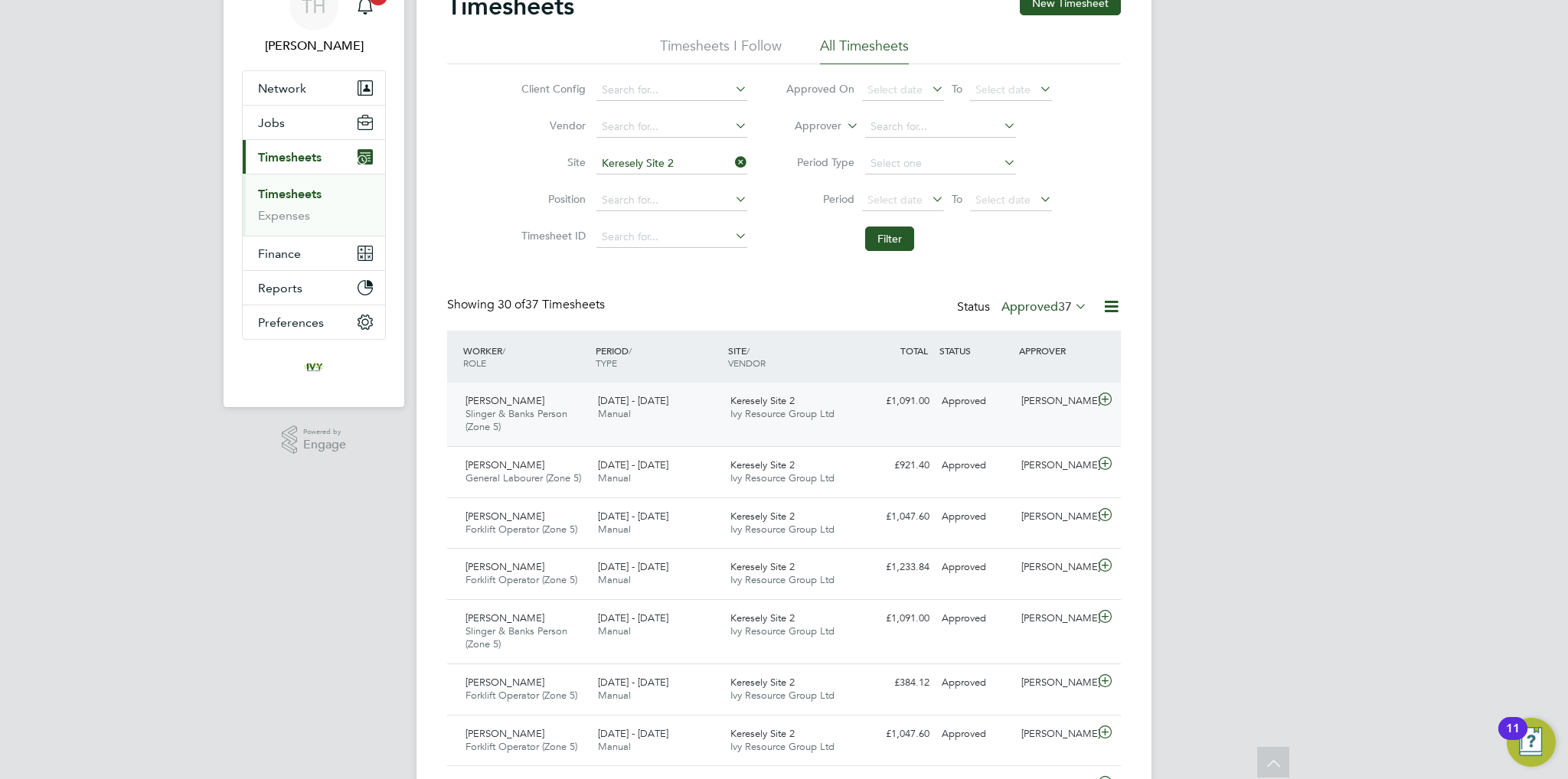
click at [762, 392] on div "Keresely Site 2 Ivy Resource Group Ltd" at bounding box center [790, 408] width 133 height 38
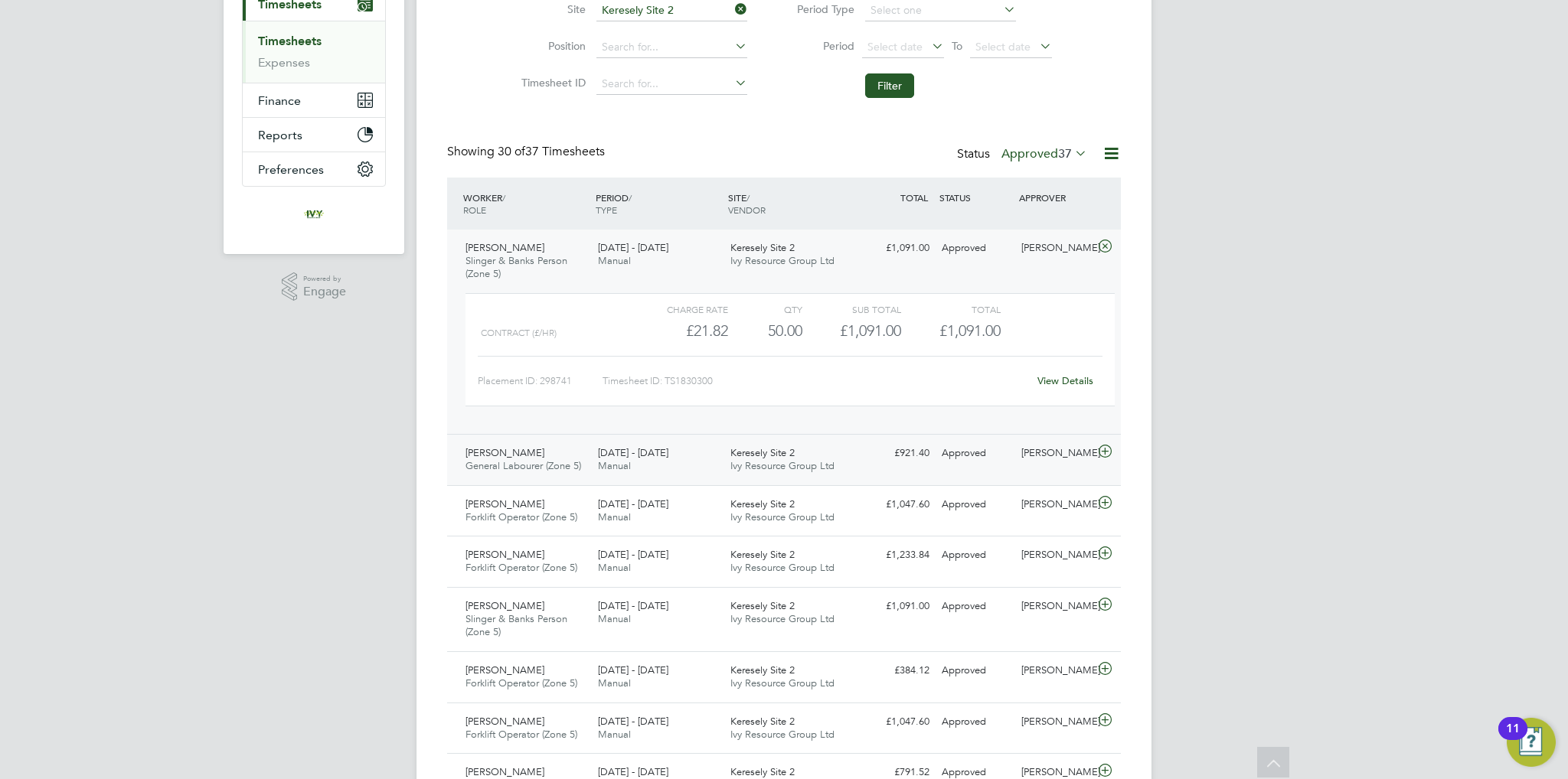
click at [770, 472] on div "Keresely Site 2 Ivy Resource Group Ltd" at bounding box center [790, 460] width 133 height 38
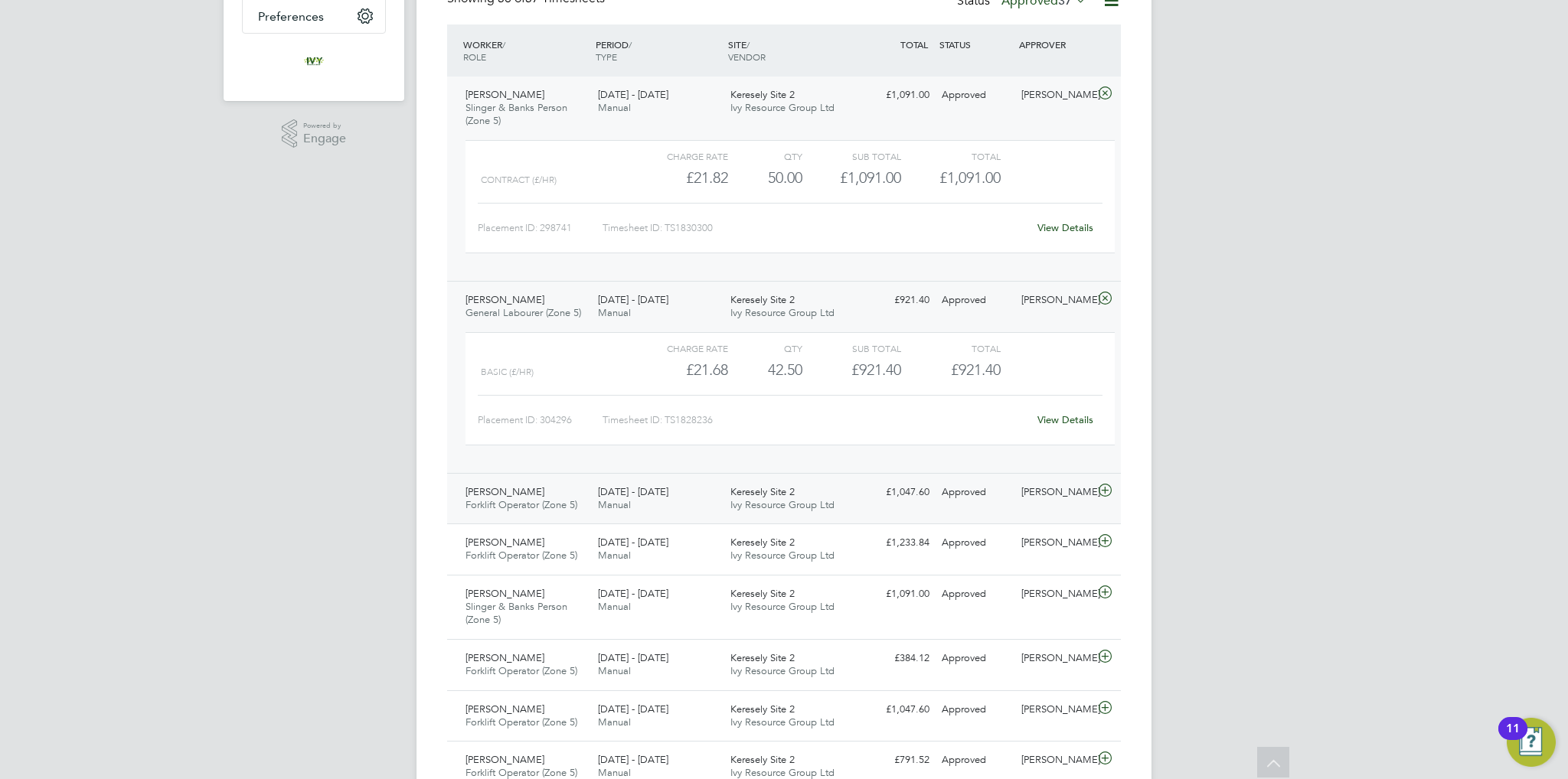
click at [759, 518] on div "[PERSON_NAME] Forklift Operator (Zone 5) [DATE] - [DATE] [DATE] - [DATE] Manual…" at bounding box center [784, 498] width 674 height 51
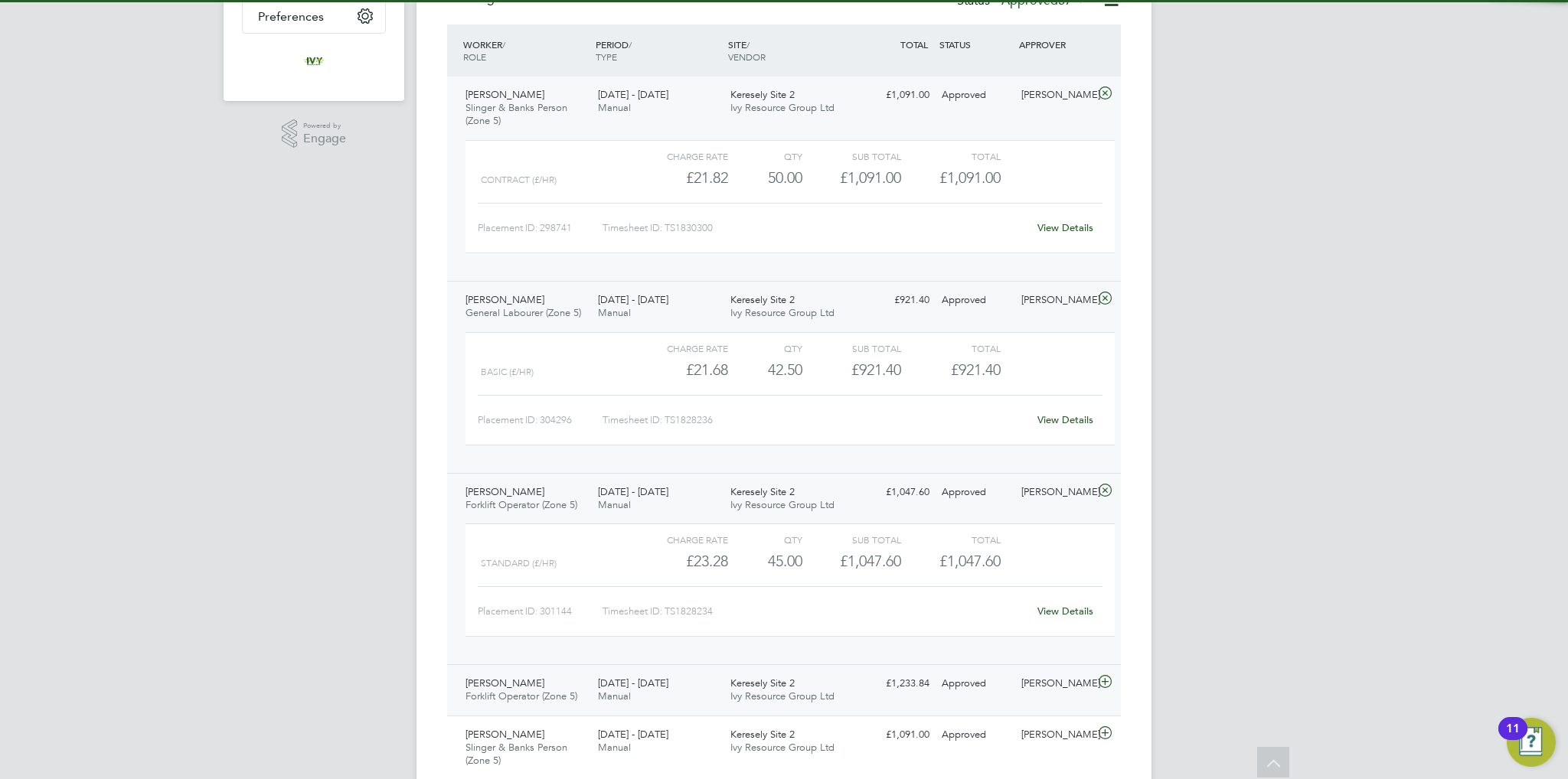
click at [758, 680] on span "Keresely Site 2" at bounding box center [762, 683] width 64 height 13
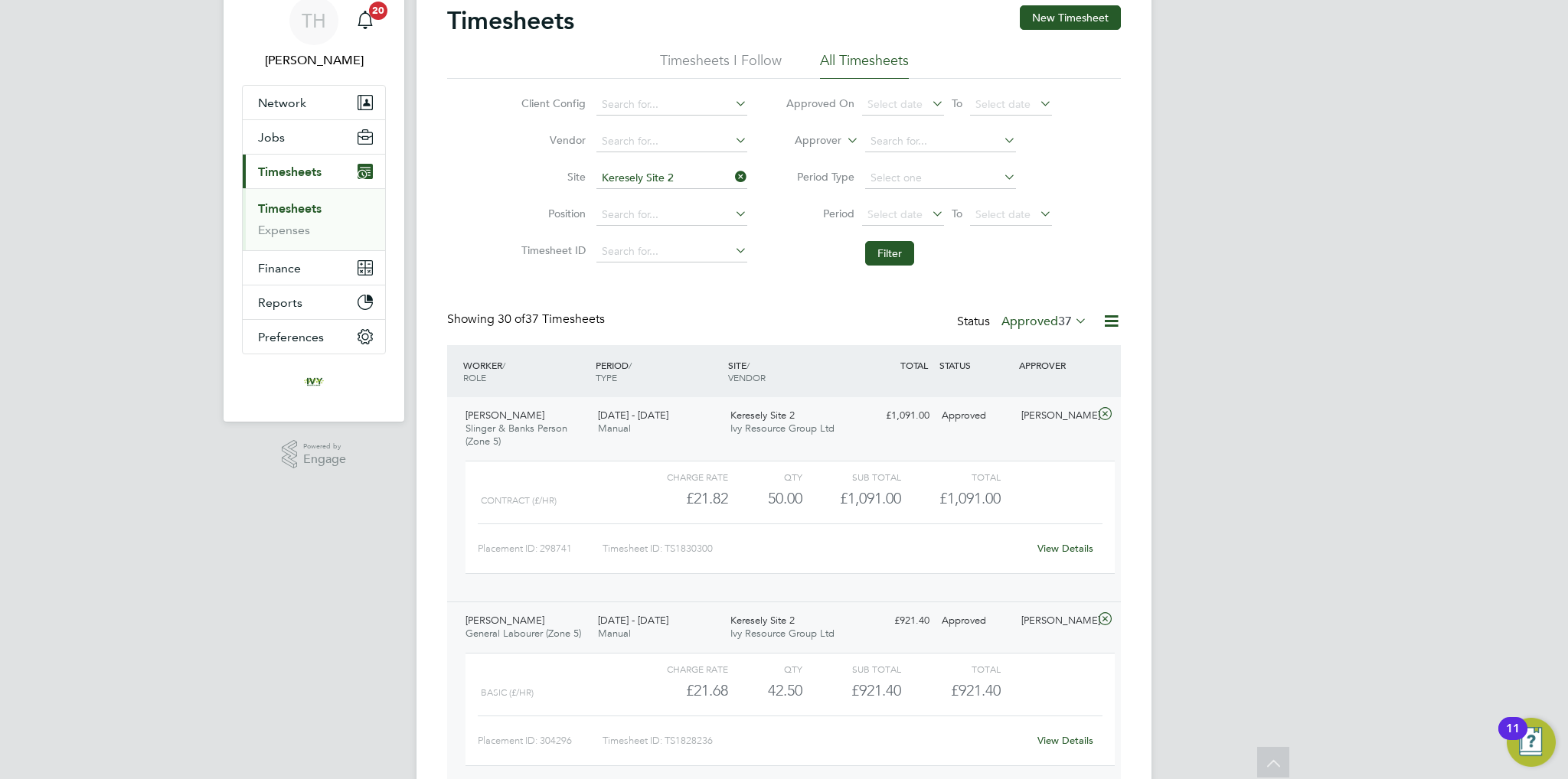
scroll to position [0, 0]
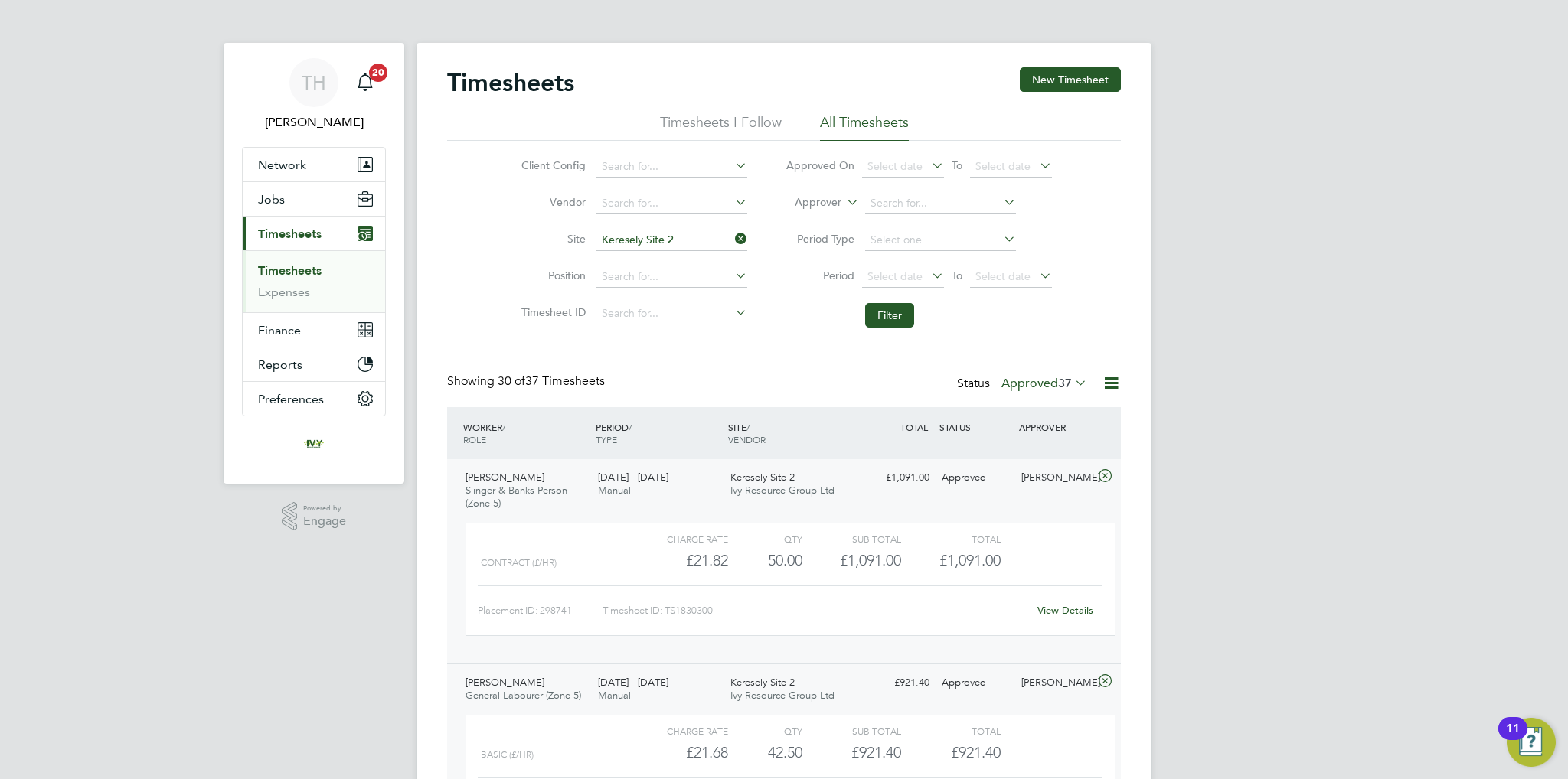
click at [1045, 386] on label "Approved 37" at bounding box center [1044, 383] width 86 height 15
click at [732, 237] on icon at bounding box center [732, 238] width 0 height 22
click at [1032, 381] on label "Approved 37" at bounding box center [1044, 383] width 86 height 15
click at [1025, 378] on label "Approved 37" at bounding box center [1044, 383] width 86 height 15
click at [1044, 451] on li "Submitted" at bounding box center [1036, 453] width 70 height 22
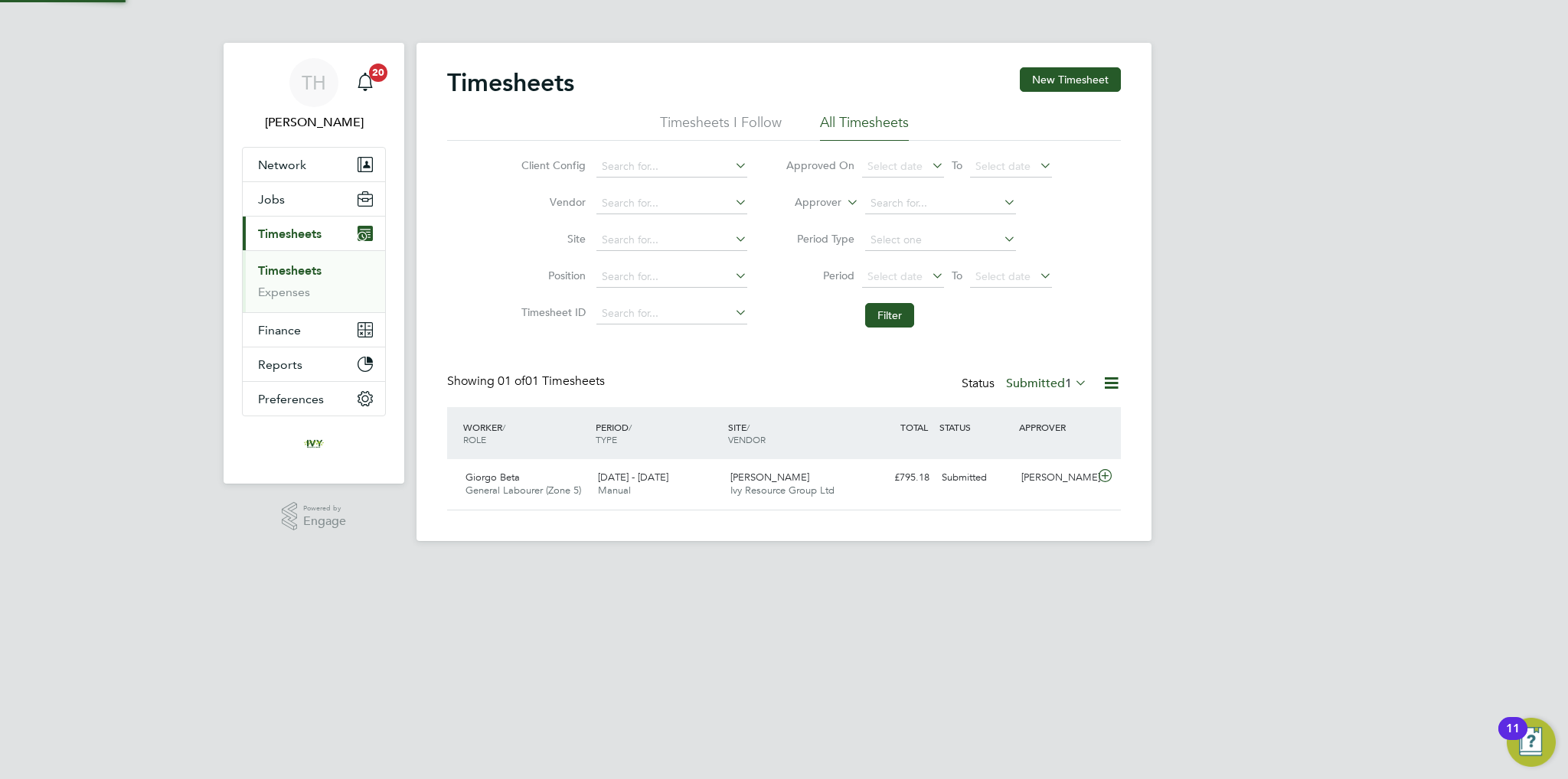
scroll to position [38, 134]
click at [1006, 395] on div "Showing 01 of 01 Timesheets Status Submitted 1" at bounding box center [784, 390] width 674 height 34
click at [1025, 378] on label "Submitted 1" at bounding box center [1046, 383] width 81 height 15
click at [1026, 474] on li "Approved" at bounding box center [1033, 474] width 70 height 22
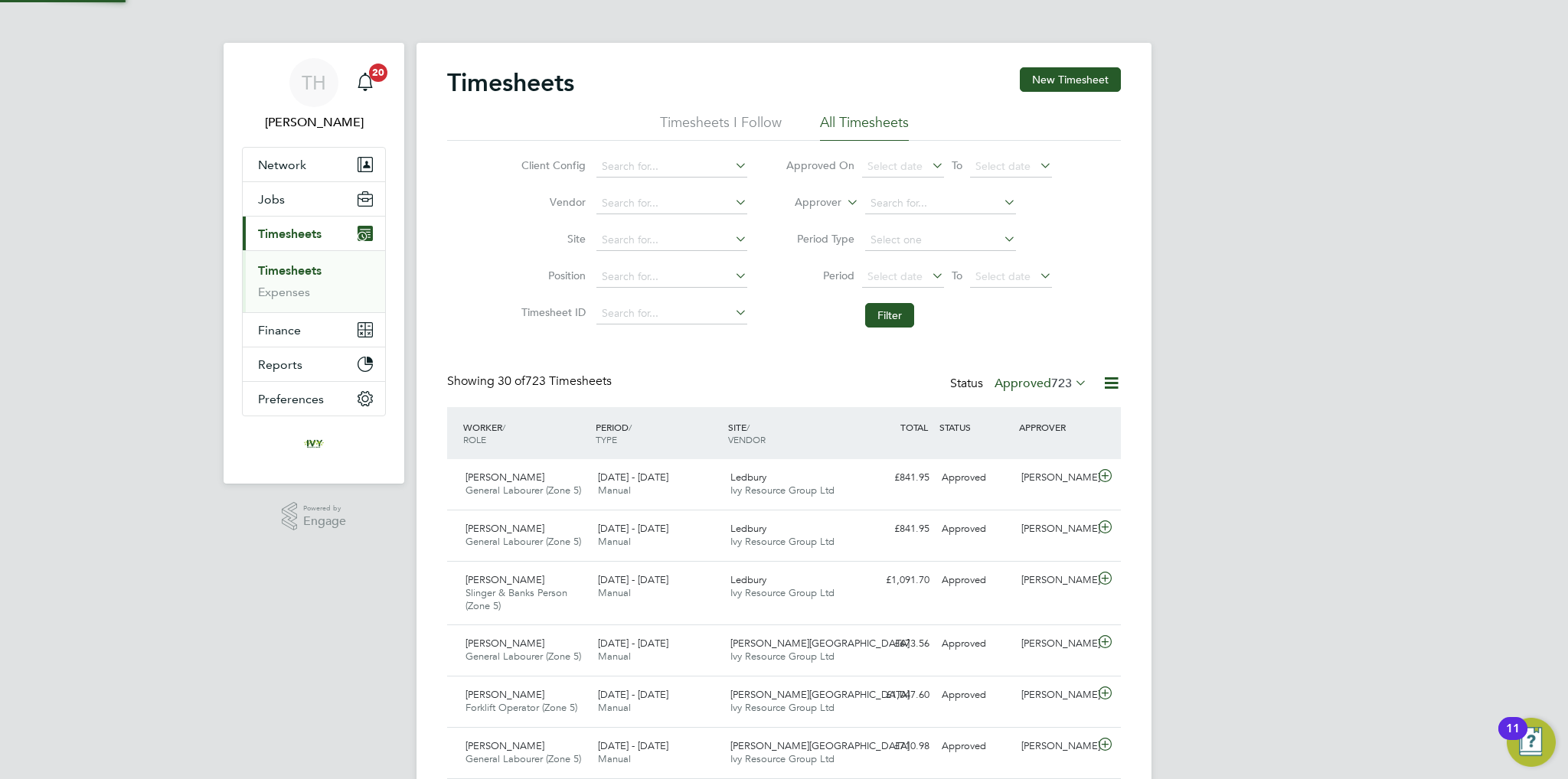
scroll to position [51, 134]
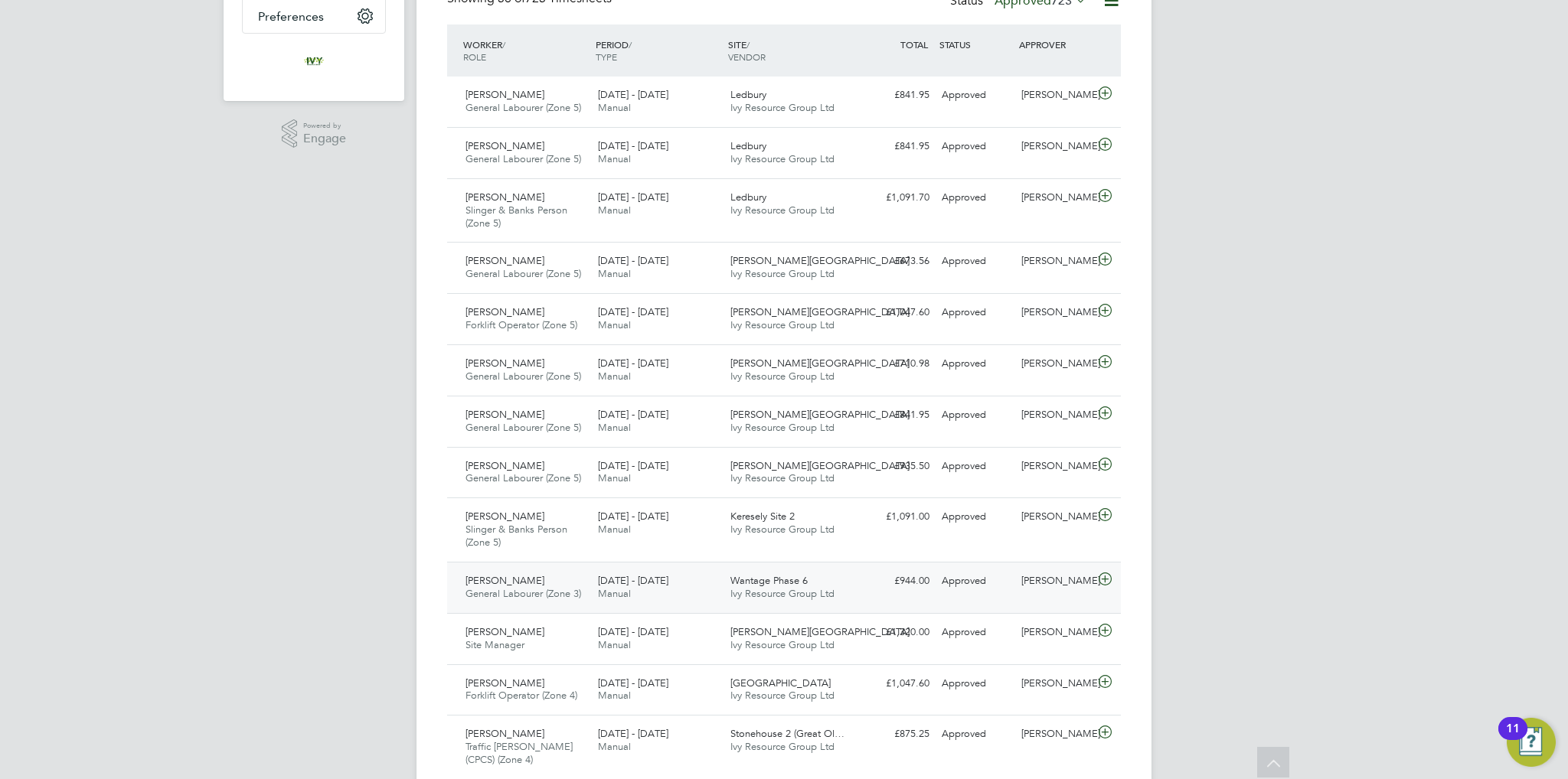
click at [692, 590] on div "[DATE] - [DATE] Manual" at bounding box center [658, 588] width 133 height 38
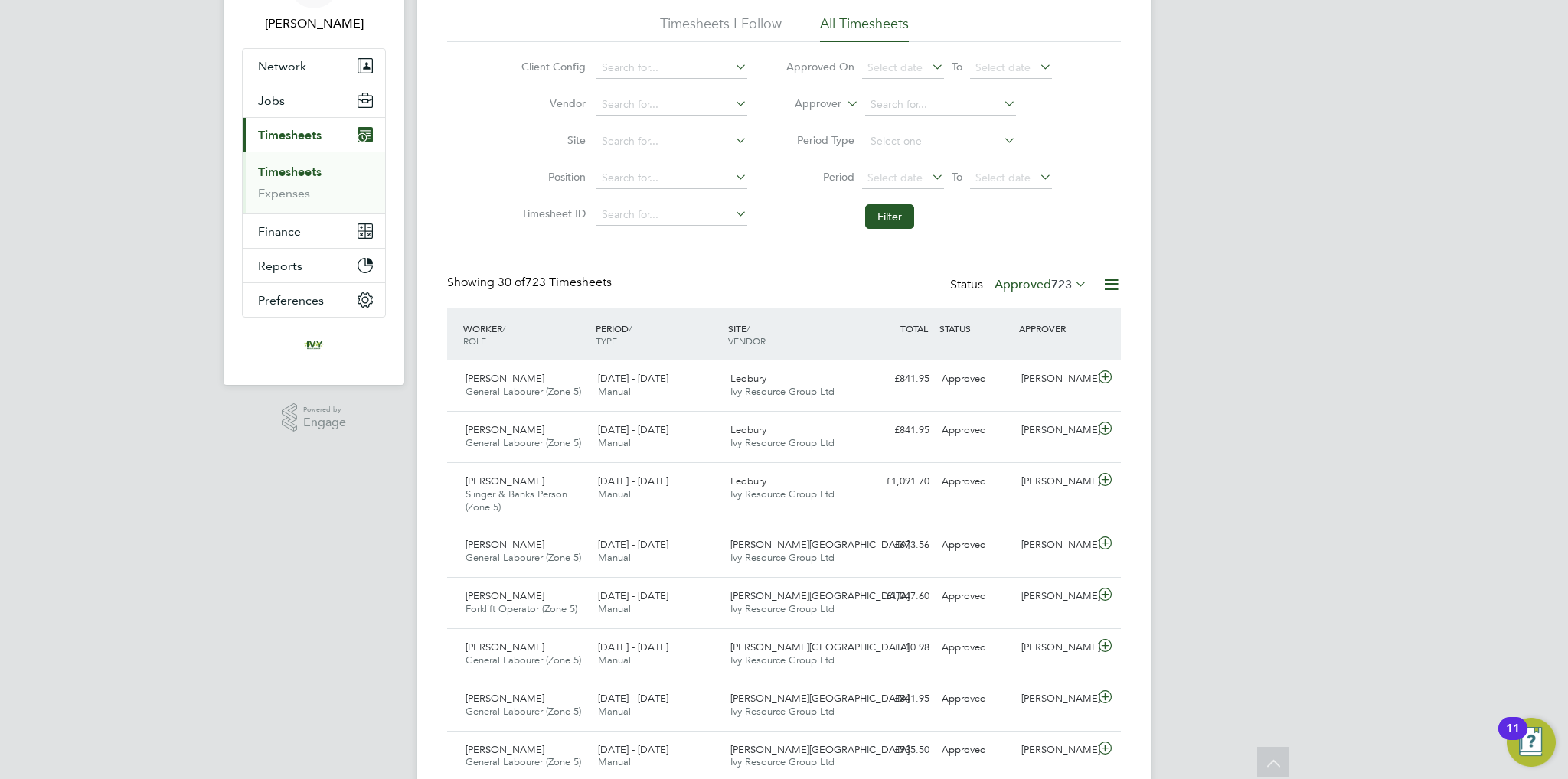
scroll to position [0, 0]
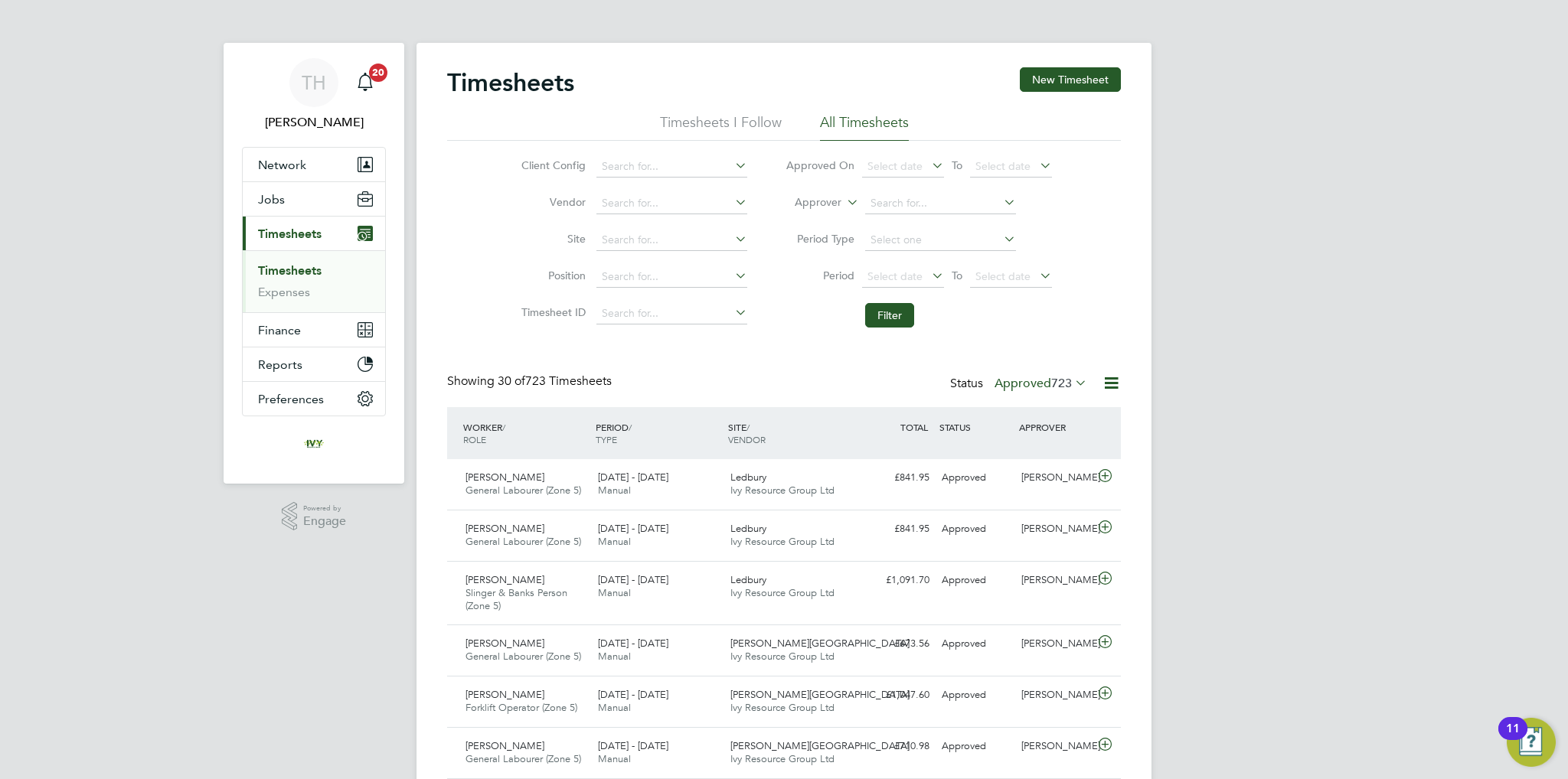
click at [1056, 386] on span "723" at bounding box center [1062, 383] width 21 height 15
click at [1026, 446] on li "Submitted" at bounding box center [1027, 453] width 70 height 22
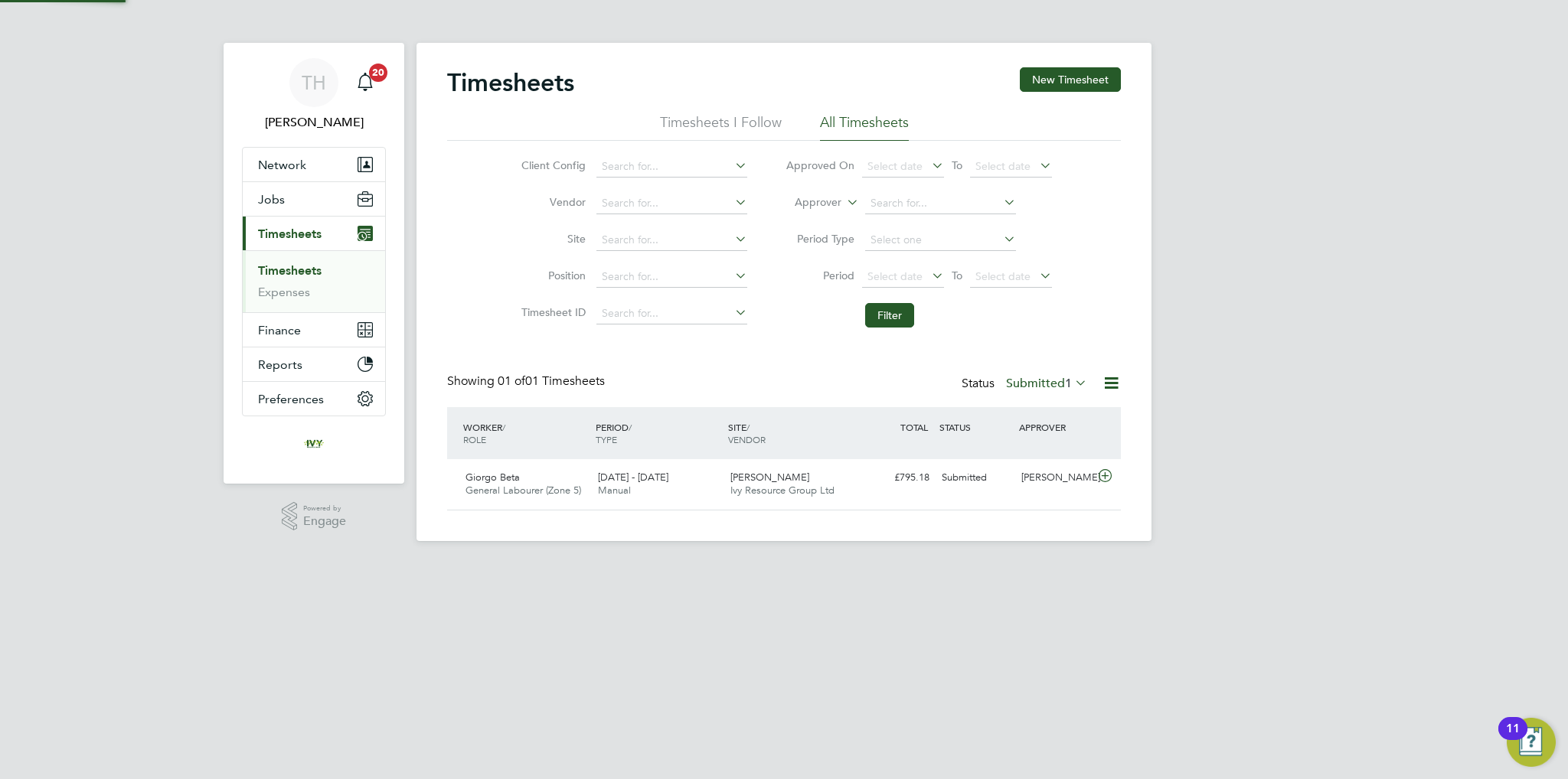
scroll to position [38, 134]
click at [1050, 477] on div "[PERSON_NAME]" at bounding box center [1055, 478] width 80 height 26
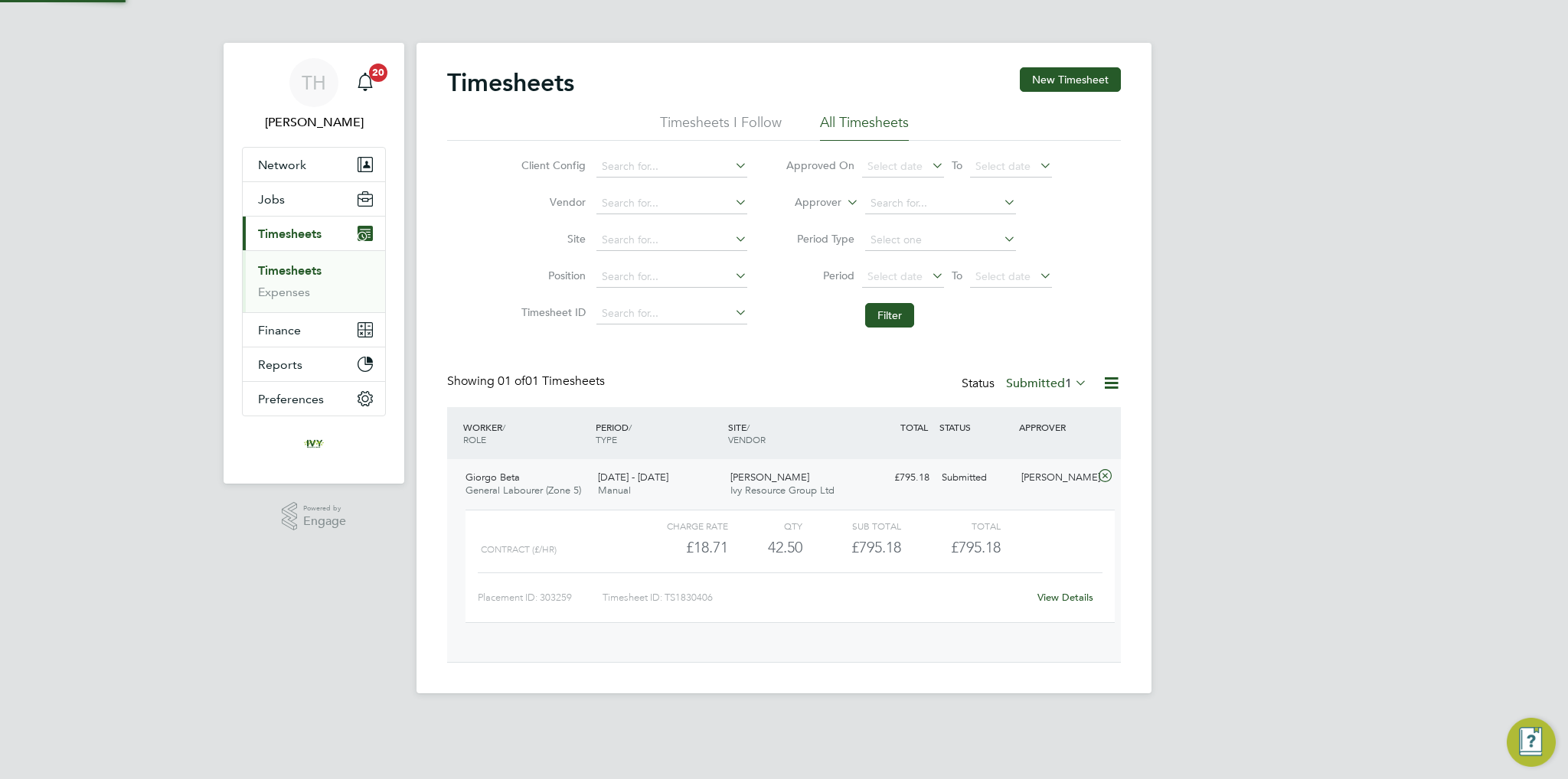
scroll to position [26, 149]
click at [1072, 605] on div "View Details" at bounding box center [1065, 597] width 75 height 25
click at [1072, 597] on link "View Details" at bounding box center [1066, 597] width 56 height 13
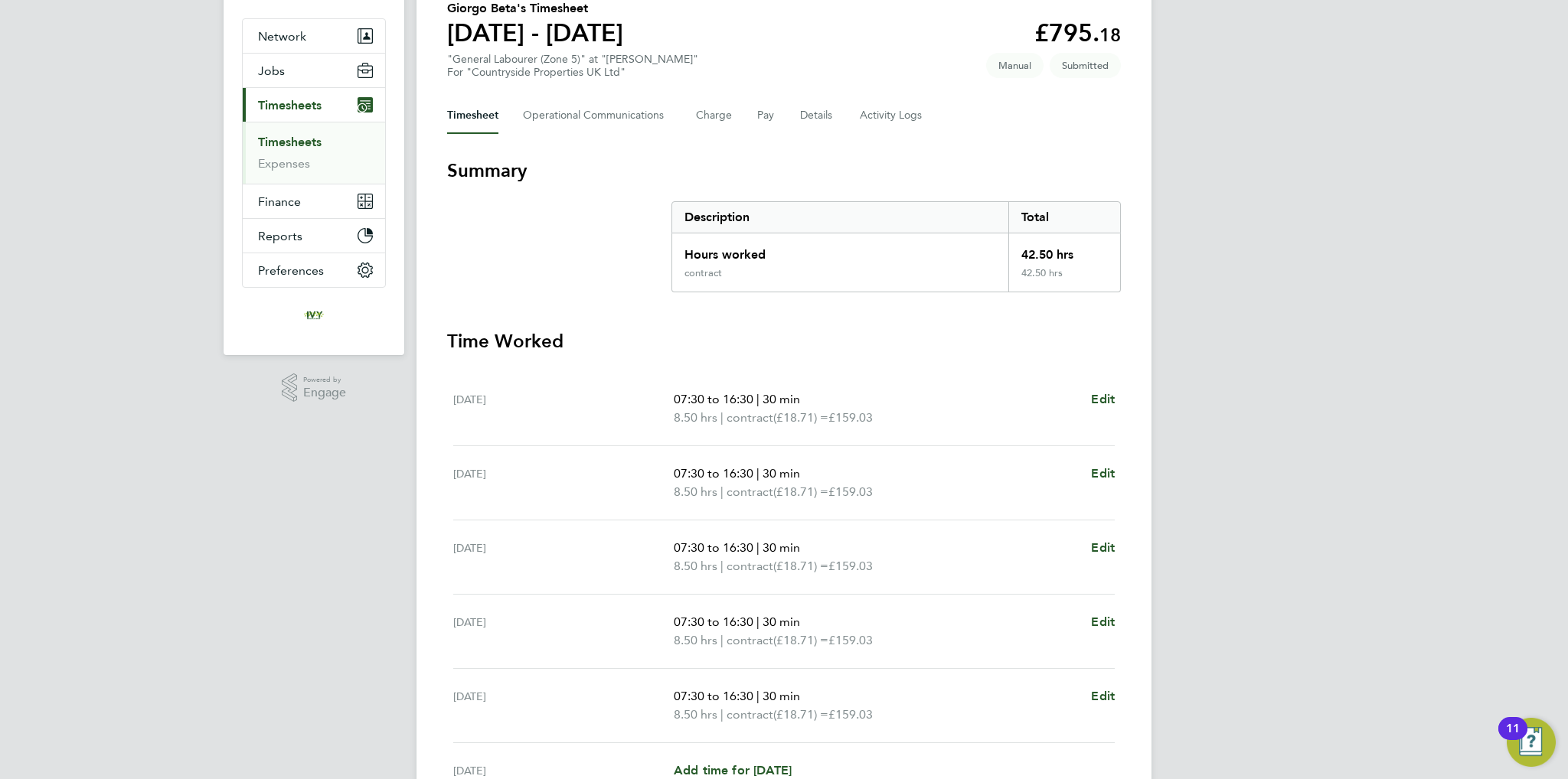
scroll to position [30, 0]
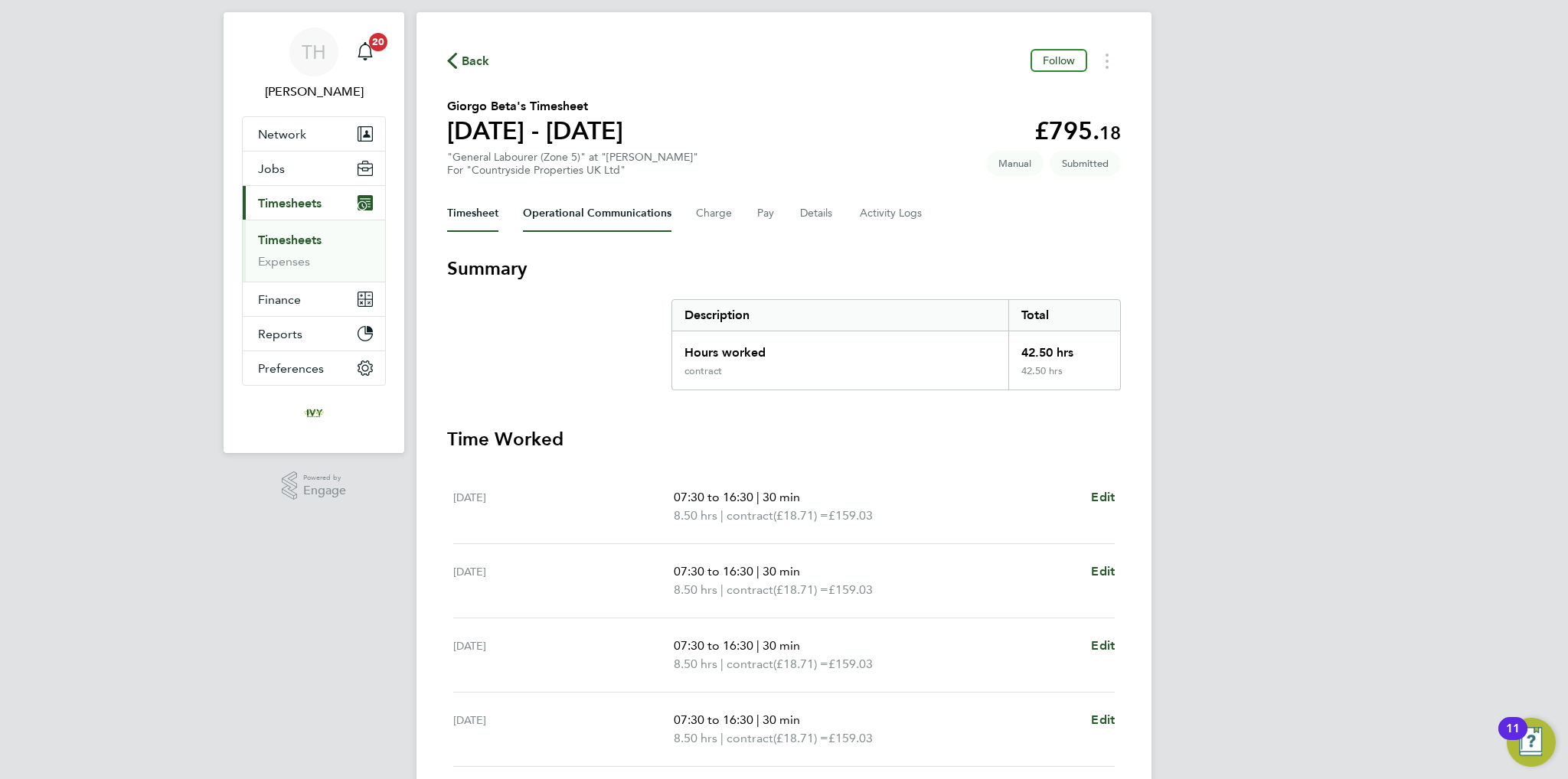
click at [594, 217] on Communications-tab "Operational Communications" at bounding box center [598, 214] width 149 height 37
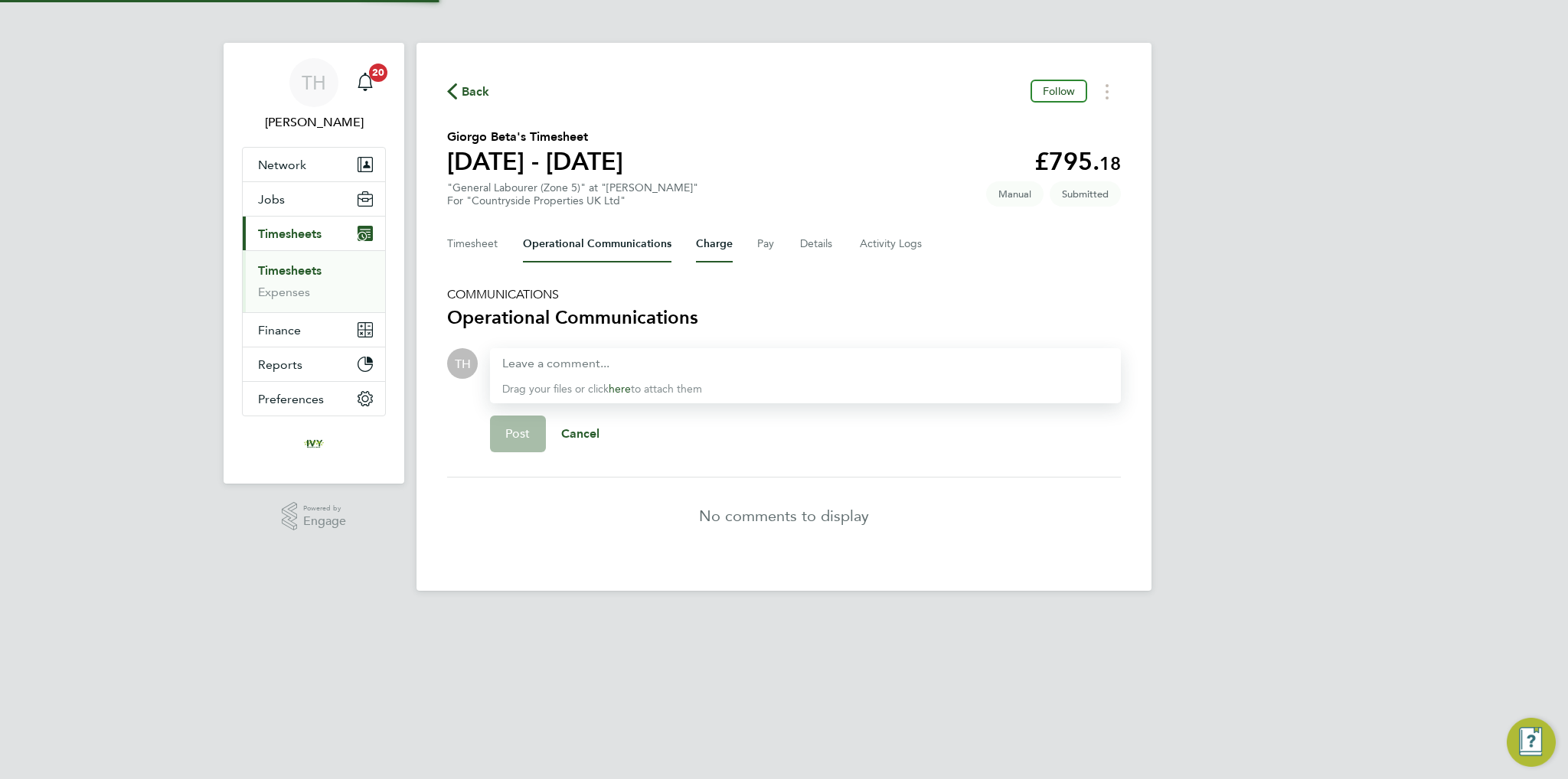
click at [714, 241] on button "Charge" at bounding box center [714, 244] width 37 height 37
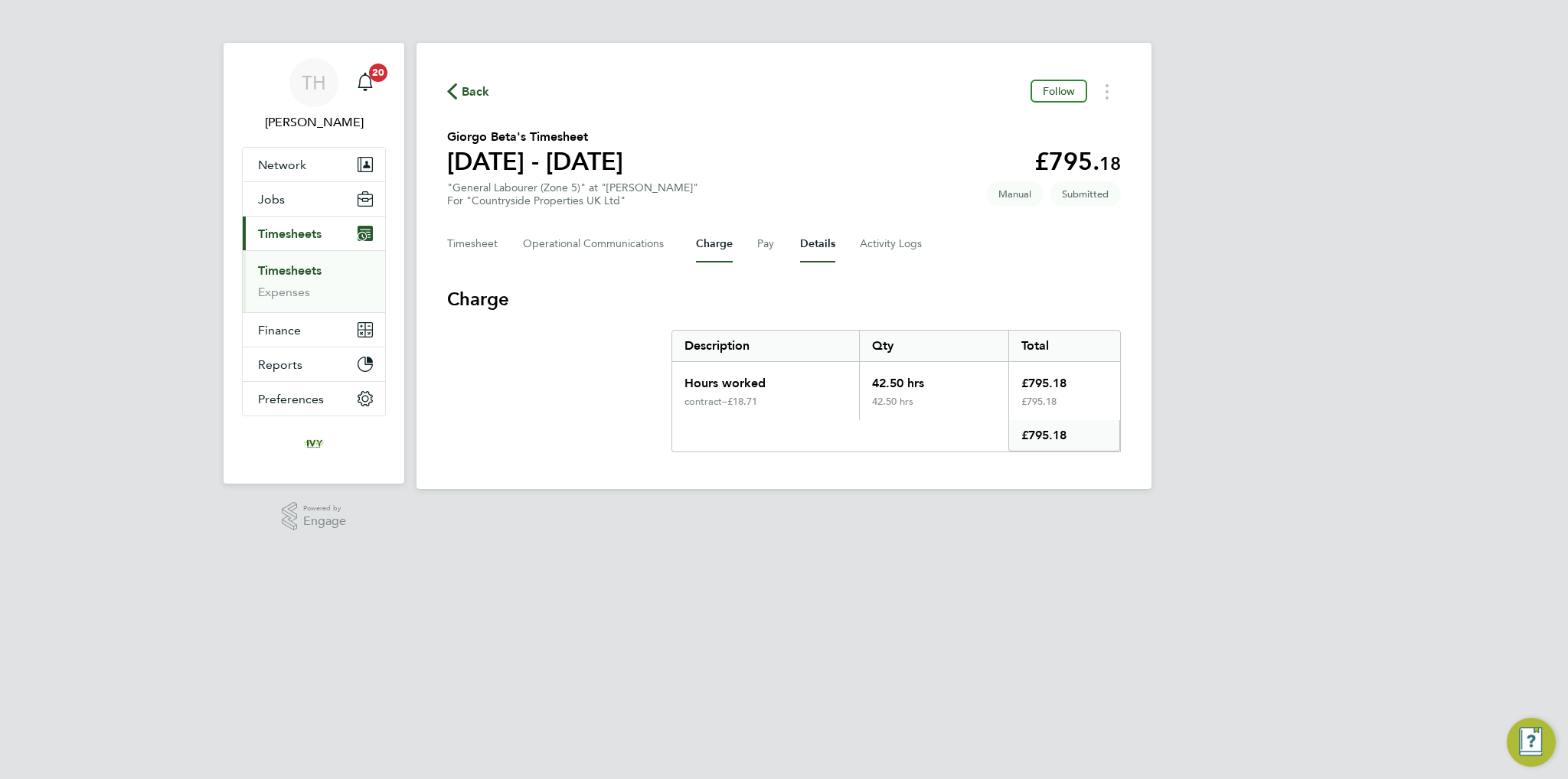
click at [800, 240] on button "Details" at bounding box center [818, 244] width 35 height 37
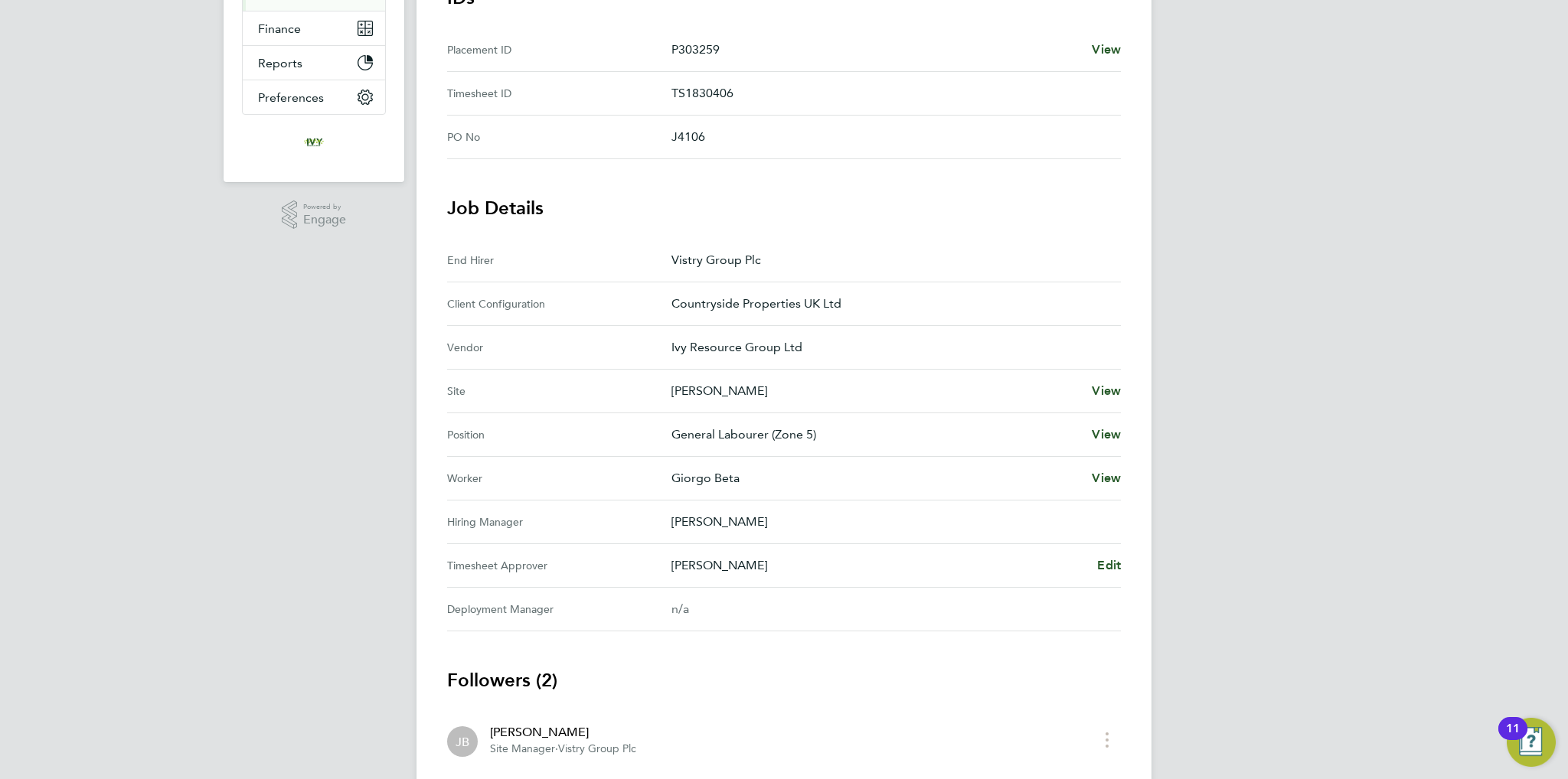
scroll to position [306, 0]
click at [1109, 558] on span "Edit" at bounding box center [1109, 561] width 24 height 14
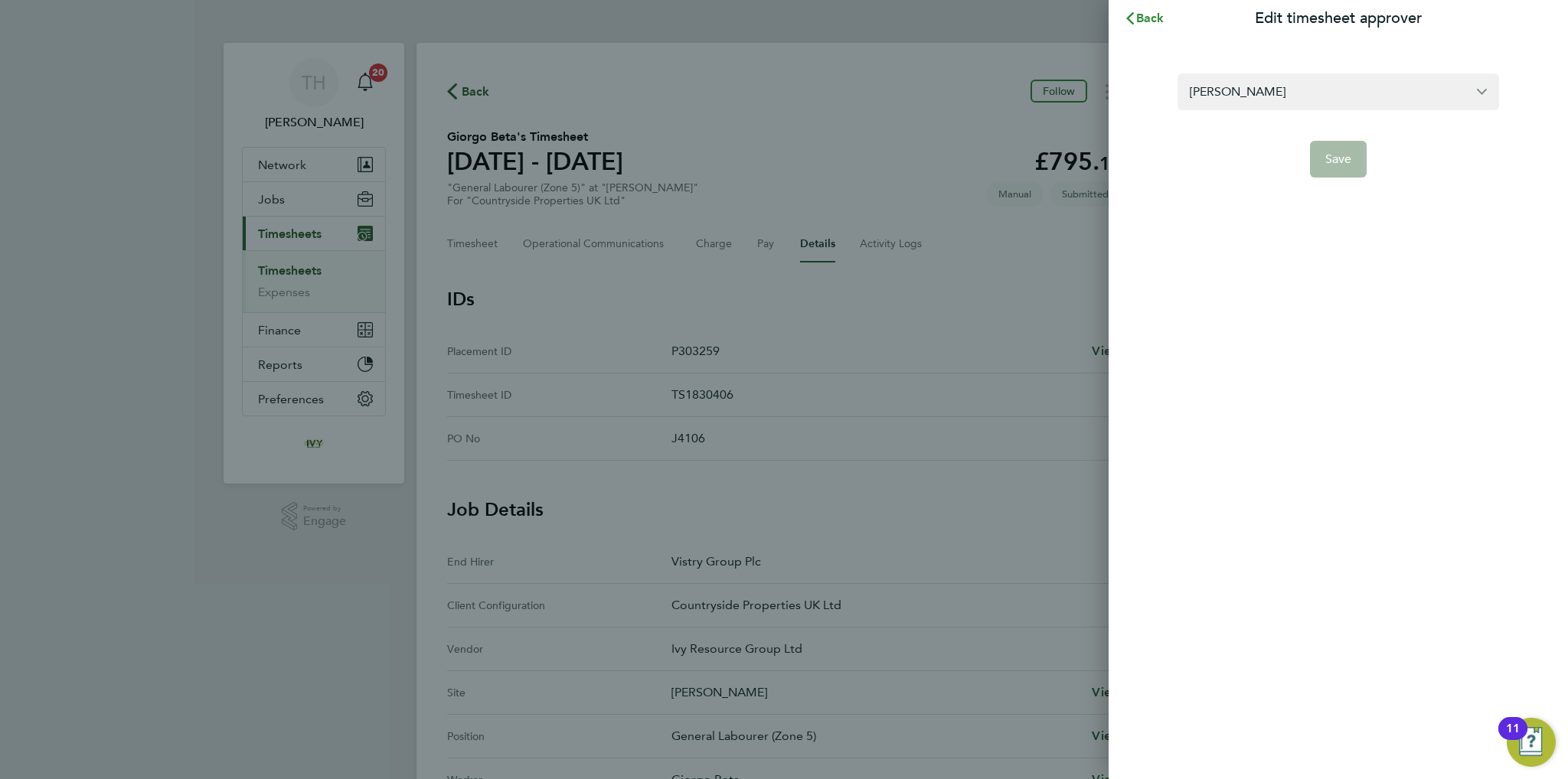
click at [1148, 22] on span "Back" at bounding box center [1150, 18] width 28 height 14
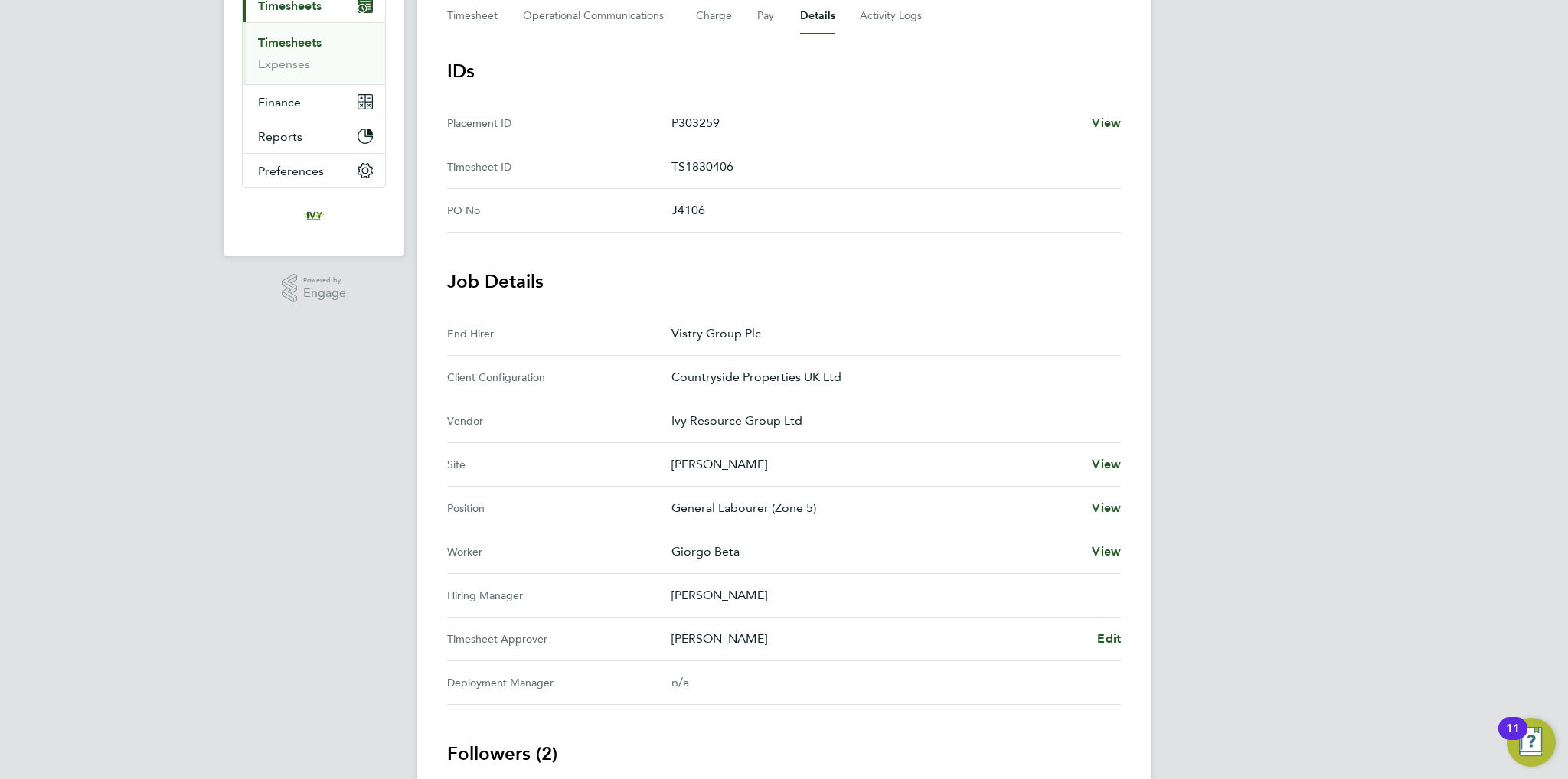
scroll to position [230, 0]
click at [704, 641] on p "[PERSON_NAME]" at bounding box center [878, 637] width 414 height 18
click at [692, 633] on p "[PERSON_NAME]" at bounding box center [878, 637] width 414 height 18
drag, startPoint x: 692, startPoint y: 633, endPoint x: 724, endPoint y: 621, distance: 34.2
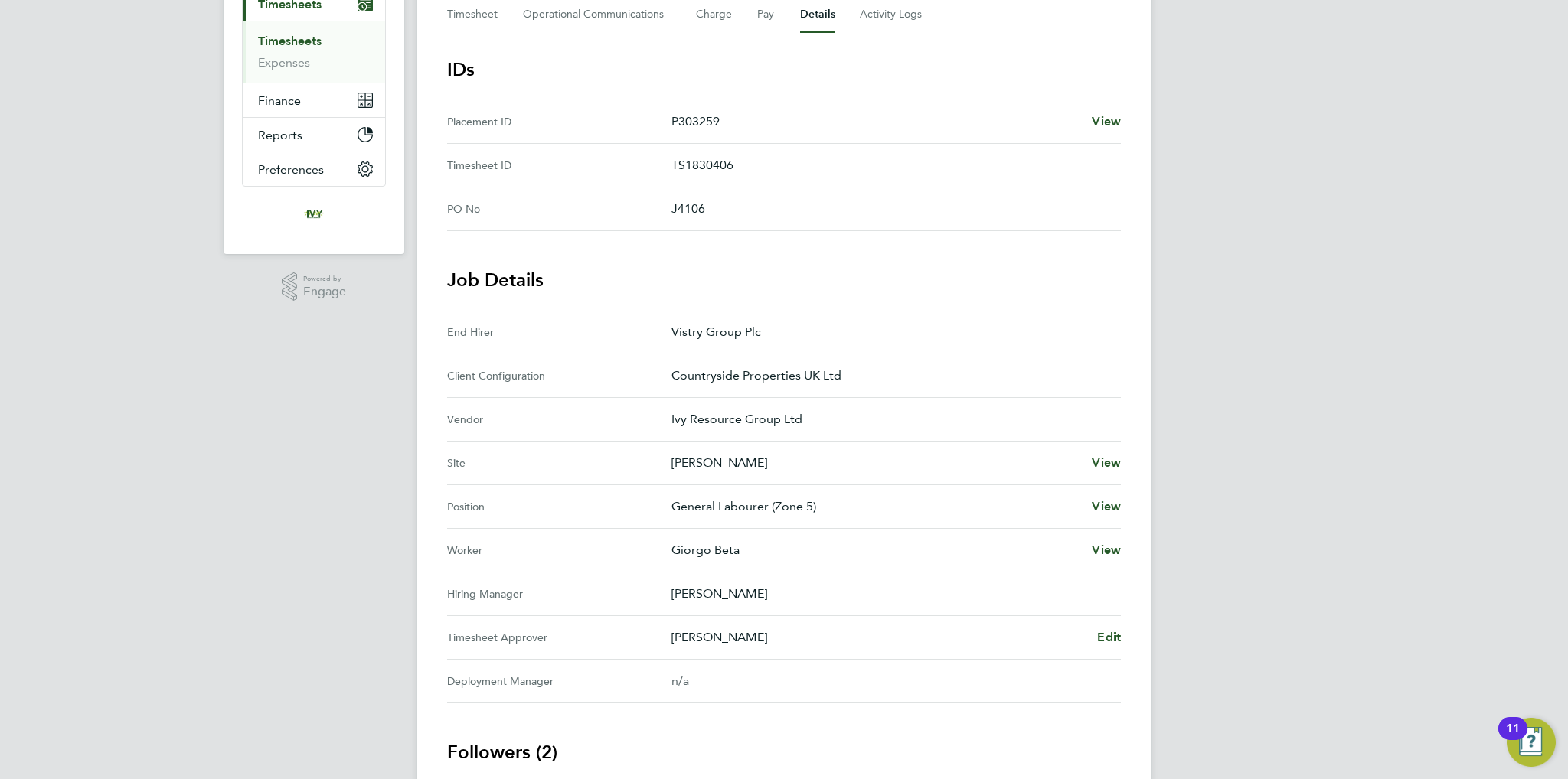
click at [724, 621] on Approver "Timesheet Approver Jamie Bayliss Edit" at bounding box center [784, 637] width 674 height 44
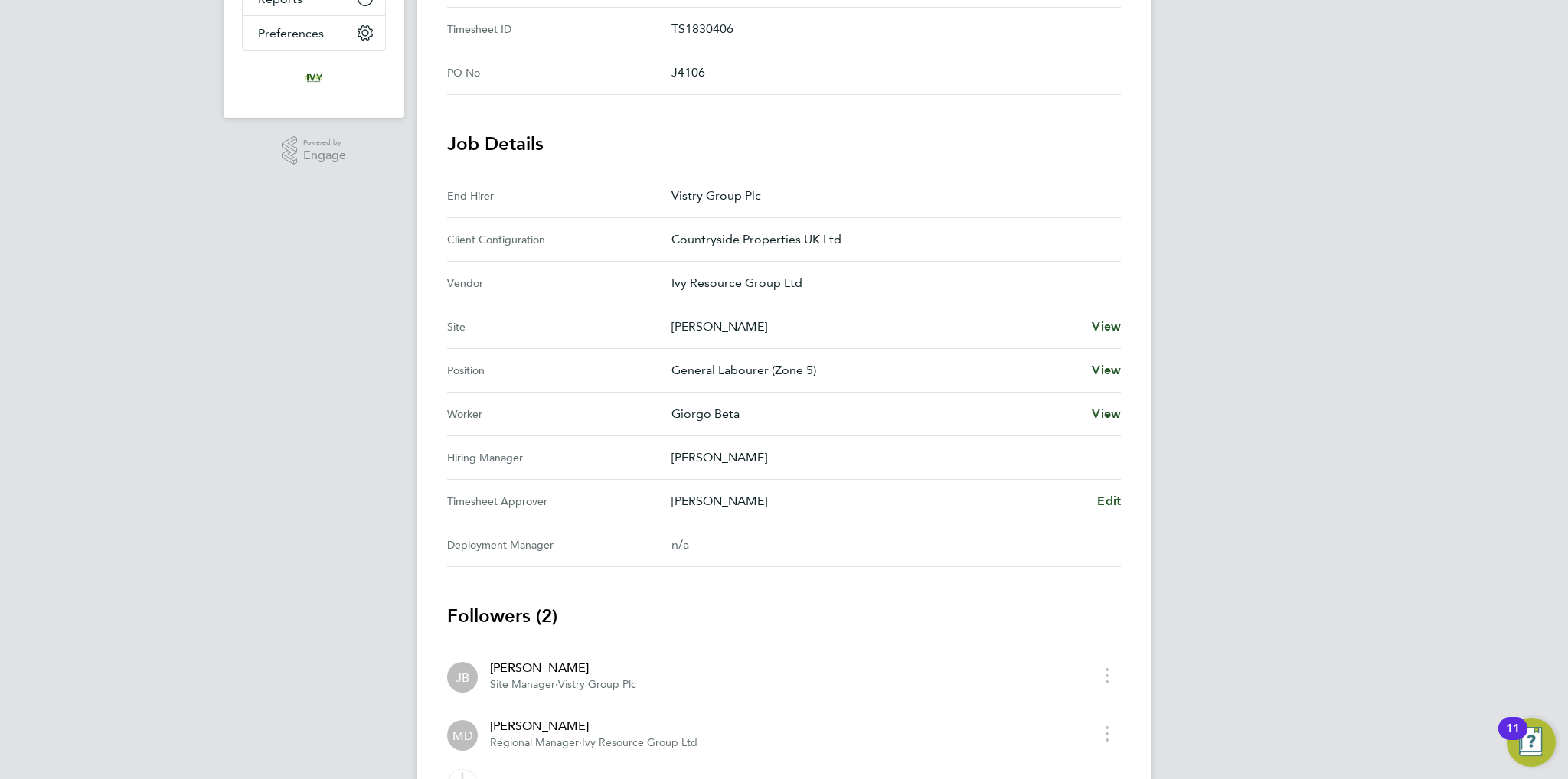
scroll to position [452, 0]
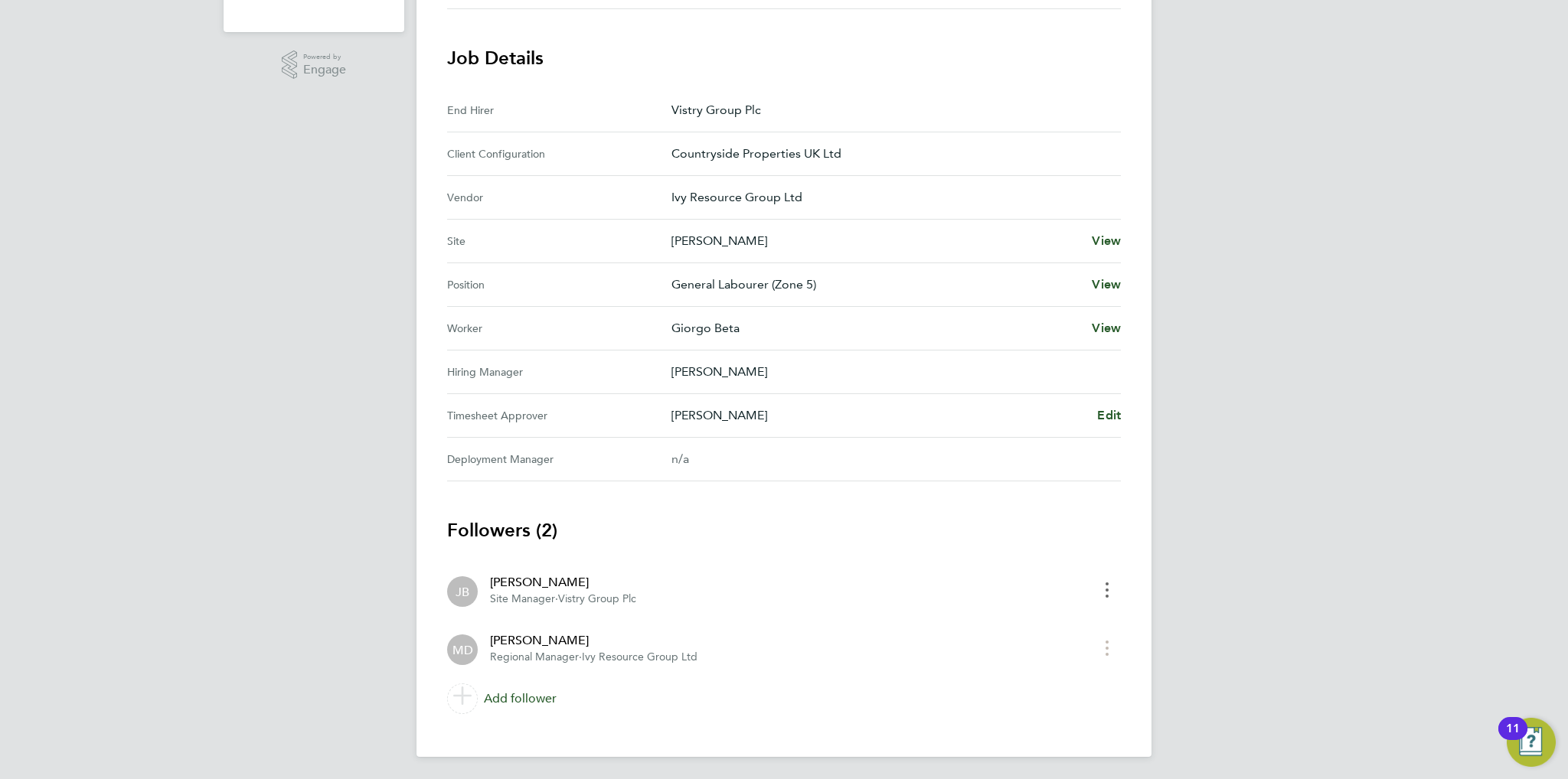
click at [1102, 593] on button "timesheet menu" at bounding box center [1107, 590] width 27 height 24
click at [911, 555] on section "Followers (2) JB Jamie Bayliss Site Manager · Vistry Group Plc Remove MD Matt D…" at bounding box center [784, 619] width 674 height 202
